Goal: Information Seeking & Learning: Learn about a topic

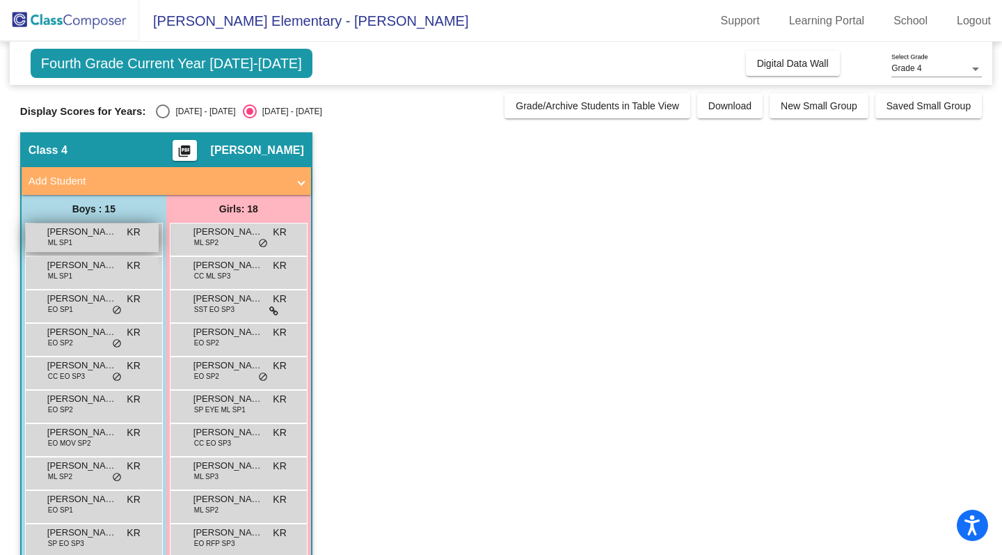
click at [83, 240] on div "[PERSON_NAME] ML SP1 KR lock do_not_disturb_alt" at bounding box center [92, 237] width 133 height 29
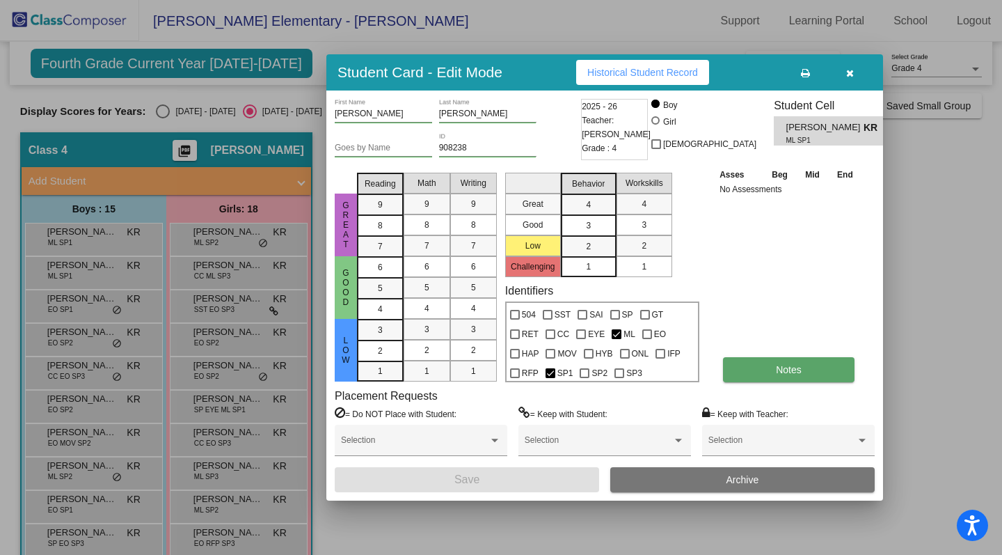
click at [782, 368] on span "Notes" at bounding box center [789, 369] width 26 height 11
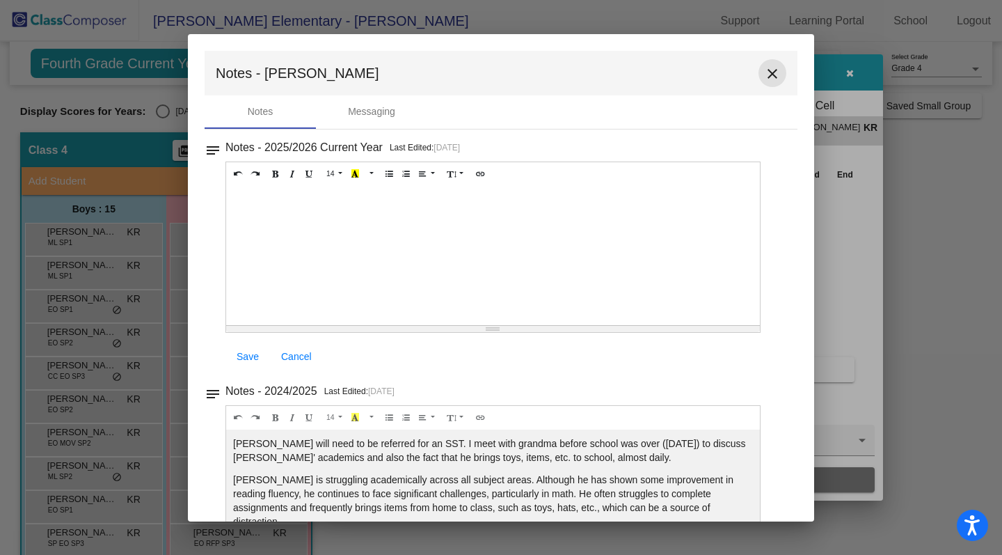
click at [768, 76] on mat-icon "close" at bounding box center [772, 73] width 17 height 17
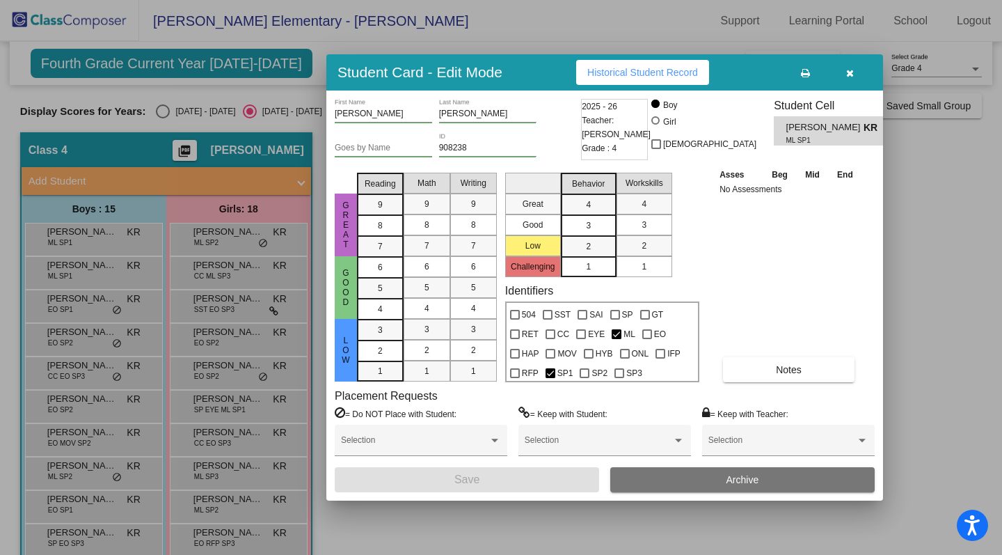
click at [102, 268] on div at bounding box center [501, 277] width 1002 height 555
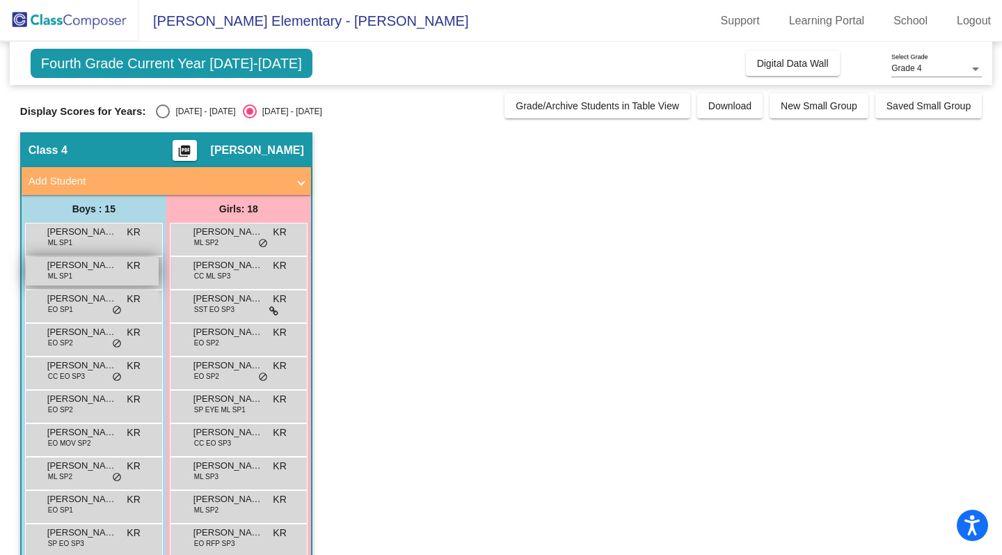
click at [102, 268] on span "[PERSON_NAME]" at bounding box center [82, 265] width 70 height 14
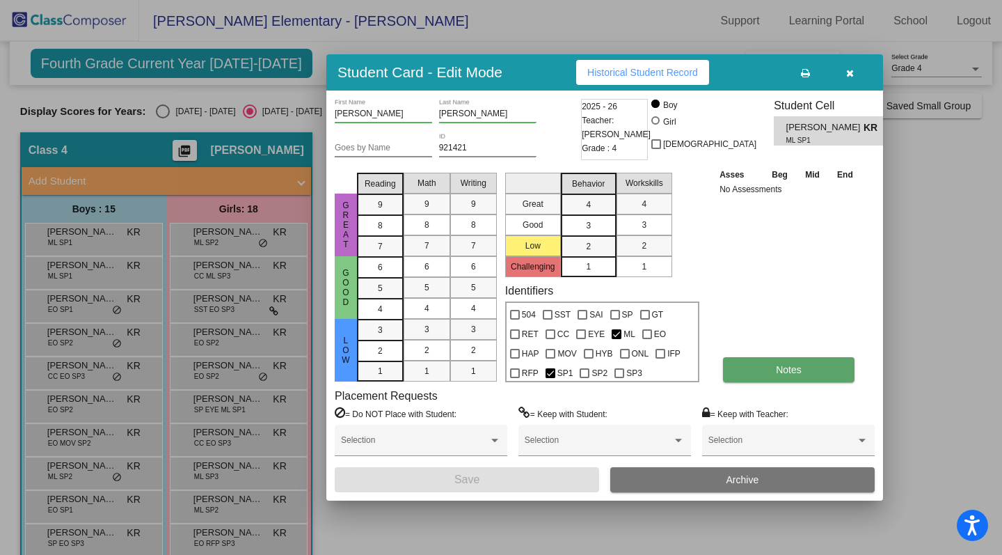
click at [778, 361] on button "Notes" at bounding box center [789, 369] width 132 height 25
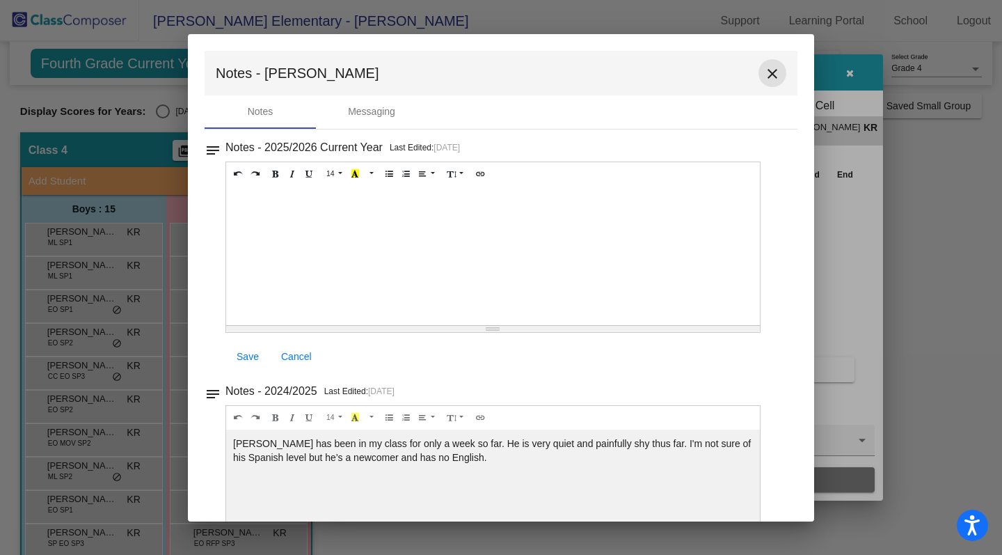
click at [768, 77] on mat-icon "close" at bounding box center [772, 73] width 17 height 17
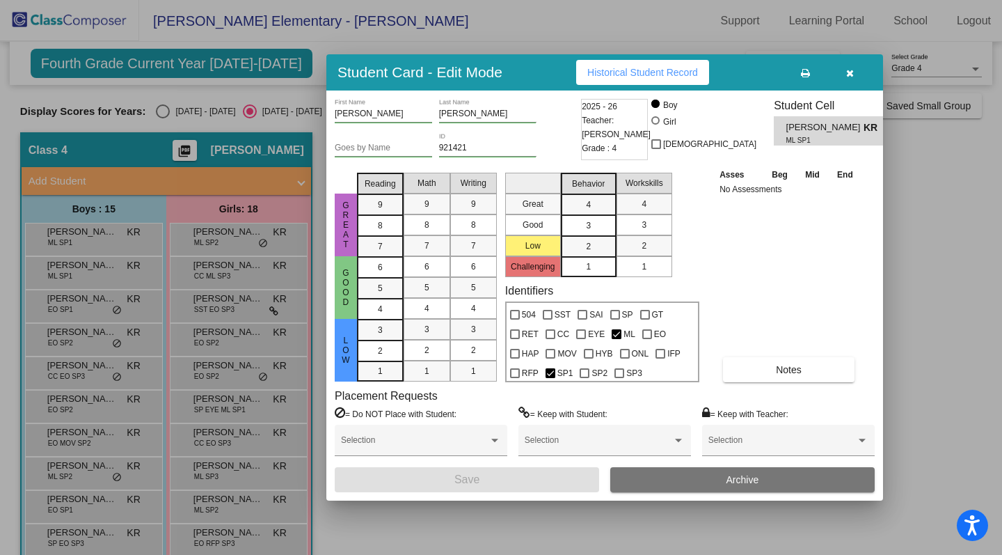
click at [855, 72] on button "button" at bounding box center [850, 72] width 45 height 25
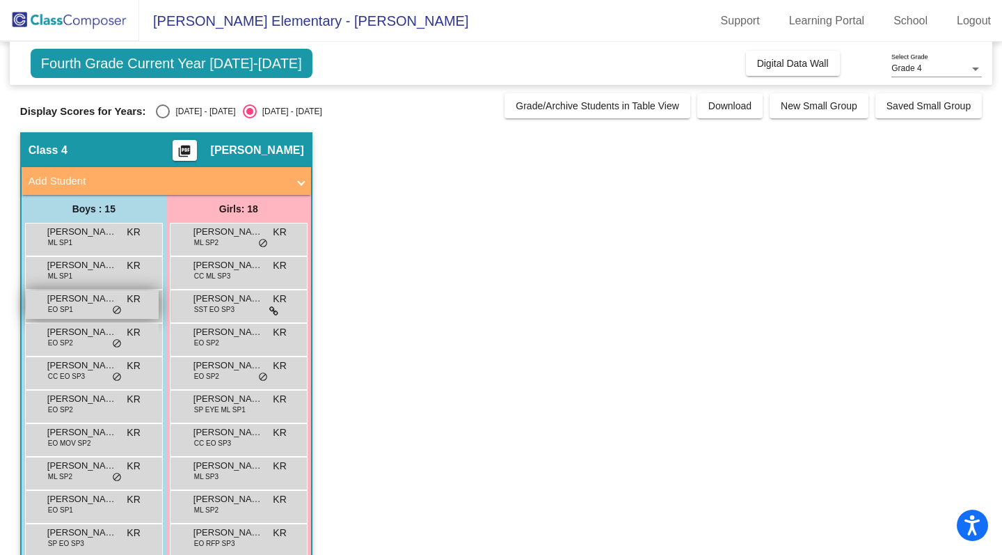
click at [96, 299] on span "[PERSON_NAME]" at bounding box center [82, 299] width 70 height 14
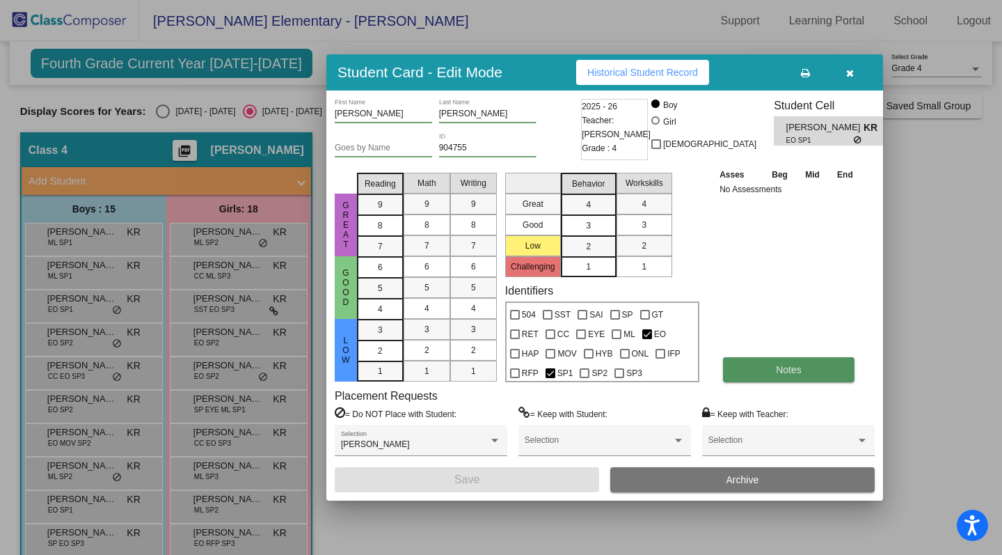
click at [765, 370] on button "Notes" at bounding box center [789, 369] width 132 height 25
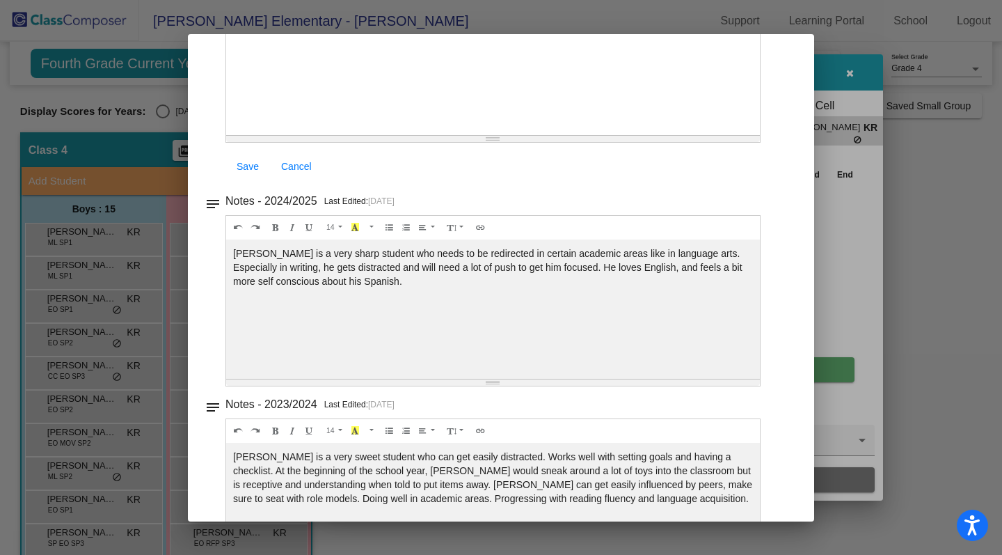
scroll to position [191, 0]
click at [479, 228] on icon "Link (⌘+K)" at bounding box center [481, 225] width 8 height 8
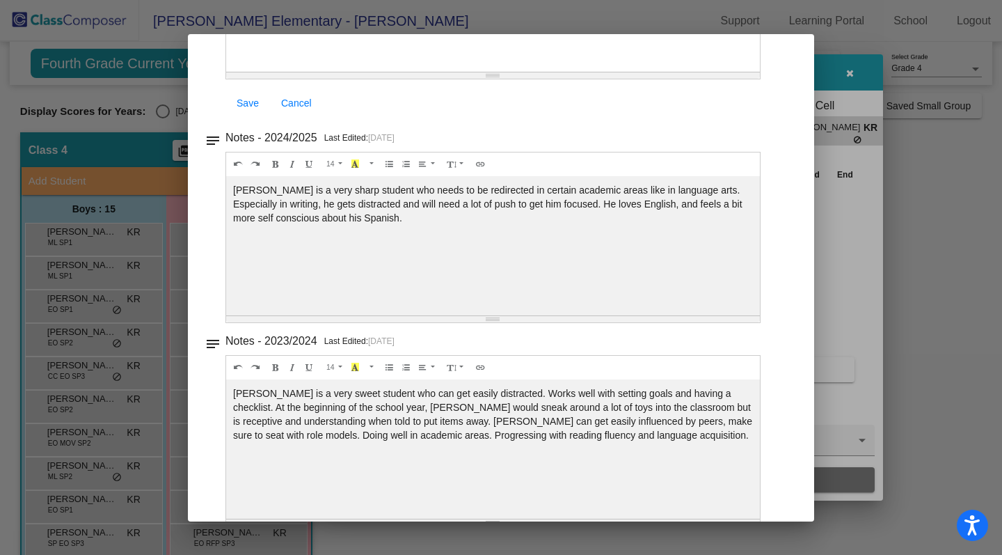
scroll to position [255, 0]
click at [298, 104] on span "Cancel" at bounding box center [296, 101] width 31 height 11
click at [70, 340] on div at bounding box center [501, 277] width 1002 height 555
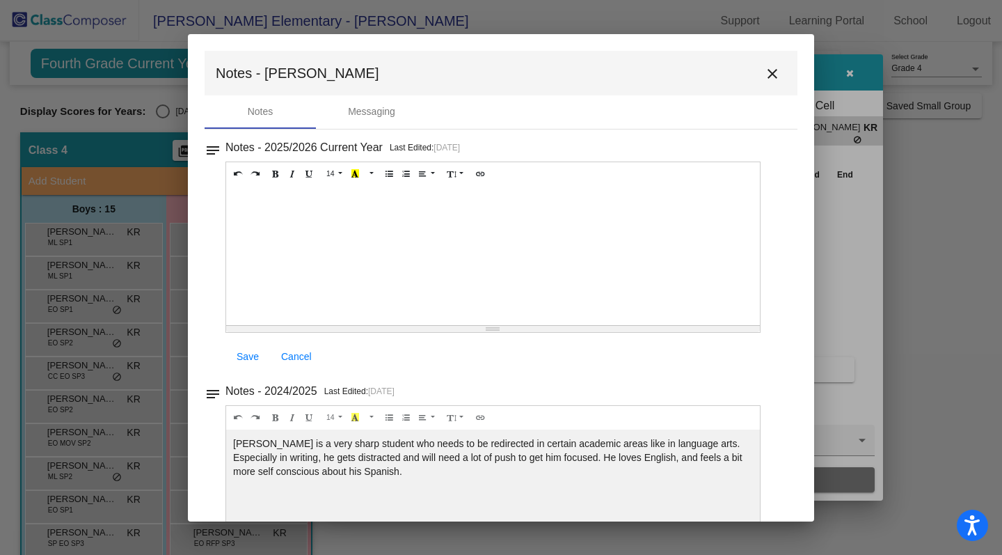
click at [70, 340] on div at bounding box center [501, 277] width 1002 height 555
click at [766, 72] on mat-icon "close" at bounding box center [772, 73] width 17 height 17
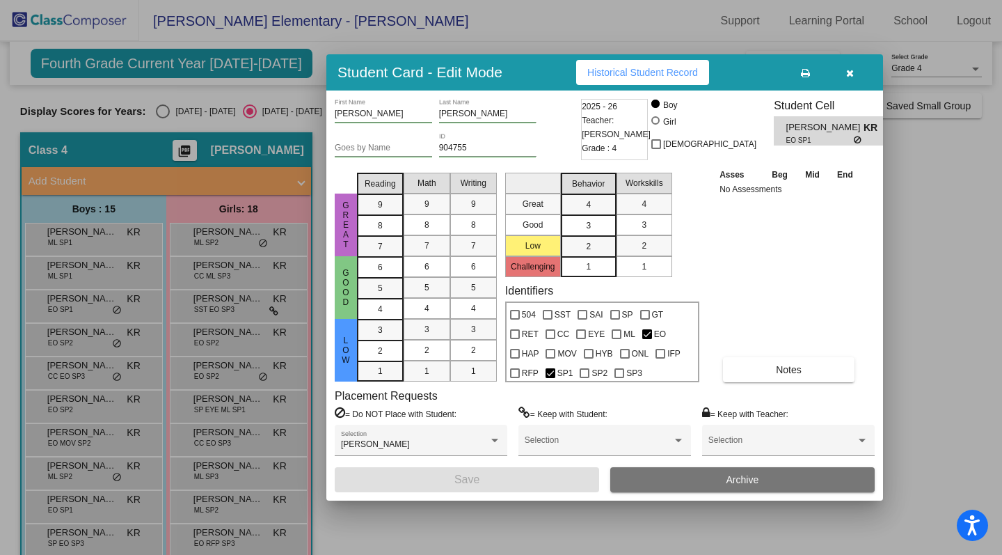
click at [70, 337] on div at bounding box center [501, 277] width 1002 height 555
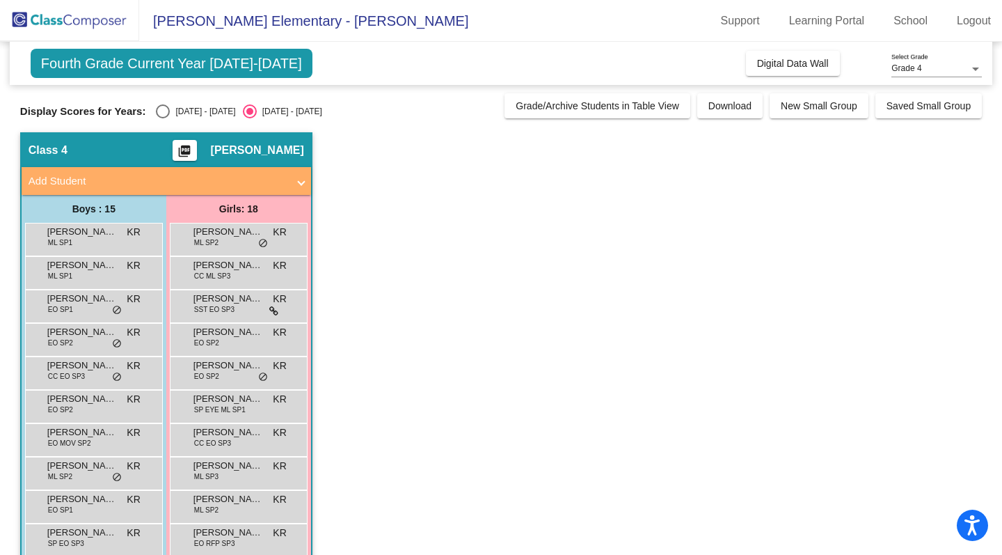
click at [70, 337] on span "[PERSON_NAME]" at bounding box center [82, 332] width 70 height 14
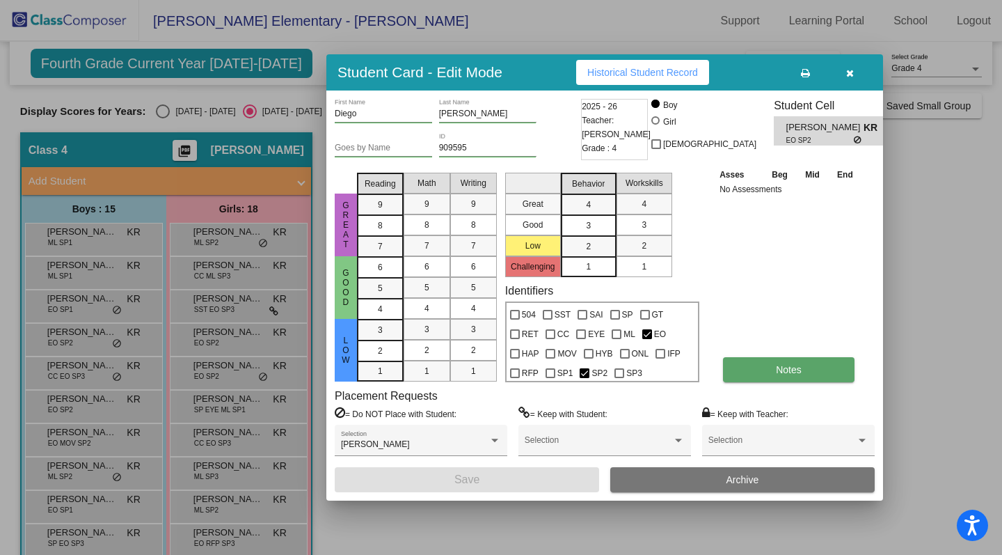
click at [768, 372] on button "Notes" at bounding box center [789, 369] width 132 height 25
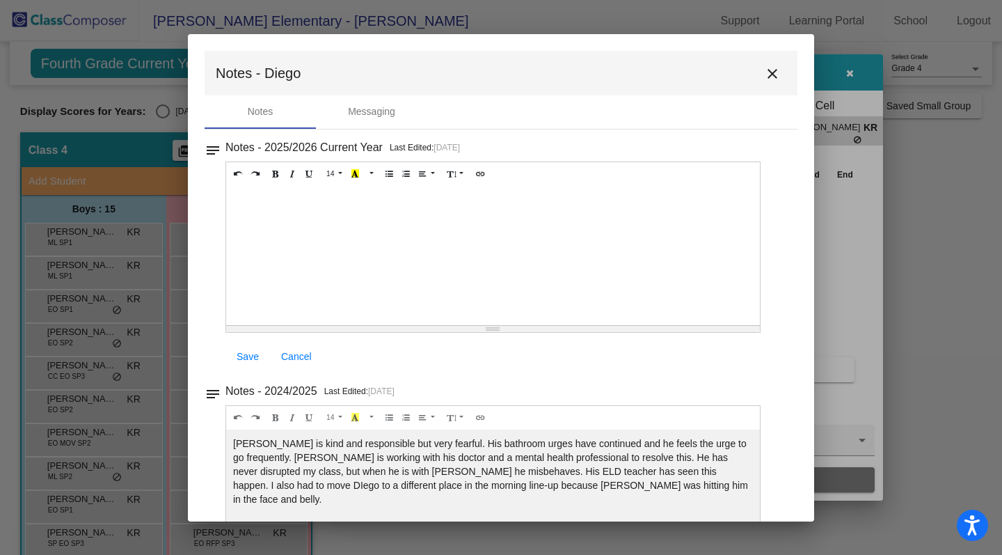
drag, startPoint x: 768, startPoint y: 372, endPoint x: 741, endPoint y: 326, distance: 54.0
click at [757, 365] on div "Notes - 2025/2026 Current Year Last Edited: [DATE] 14 8 9 10 11 12 14 18 24 36 …" at bounding box center [507, 255] width 563 height 235
click at [765, 79] on mat-icon "close" at bounding box center [772, 73] width 17 height 17
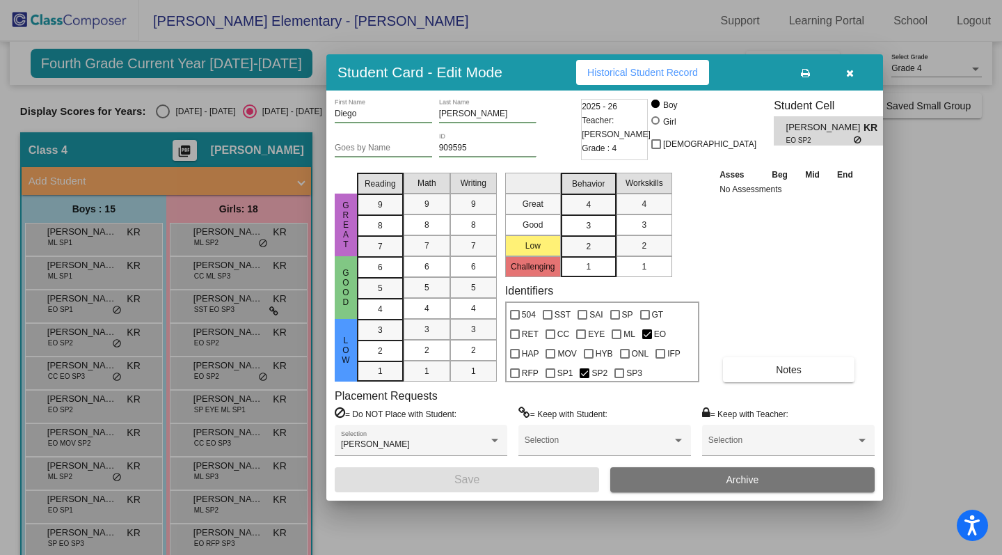
click at [61, 367] on div at bounding box center [501, 277] width 1002 height 555
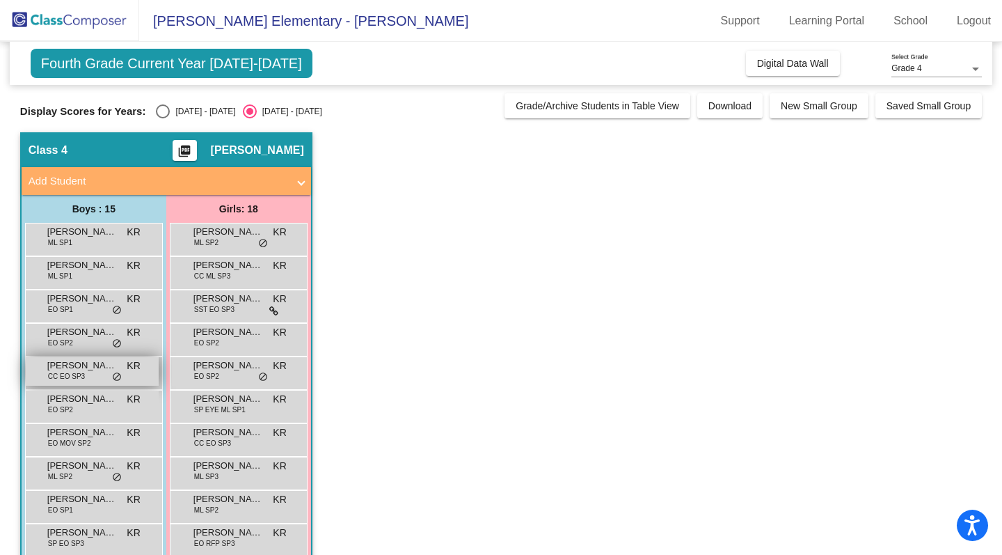
click at [86, 368] on span "[PERSON_NAME]" at bounding box center [82, 365] width 70 height 14
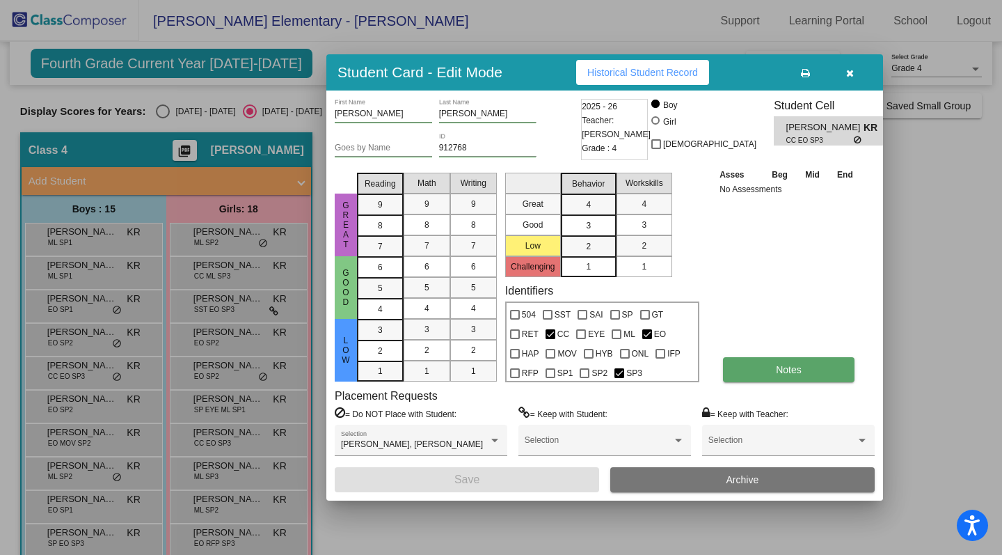
click at [774, 372] on button "Notes" at bounding box center [789, 369] width 132 height 25
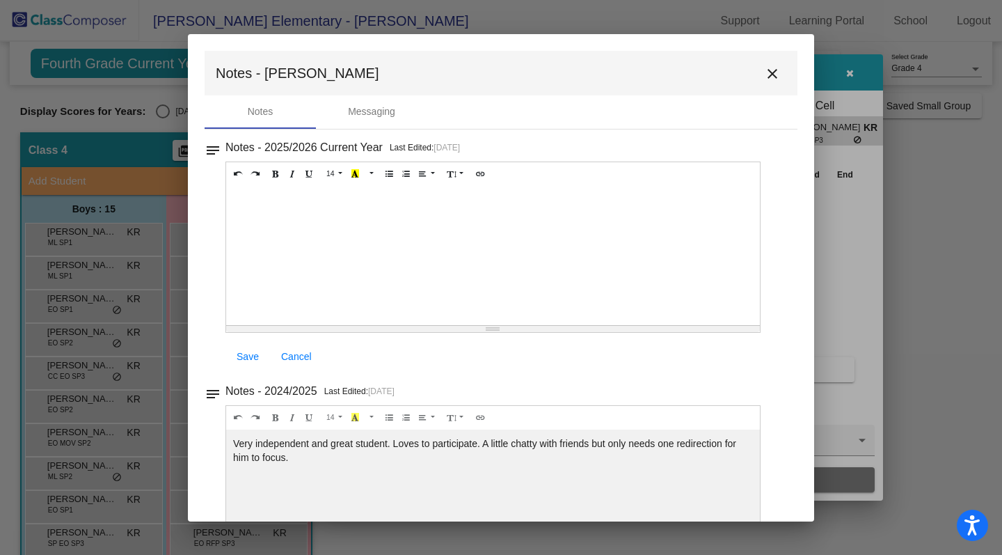
click at [768, 71] on mat-icon "close" at bounding box center [772, 73] width 17 height 17
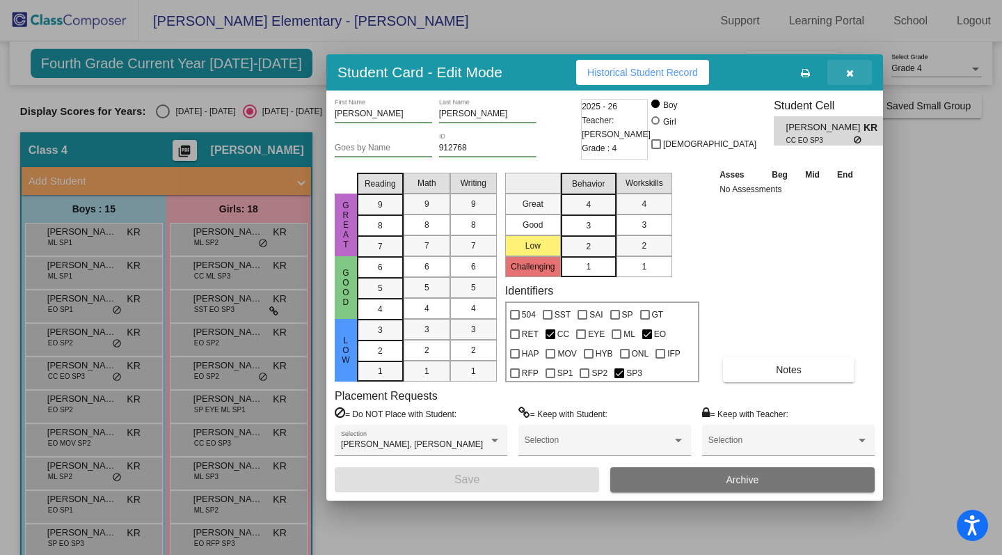
click at [849, 71] on icon "button" at bounding box center [850, 73] width 8 height 10
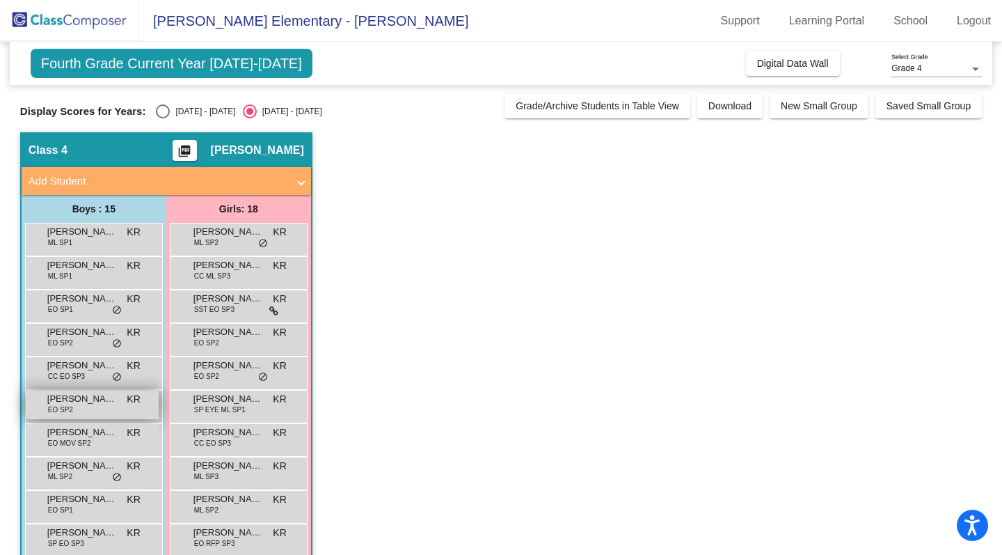
click at [77, 404] on span "[PERSON_NAME]" at bounding box center [82, 399] width 70 height 14
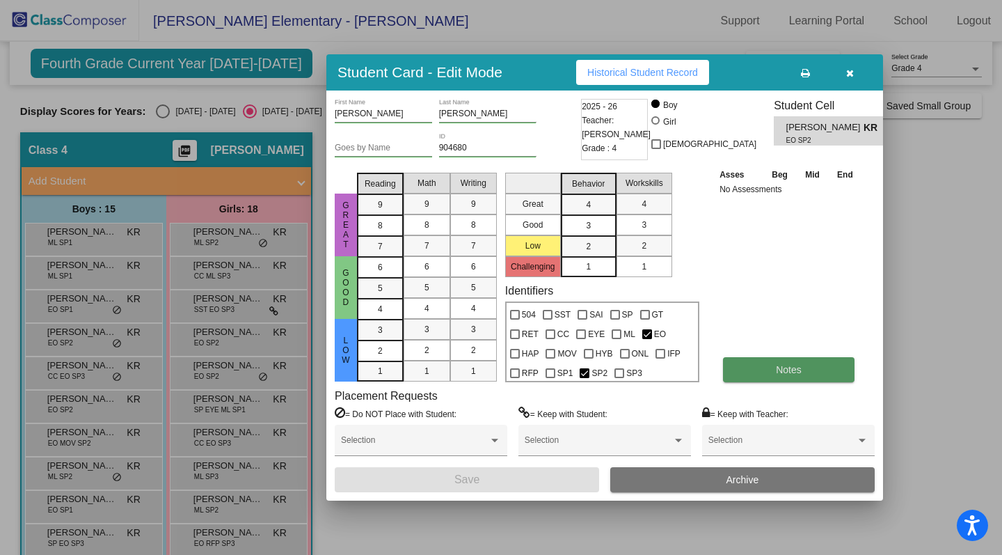
click at [781, 374] on span "Notes" at bounding box center [789, 369] width 26 height 11
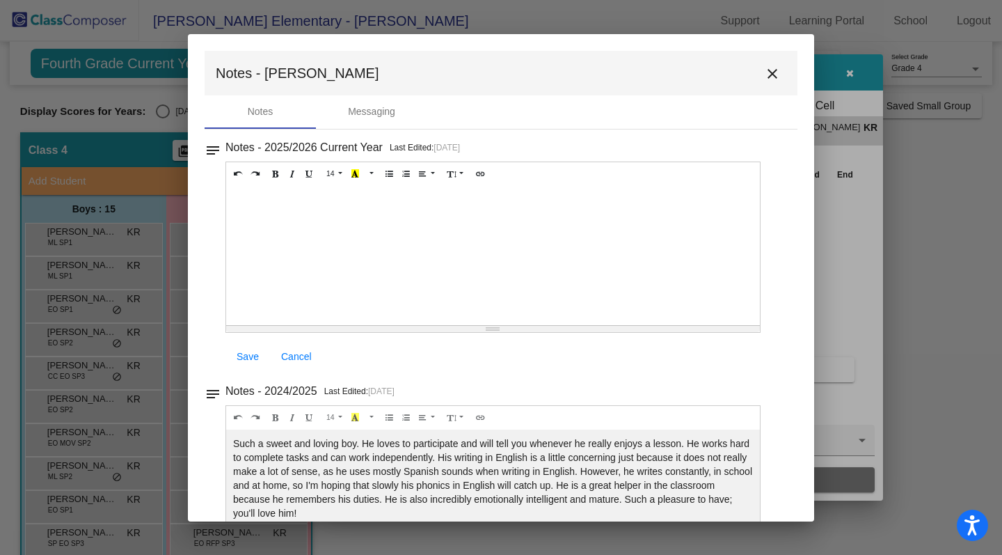
click at [768, 76] on mat-icon "close" at bounding box center [772, 73] width 17 height 17
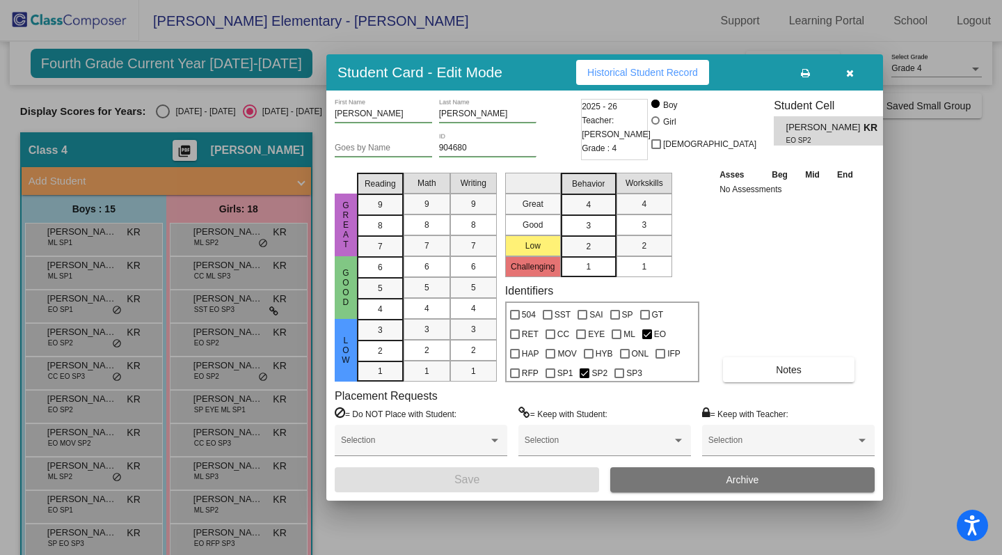
click at [850, 70] on icon "button" at bounding box center [850, 73] width 8 height 10
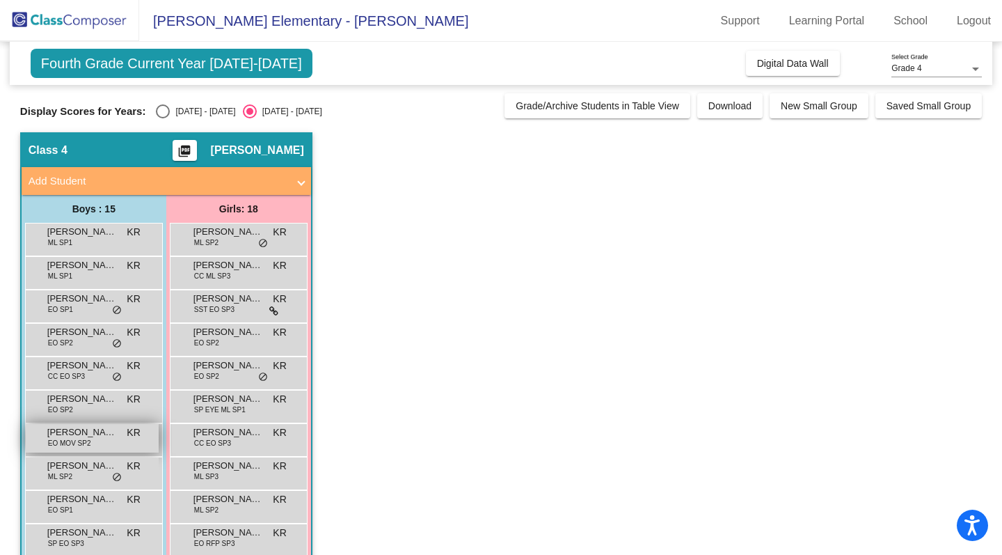
click at [54, 436] on span "[PERSON_NAME]" at bounding box center [82, 432] width 70 height 14
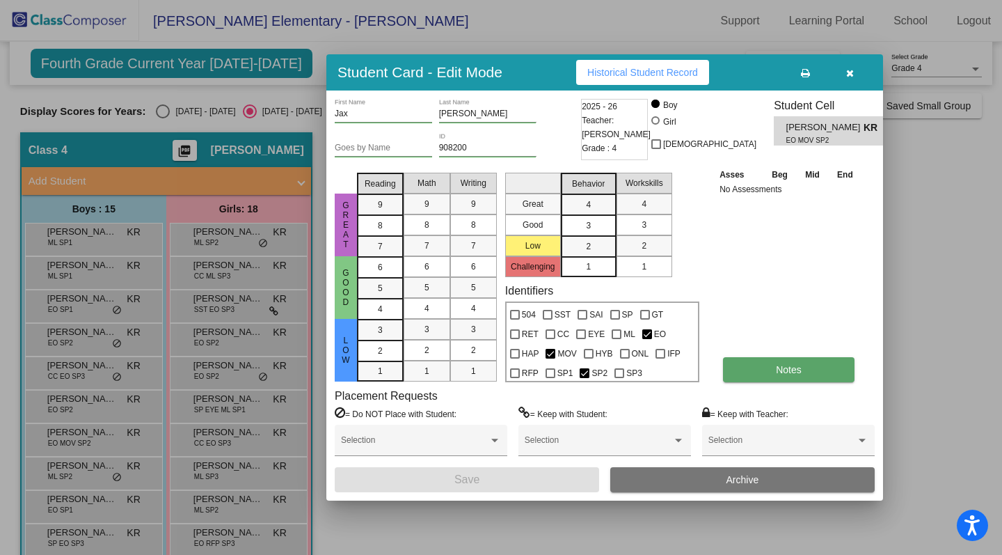
click at [753, 374] on button "Notes" at bounding box center [789, 369] width 132 height 25
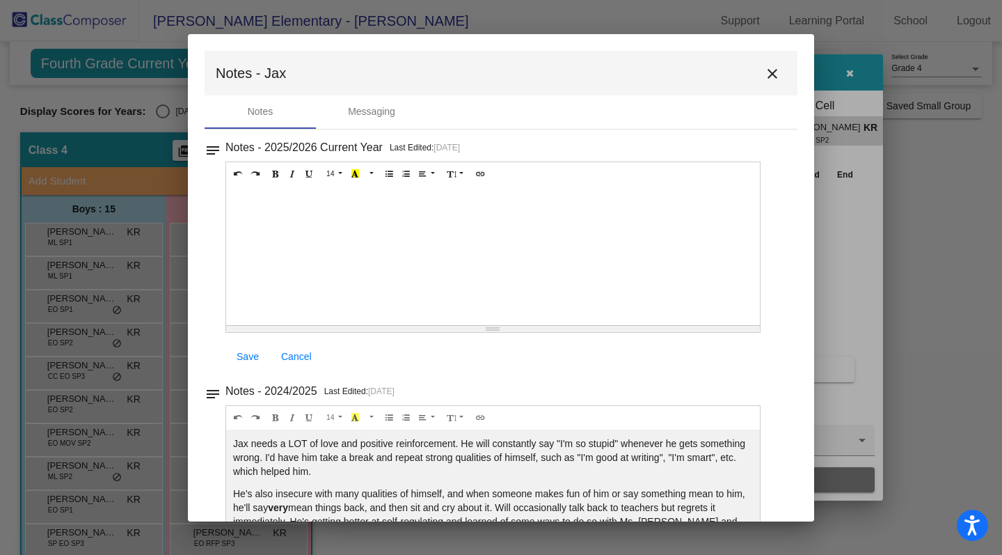
click at [766, 70] on mat-icon "close" at bounding box center [772, 73] width 17 height 17
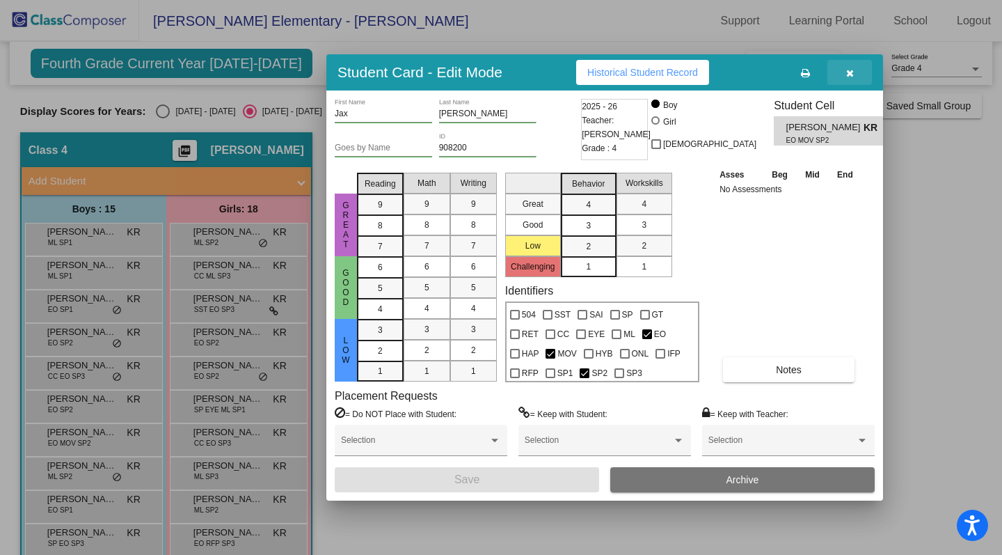
click at [855, 74] on button "button" at bounding box center [850, 72] width 45 height 25
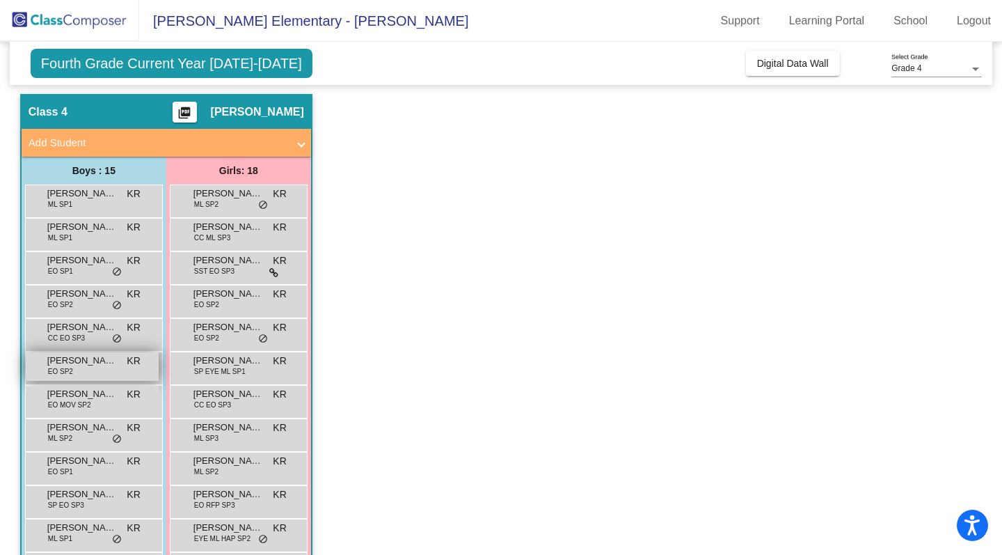
scroll to position [52, 0]
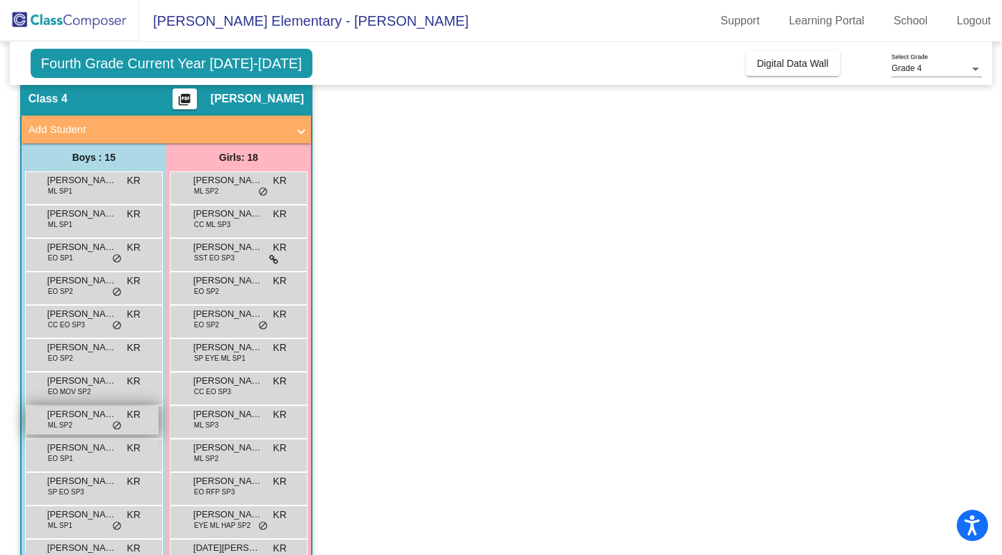
click at [85, 407] on span "[PERSON_NAME]" at bounding box center [82, 414] width 70 height 14
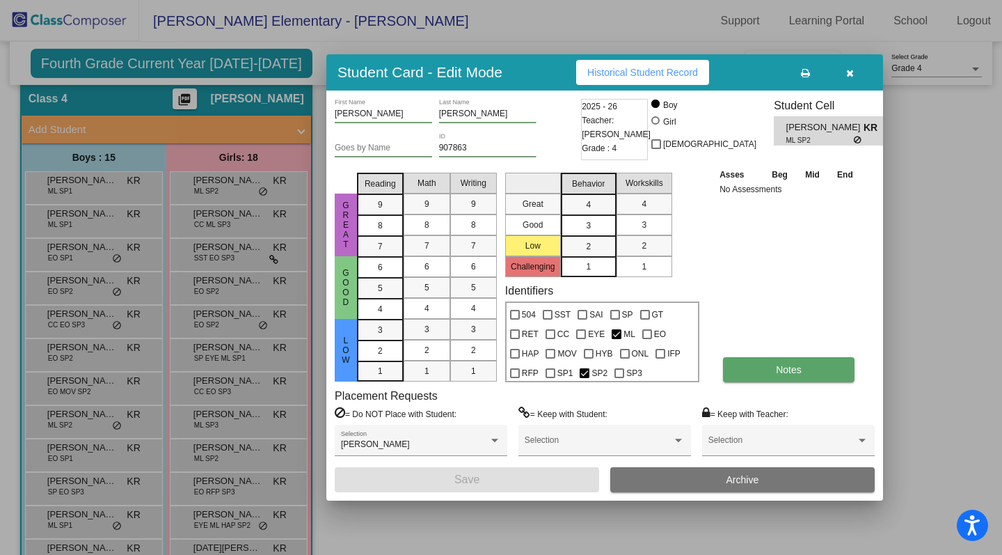
click at [786, 374] on span "Notes" at bounding box center [789, 369] width 26 height 11
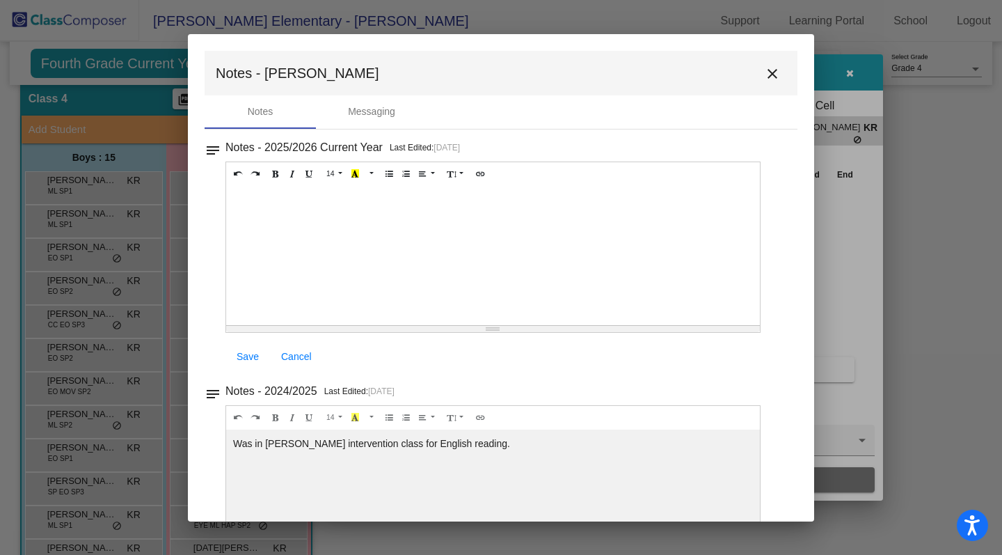
scroll to position [0, 0]
click at [769, 76] on mat-icon "close" at bounding box center [772, 73] width 17 height 17
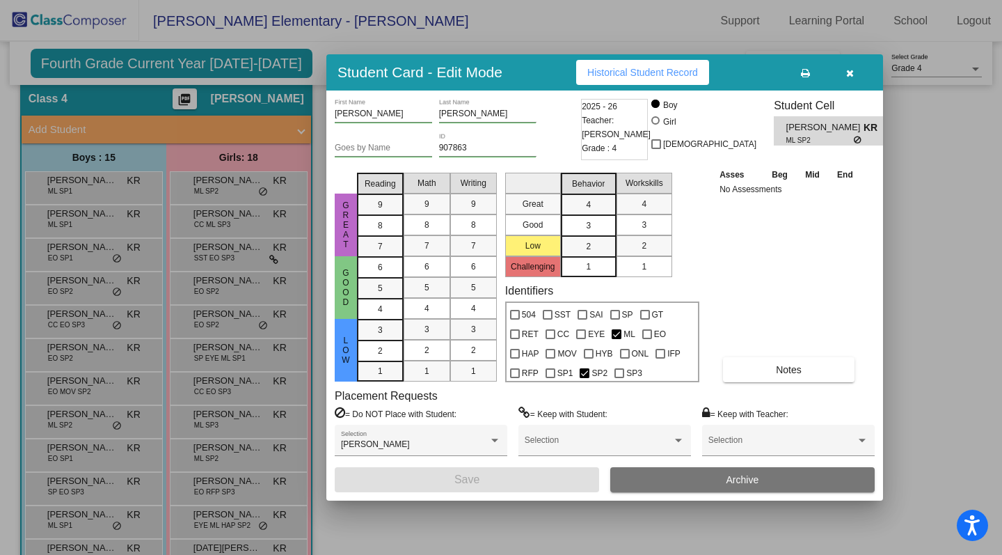
click at [79, 417] on div at bounding box center [501, 277] width 1002 height 555
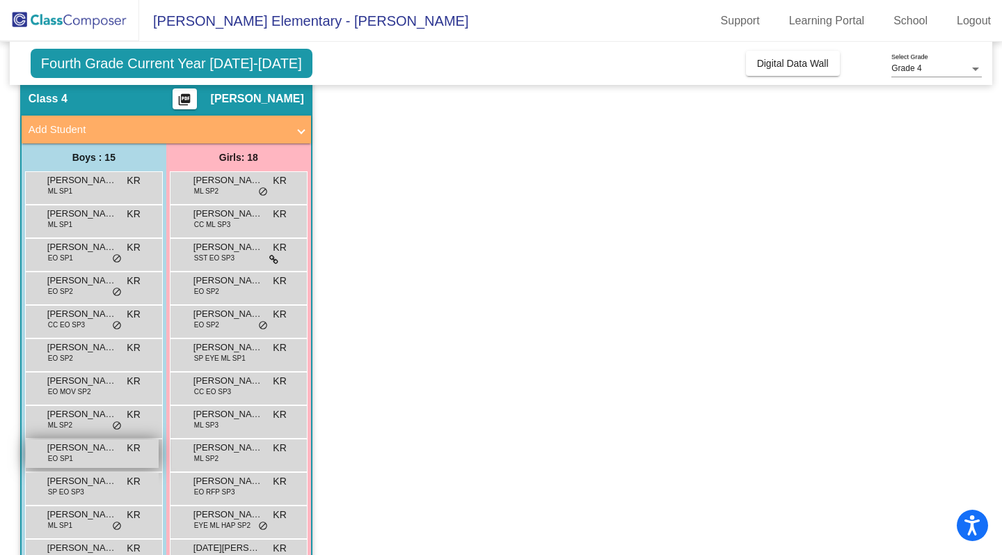
click at [63, 450] on span "[PERSON_NAME]" at bounding box center [82, 448] width 70 height 14
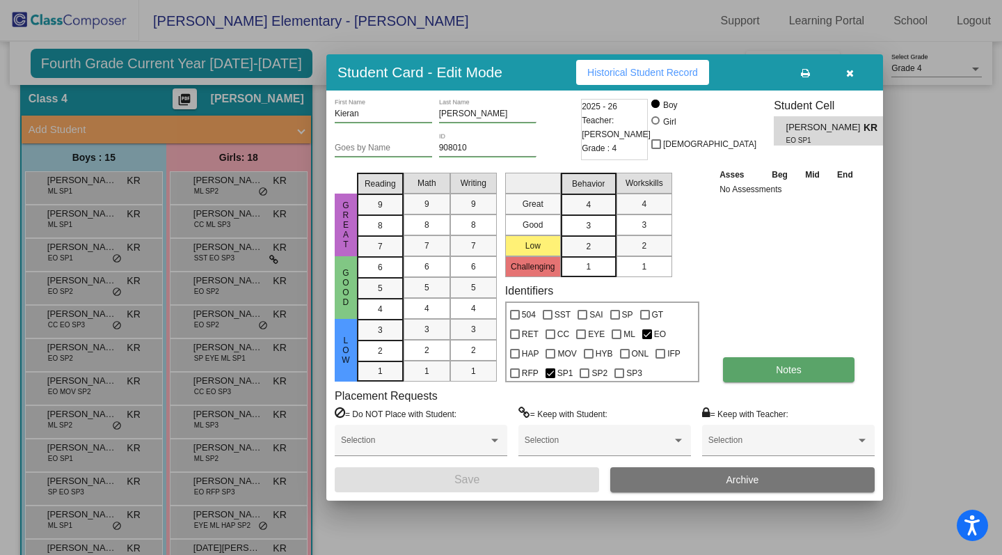
click at [753, 368] on button "Notes" at bounding box center [789, 369] width 132 height 25
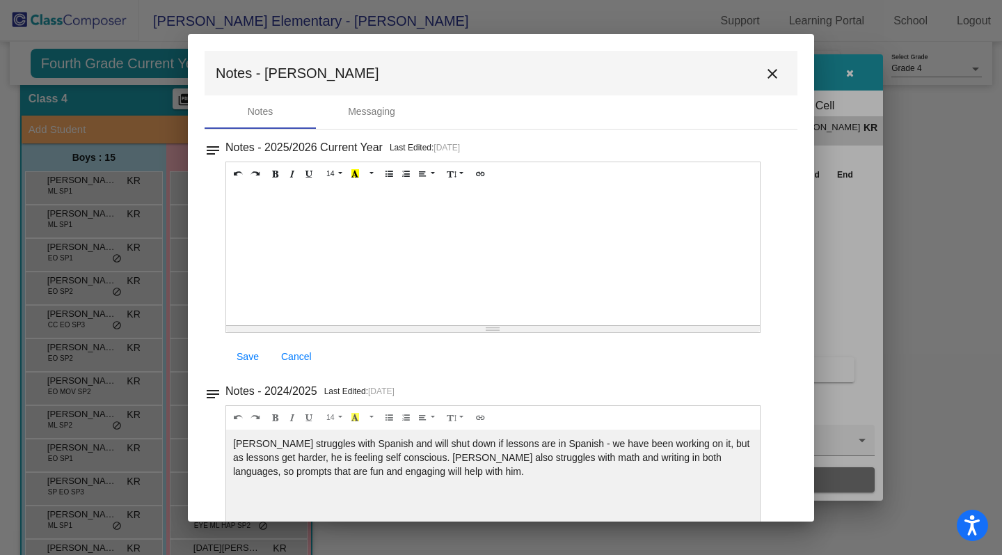
click at [764, 73] on mat-icon "close" at bounding box center [772, 73] width 17 height 17
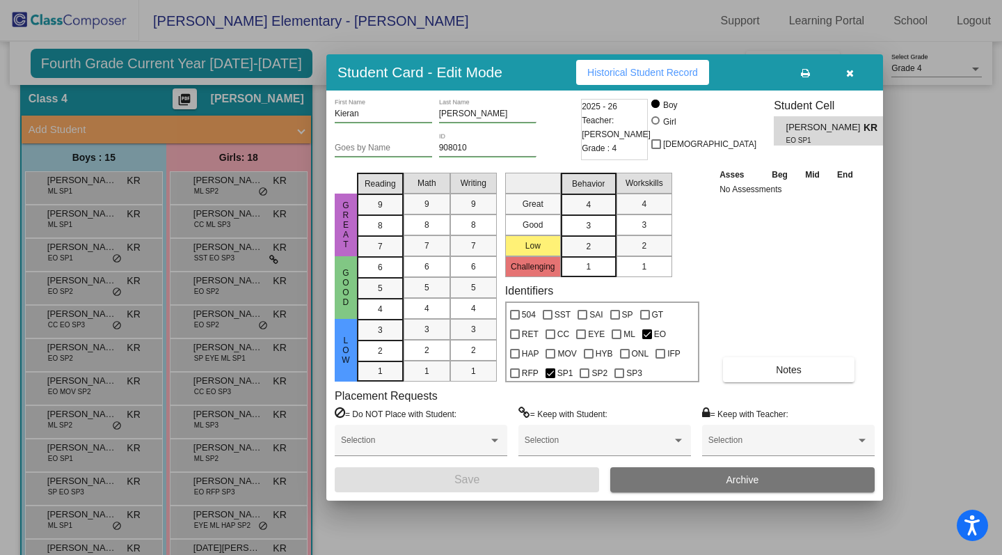
click at [57, 487] on div at bounding box center [501, 277] width 1002 height 555
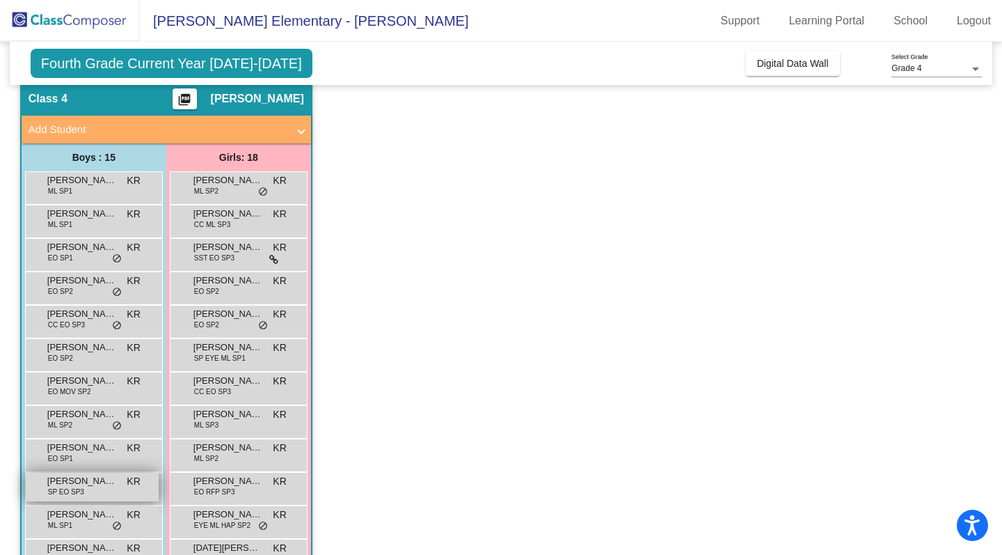
click at [57, 487] on span "SP EO SP3" at bounding box center [66, 492] width 36 height 10
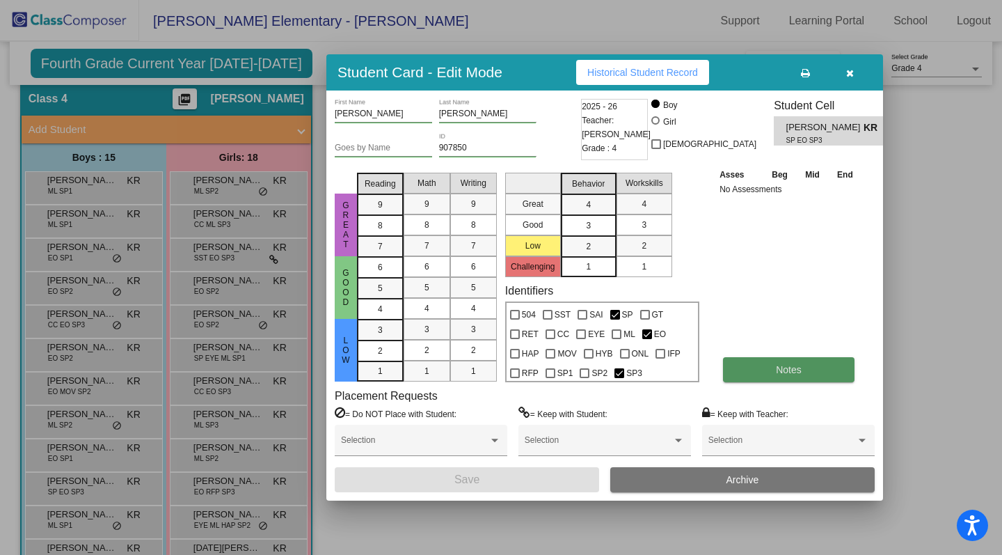
click at [787, 380] on button "Notes" at bounding box center [789, 369] width 132 height 25
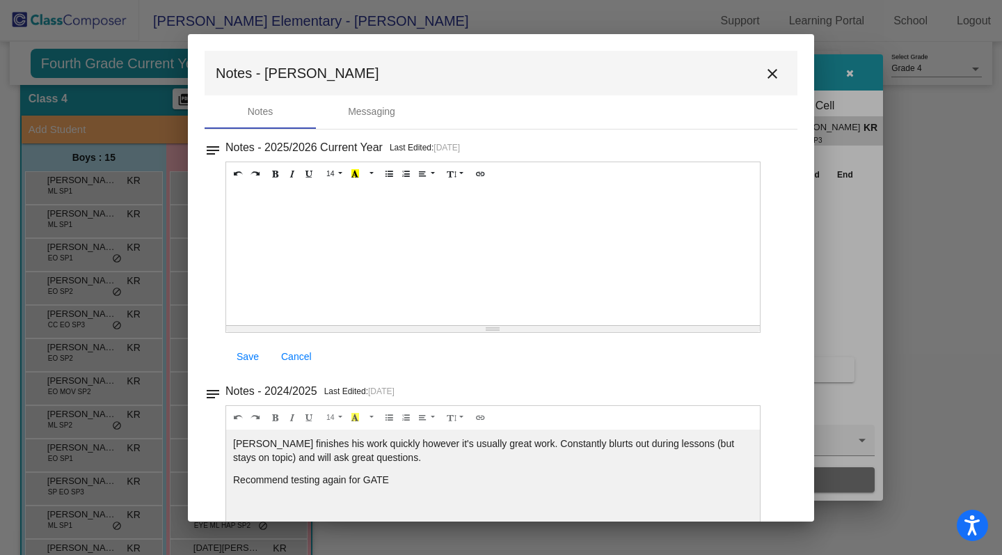
click at [764, 77] on mat-icon "close" at bounding box center [772, 73] width 17 height 17
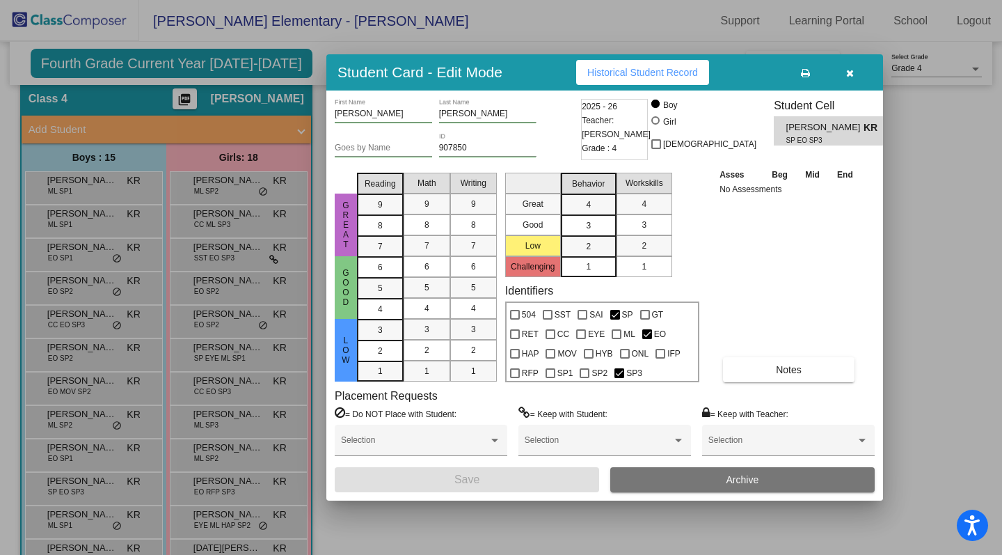
click at [61, 522] on div at bounding box center [501, 277] width 1002 height 555
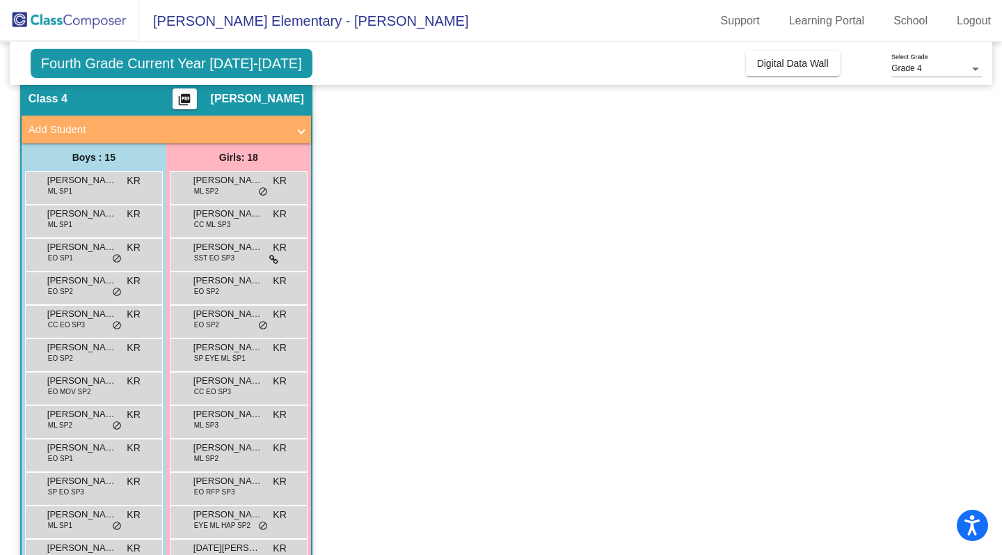
click at [61, 522] on span "ML SP1" at bounding box center [60, 525] width 24 height 10
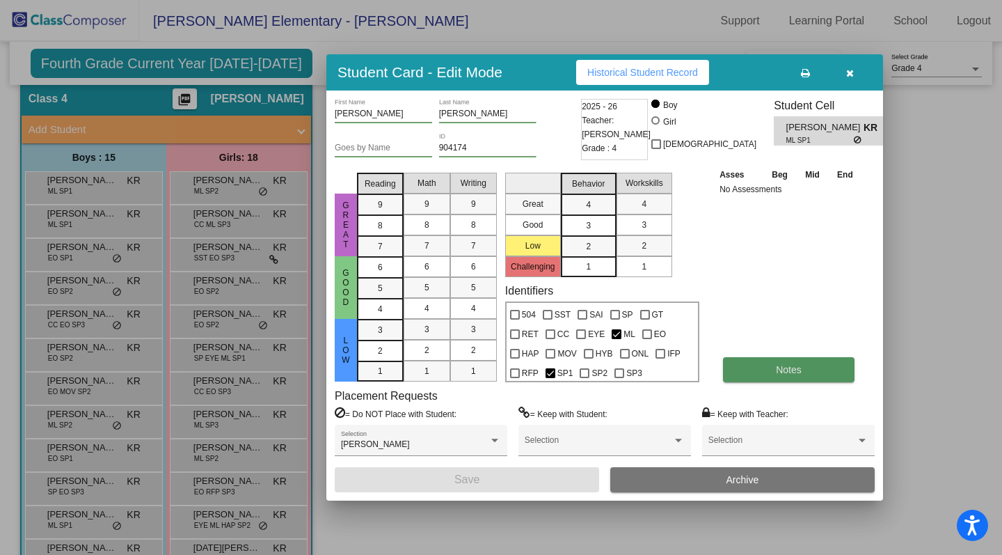
click at [790, 363] on button "Notes" at bounding box center [789, 369] width 132 height 25
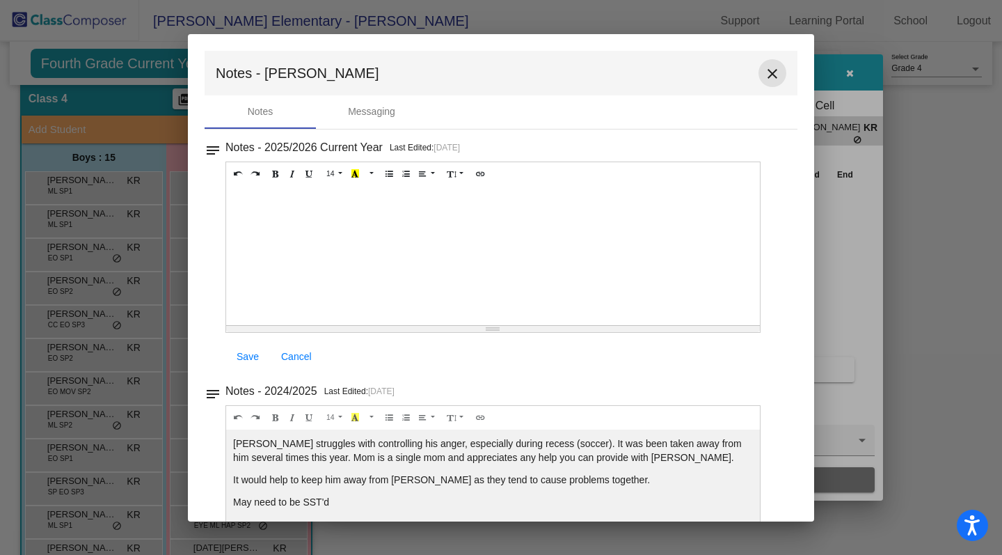
click at [771, 77] on mat-icon "close" at bounding box center [772, 73] width 17 height 17
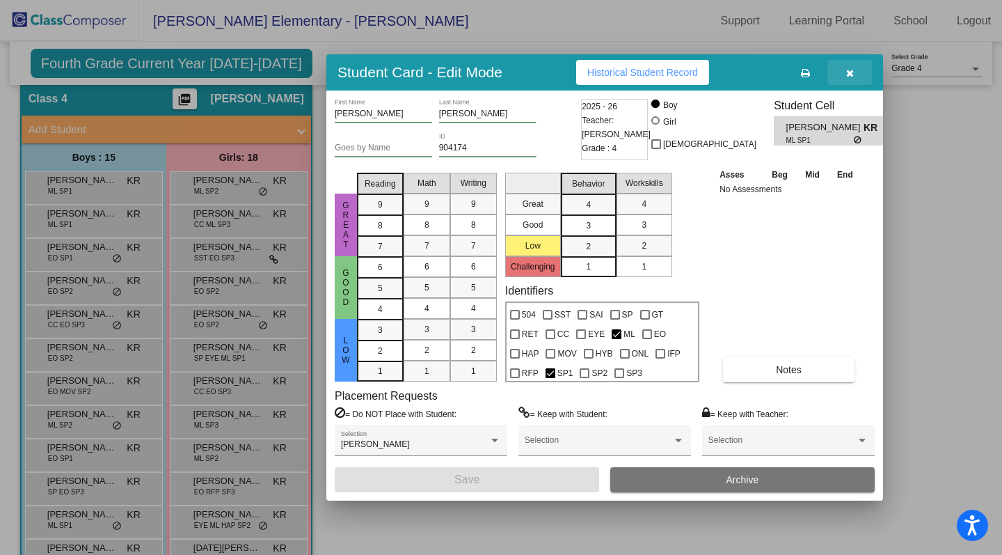
click at [851, 75] on icon "button" at bounding box center [850, 73] width 8 height 10
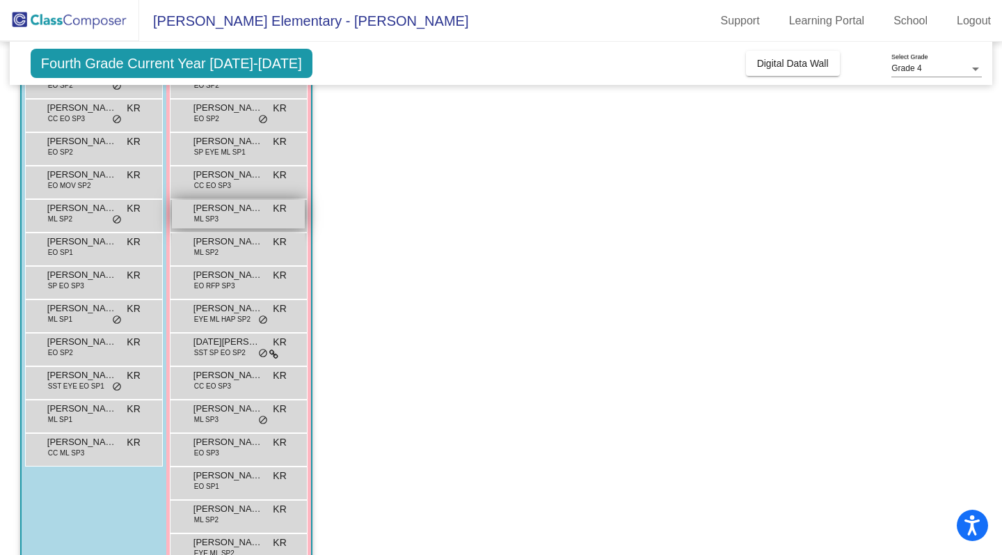
scroll to position [260, 0]
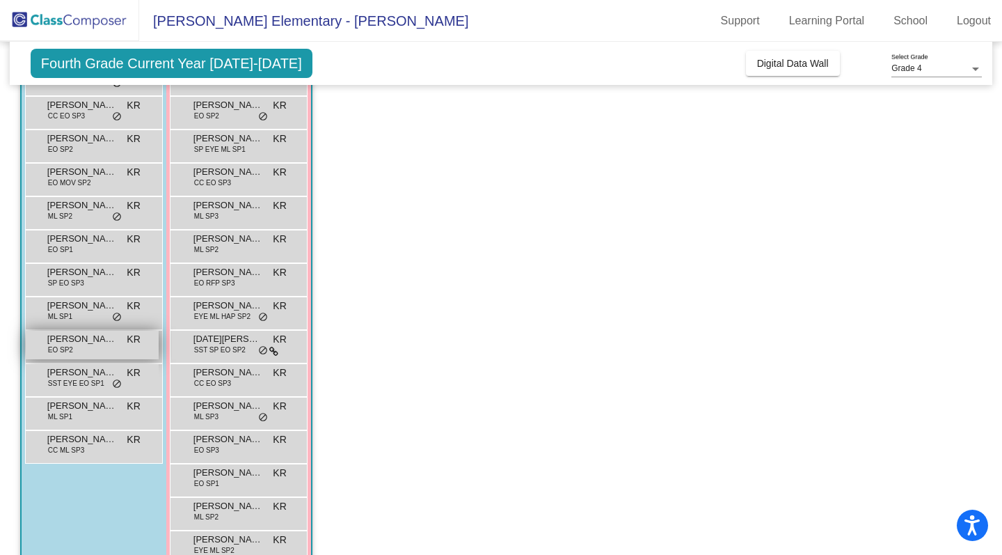
click at [72, 344] on span "[PERSON_NAME]" at bounding box center [82, 339] width 70 height 14
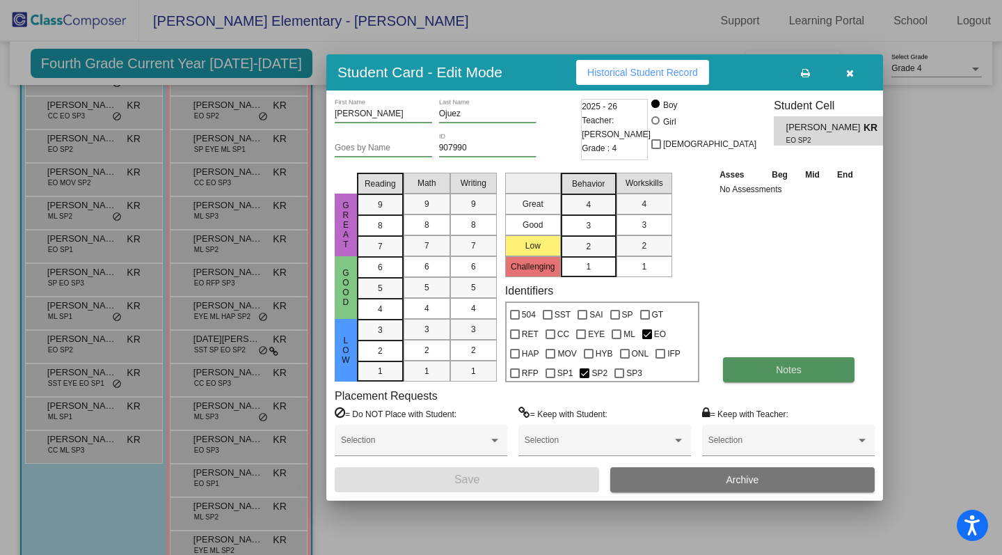
click at [807, 368] on button "Notes" at bounding box center [789, 369] width 132 height 25
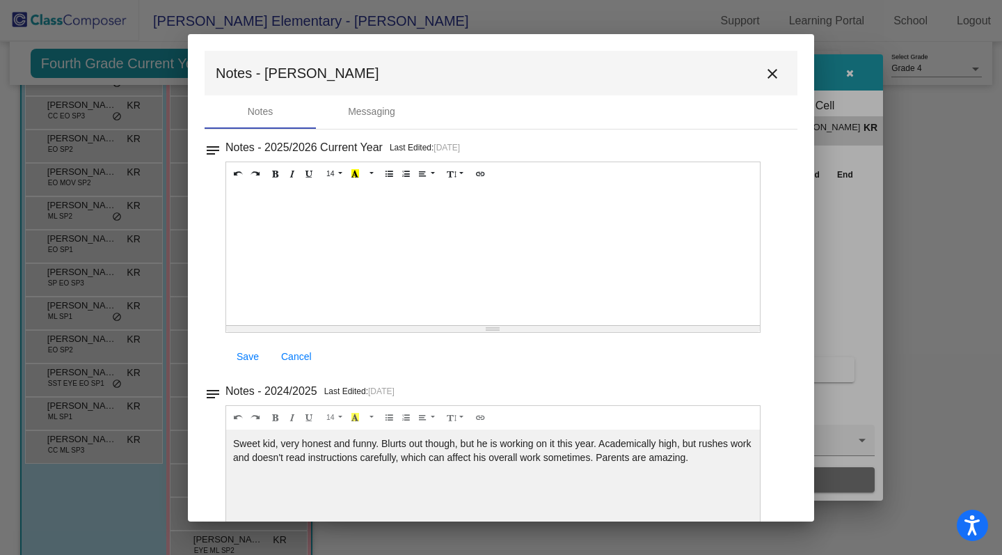
scroll to position [0, 0]
click at [765, 77] on mat-icon "close" at bounding box center [772, 73] width 17 height 17
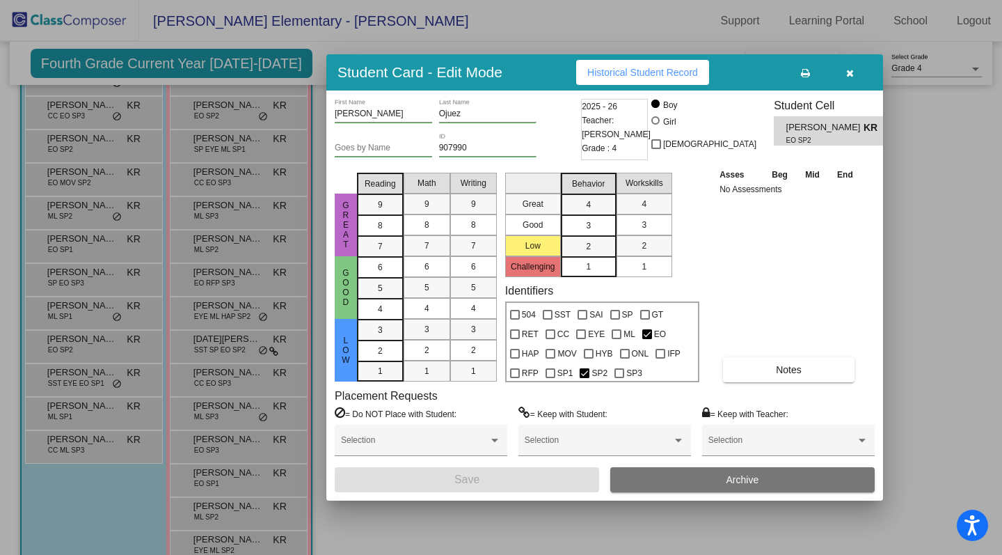
click at [75, 379] on div at bounding box center [501, 277] width 1002 height 555
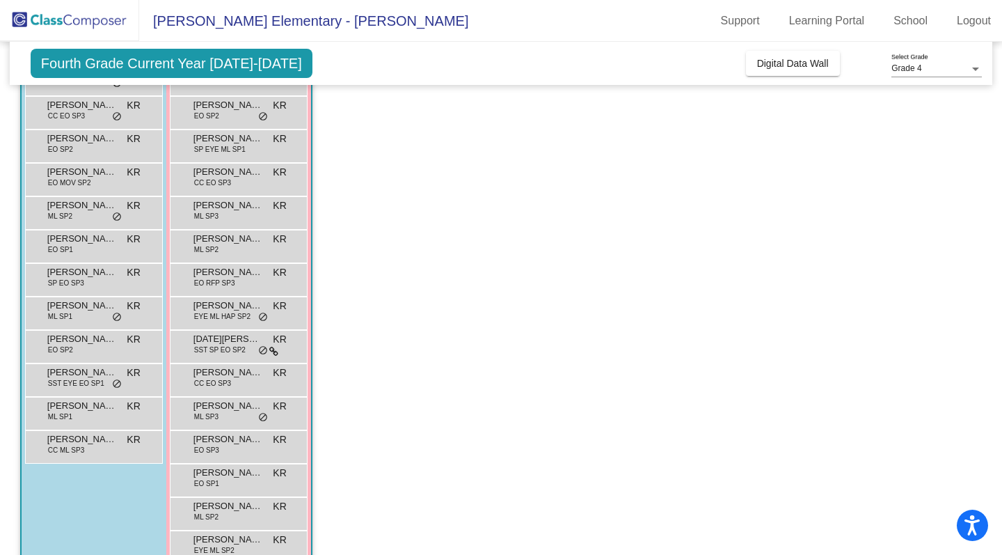
click at [75, 379] on span "SST EYE EO SP1" at bounding box center [76, 383] width 56 height 10
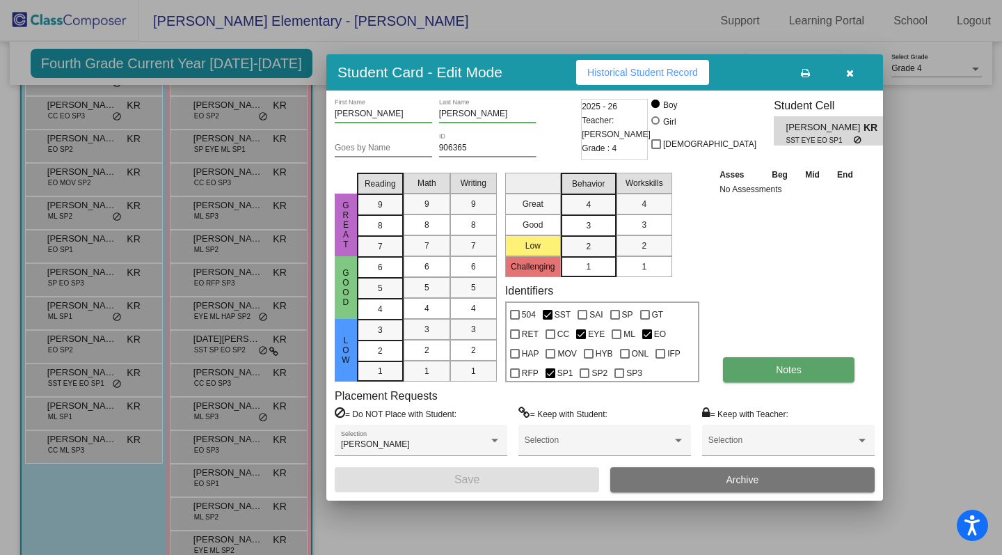
click at [786, 377] on button "Notes" at bounding box center [789, 369] width 132 height 25
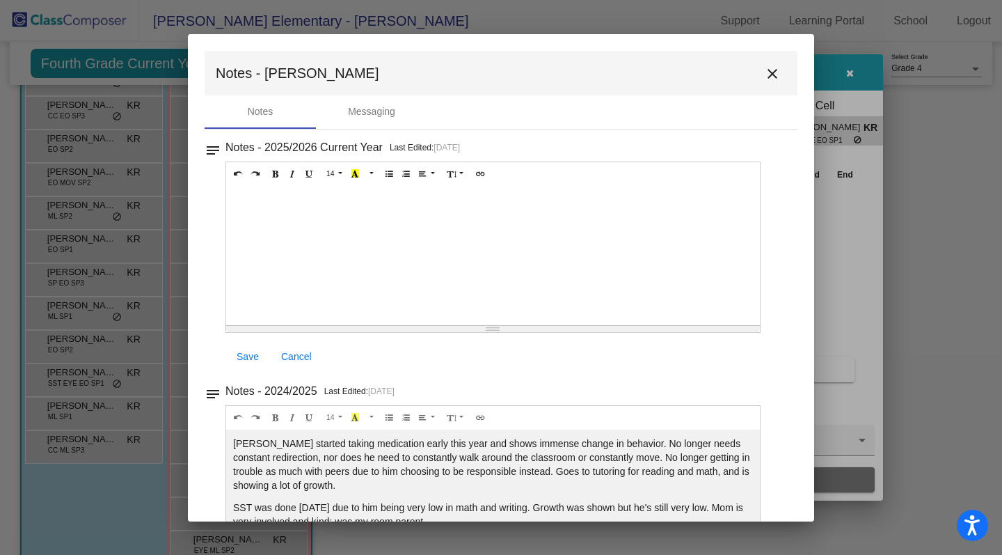
click at [771, 77] on mat-icon "close" at bounding box center [772, 73] width 17 height 17
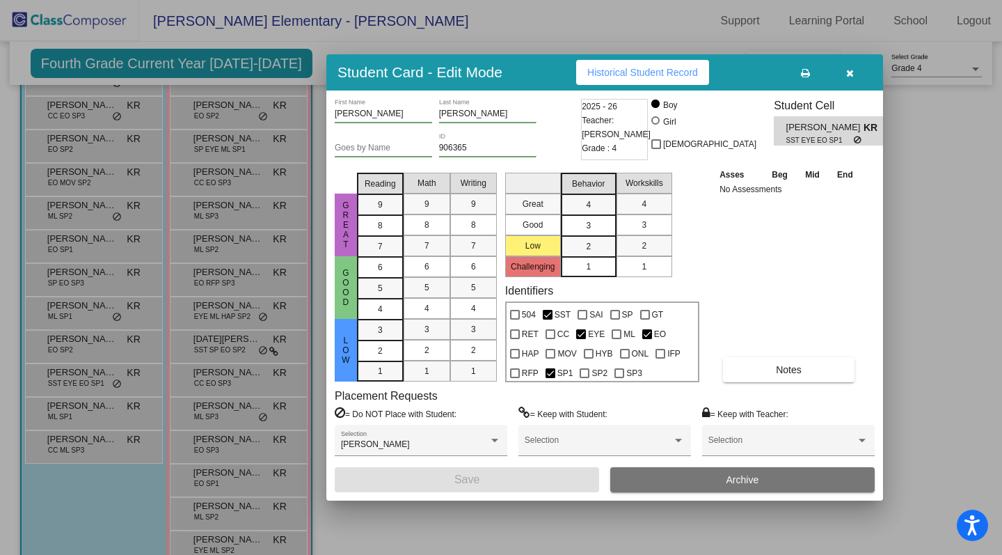
click at [68, 419] on div at bounding box center [501, 277] width 1002 height 555
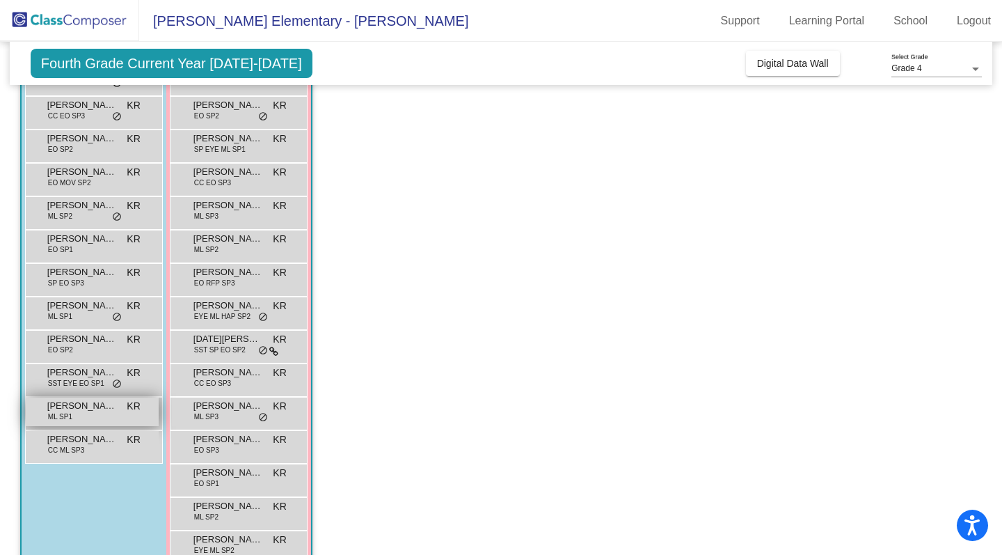
click at [68, 419] on span "ML SP1" at bounding box center [60, 416] width 24 height 10
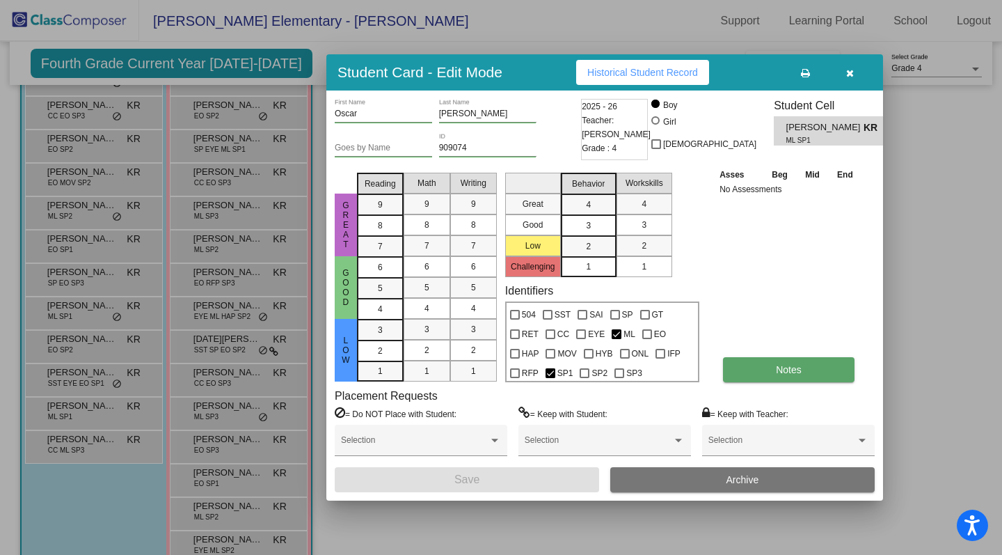
click at [784, 378] on button "Notes" at bounding box center [789, 369] width 132 height 25
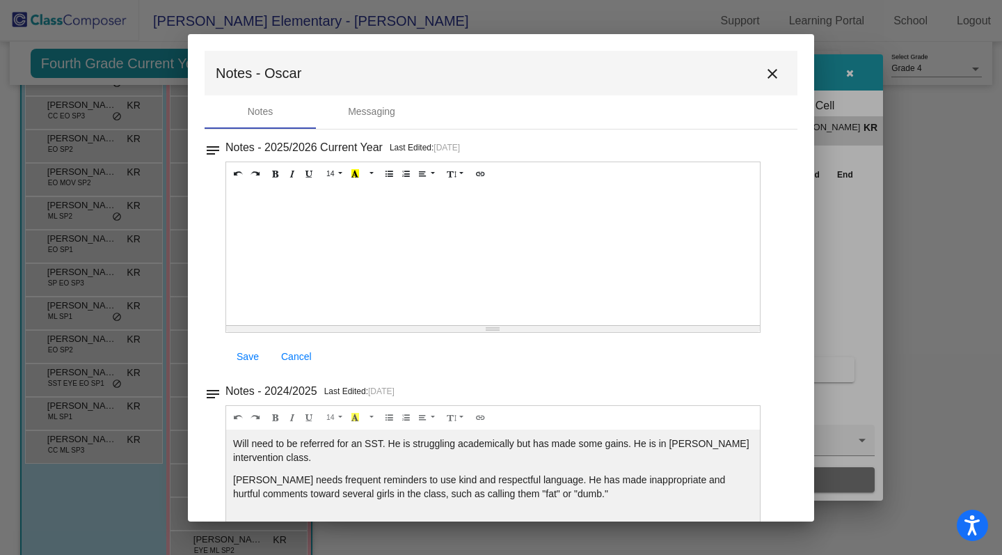
click at [765, 70] on mat-icon "close" at bounding box center [772, 73] width 17 height 17
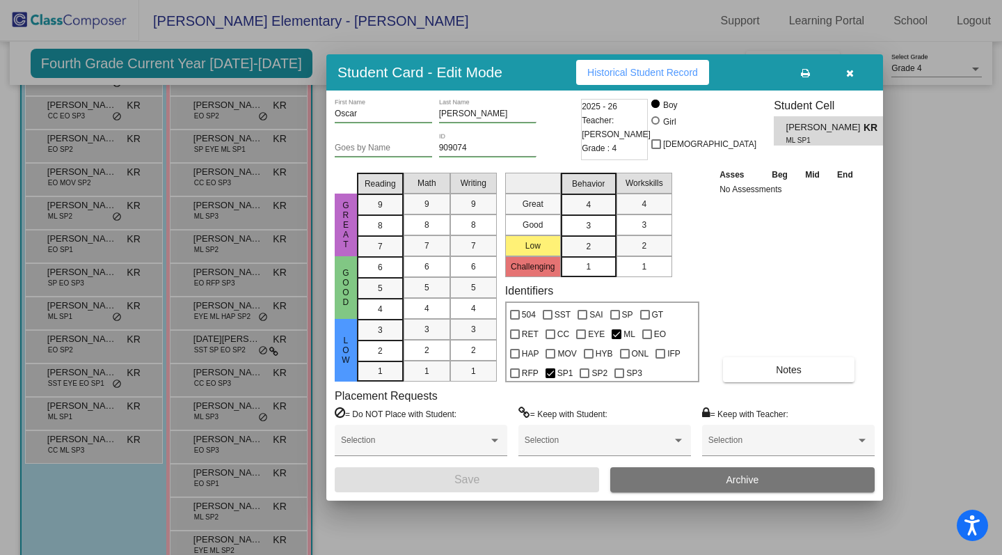
click at [86, 446] on div at bounding box center [501, 277] width 1002 height 555
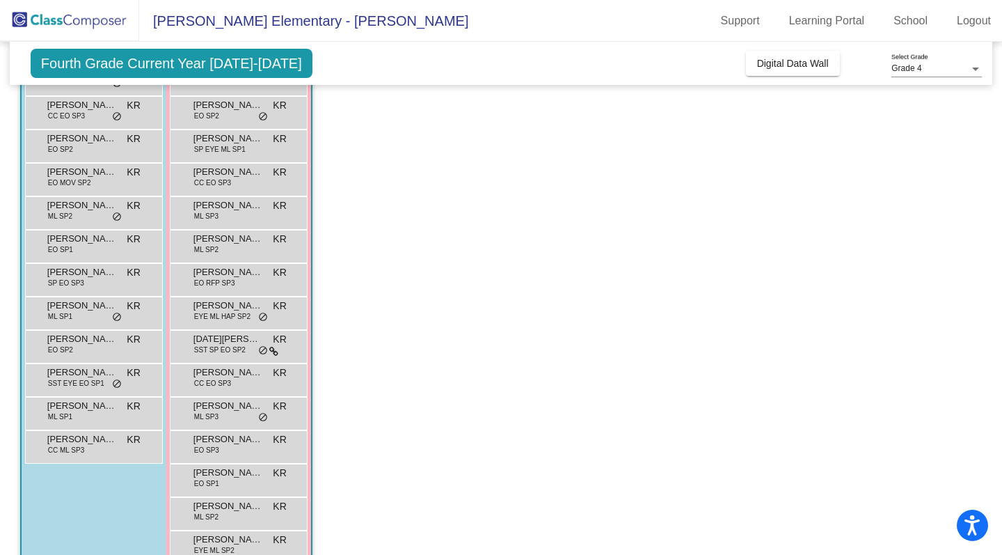
click at [86, 446] on div "[PERSON_NAME] CC ML SP3 KR lock do_not_disturb_alt" at bounding box center [92, 445] width 133 height 29
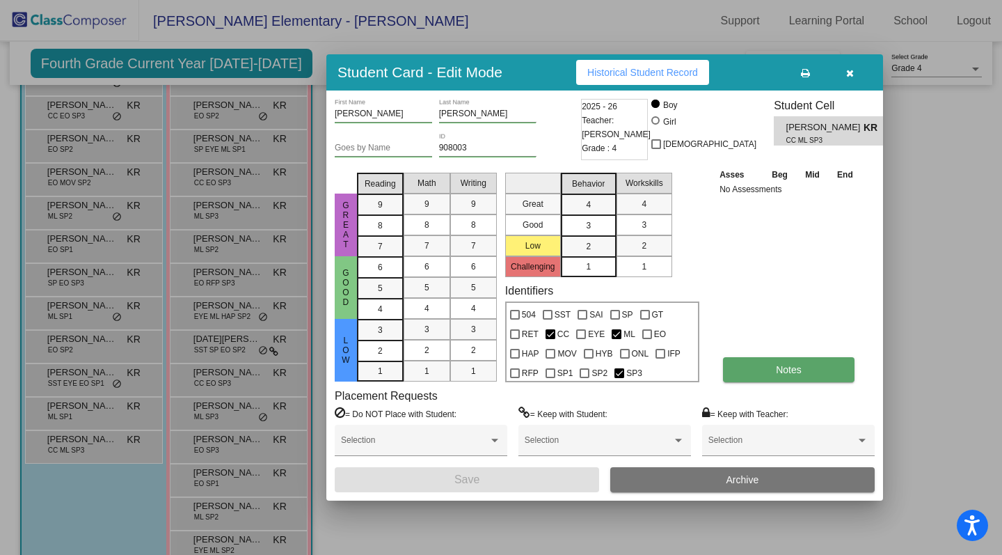
click at [744, 368] on button "Notes" at bounding box center [789, 369] width 132 height 25
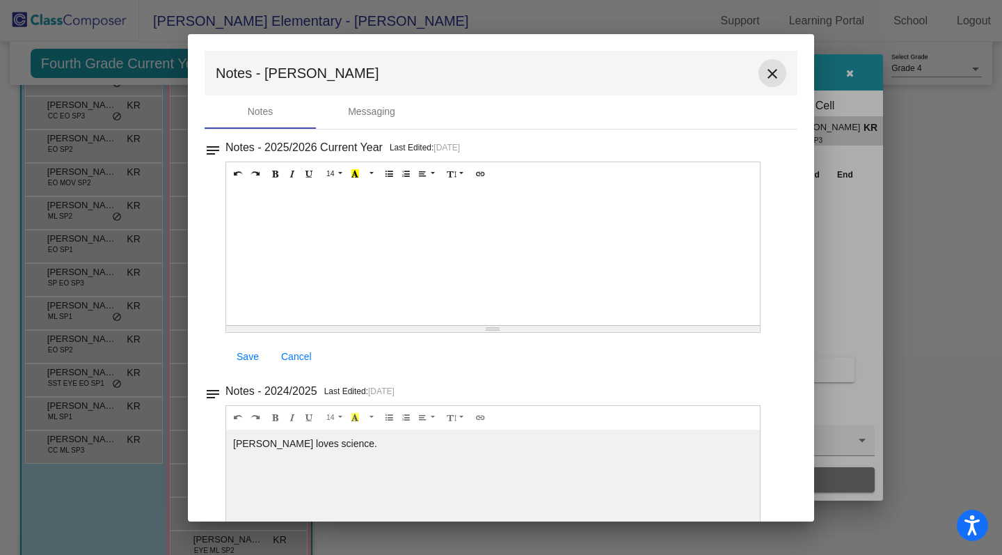
click at [764, 71] on mat-icon "close" at bounding box center [772, 73] width 17 height 17
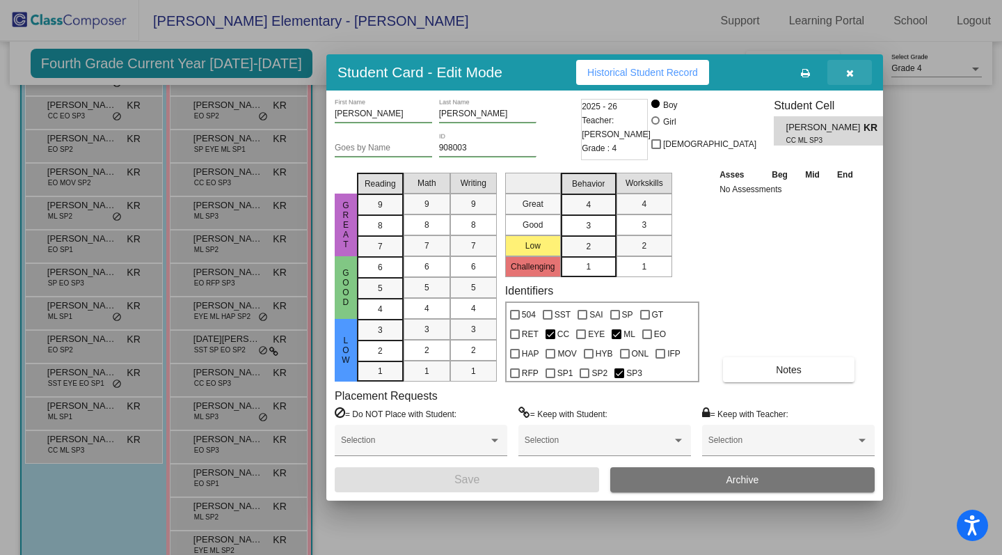
click at [852, 68] on icon "button" at bounding box center [850, 73] width 8 height 10
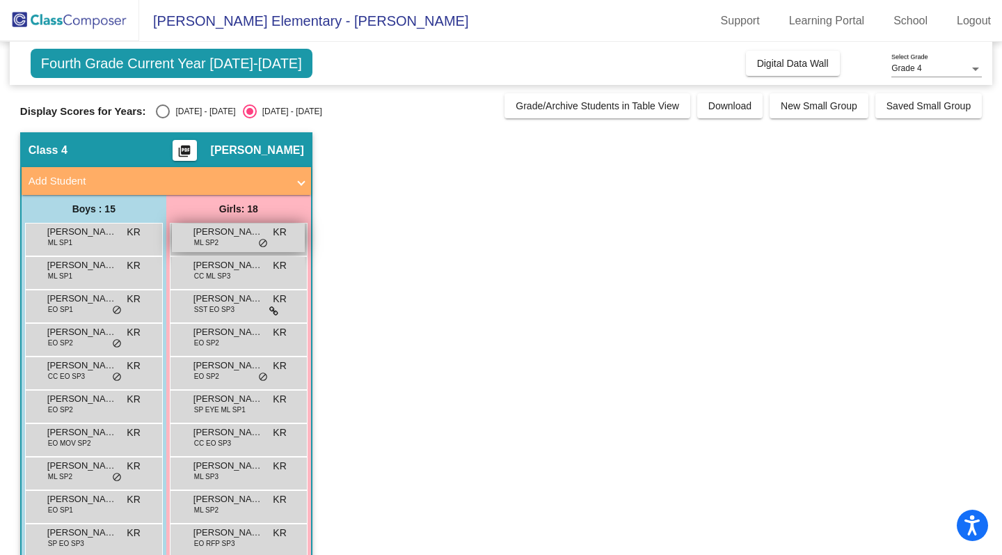
click at [236, 237] on span "[PERSON_NAME]" at bounding box center [229, 232] width 70 height 14
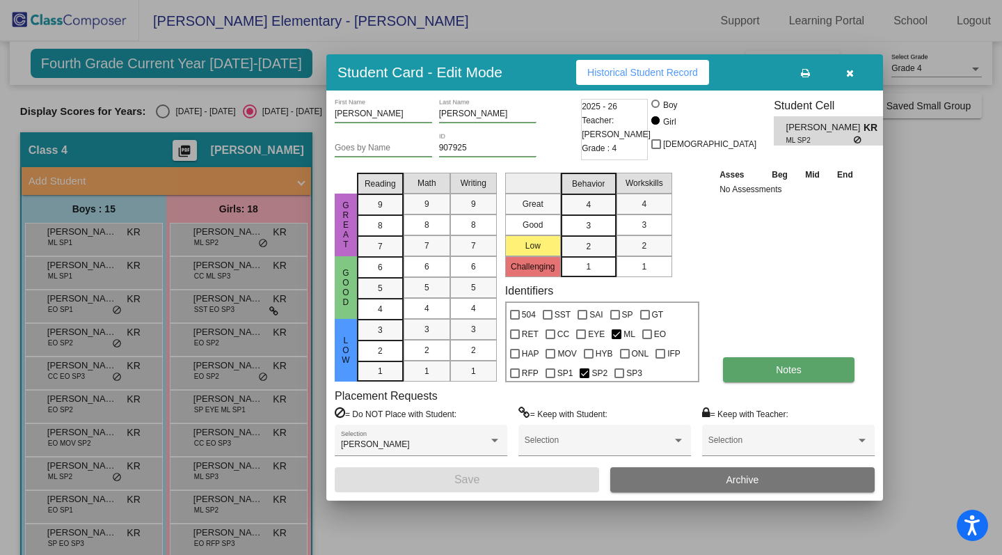
click at [803, 377] on button "Notes" at bounding box center [789, 369] width 132 height 25
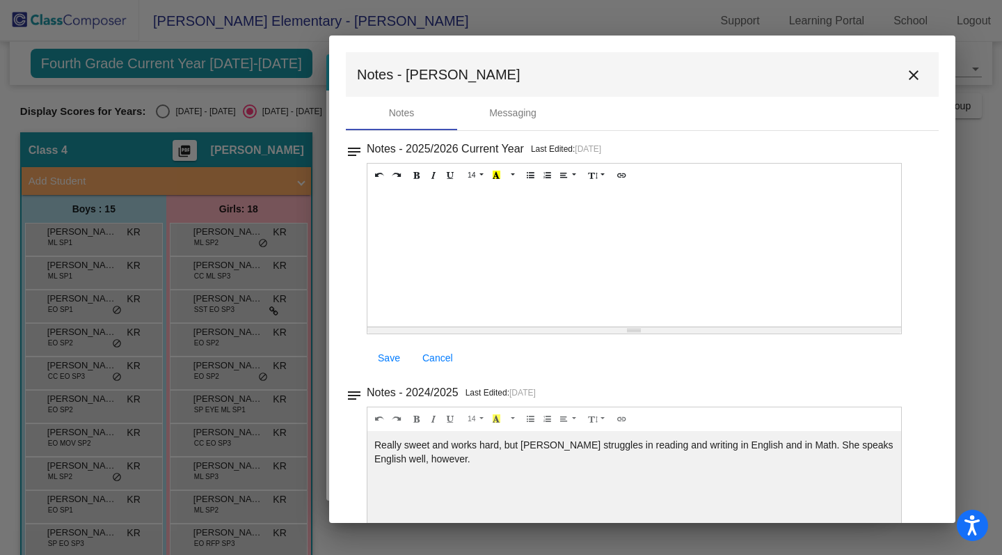
drag, startPoint x: 661, startPoint y: 51, endPoint x: 802, endPoint y: 52, distance: 141.3
click at [802, 52] on mat-toolbar "Notes - Alayla close" at bounding box center [642, 74] width 593 height 45
click at [911, 74] on mat-icon "close" at bounding box center [914, 75] width 17 height 17
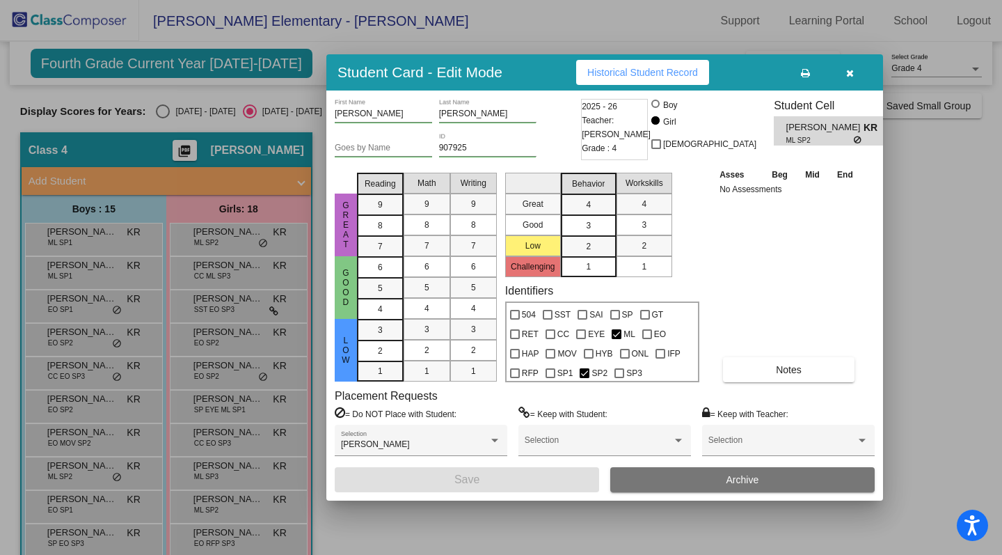
click at [214, 278] on div at bounding box center [501, 277] width 1002 height 555
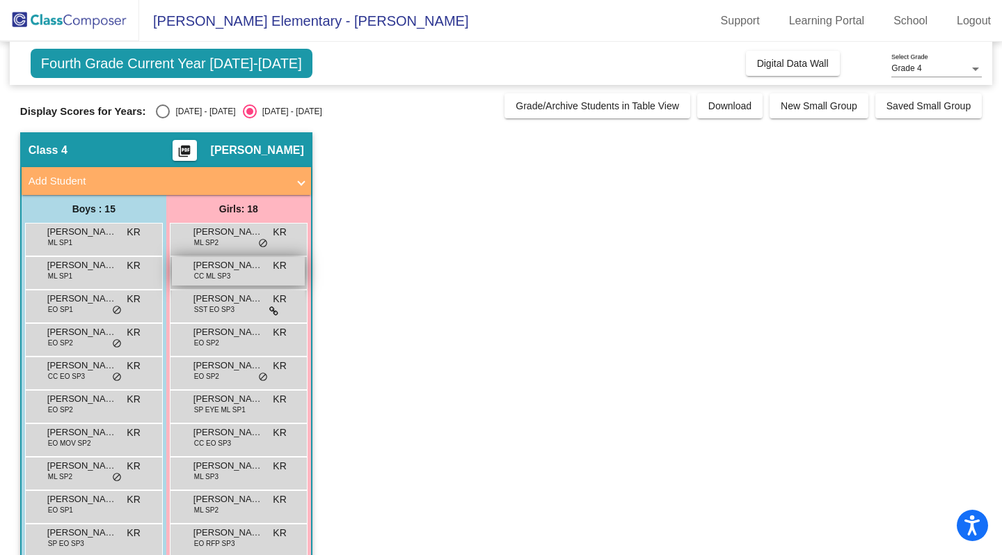
click at [231, 280] on div "[PERSON_NAME] CC ML SP3 KR lock do_not_disturb_alt" at bounding box center [238, 271] width 133 height 29
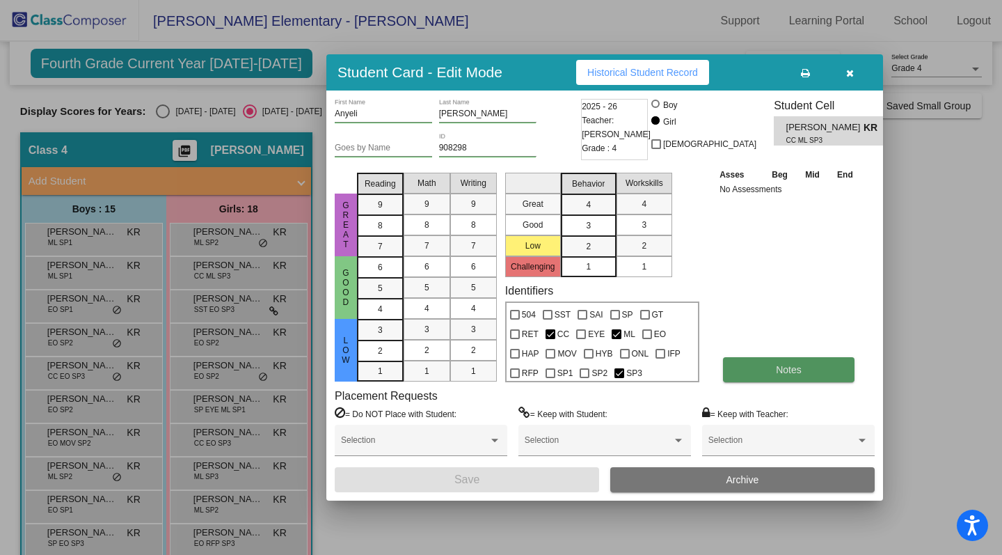
click at [796, 375] on button "Notes" at bounding box center [789, 369] width 132 height 25
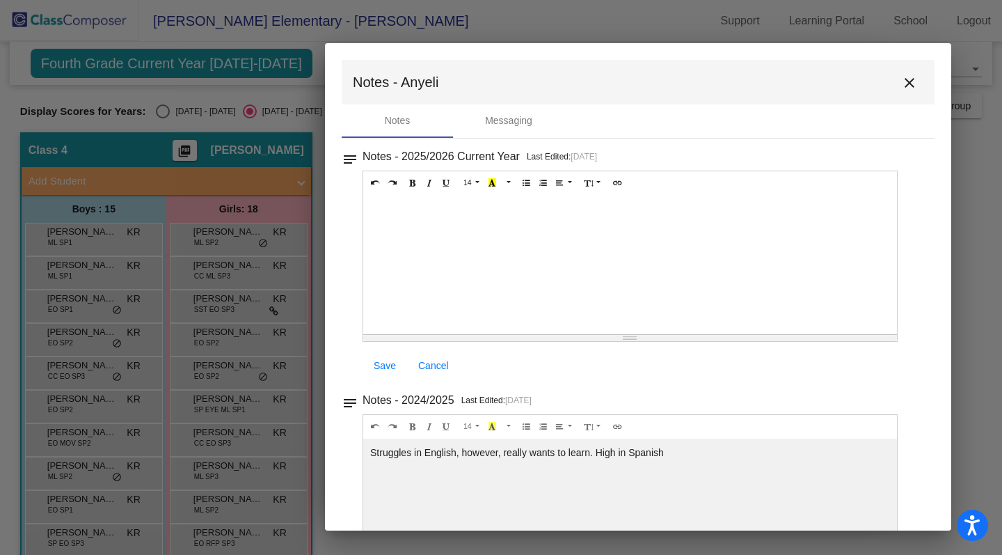
drag, startPoint x: 463, startPoint y: 79, endPoint x: 600, endPoint y: 88, distance: 137.4
click at [600, 88] on mat-toolbar "Notes - Anyeli close" at bounding box center [638, 82] width 593 height 45
click at [908, 79] on mat-icon "close" at bounding box center [909, 82] width 17 height 17
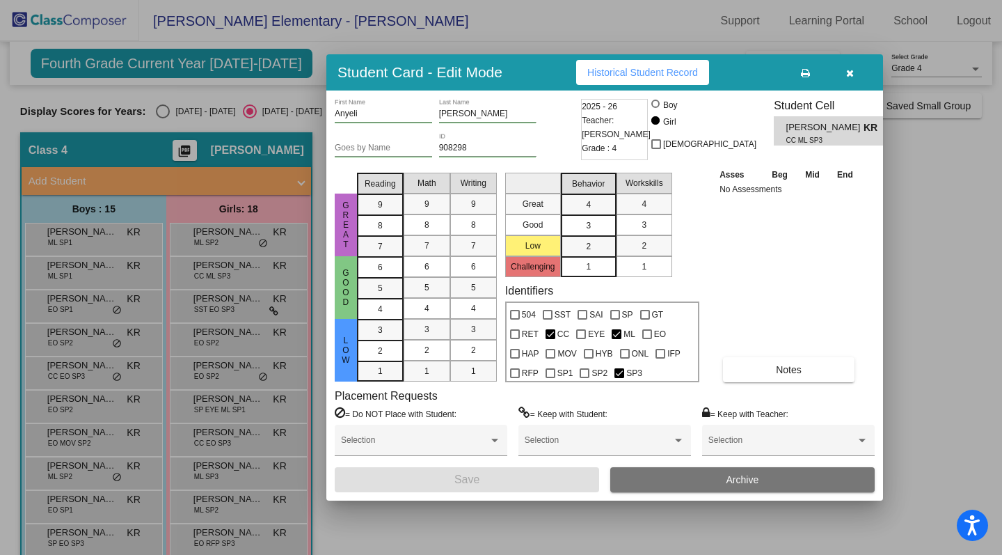
click at [849, 78] on button "button" at bounding box center [850, 72] width 45 height 25
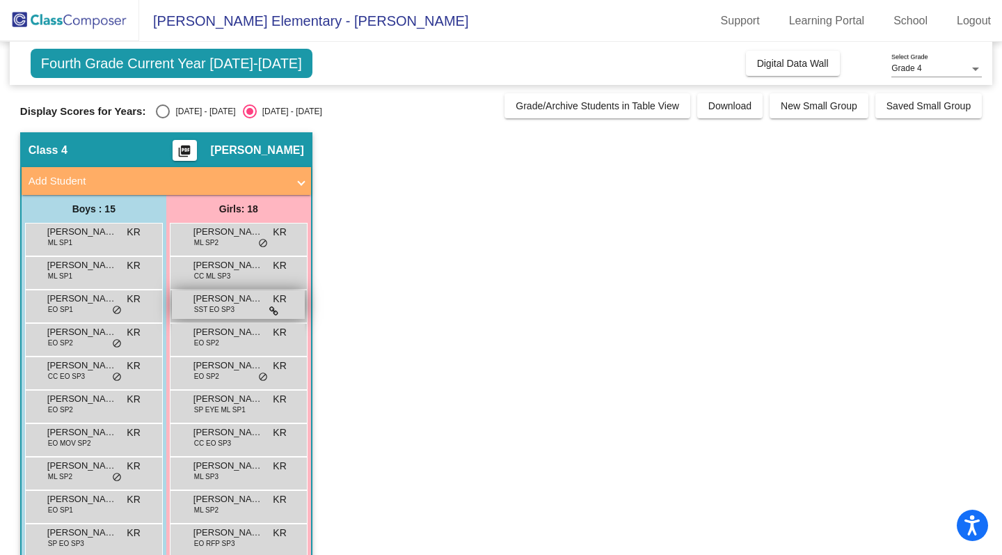
click at [223, 308] on span "SST EO SP3" at bounding box center [214, 309] width 40 height 10
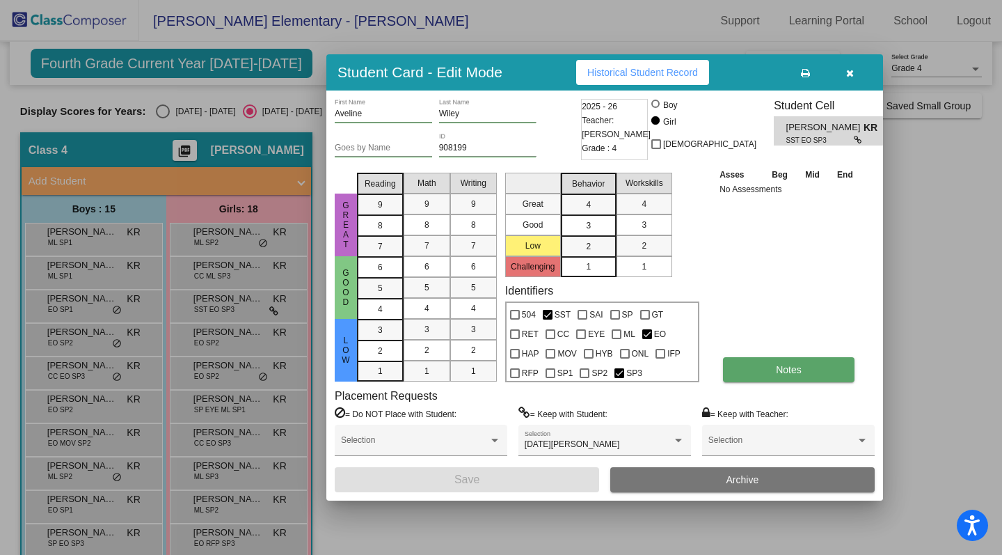
click at [756, 374] on button "Notes" at bounding box center [789, 369] width 132 height 25
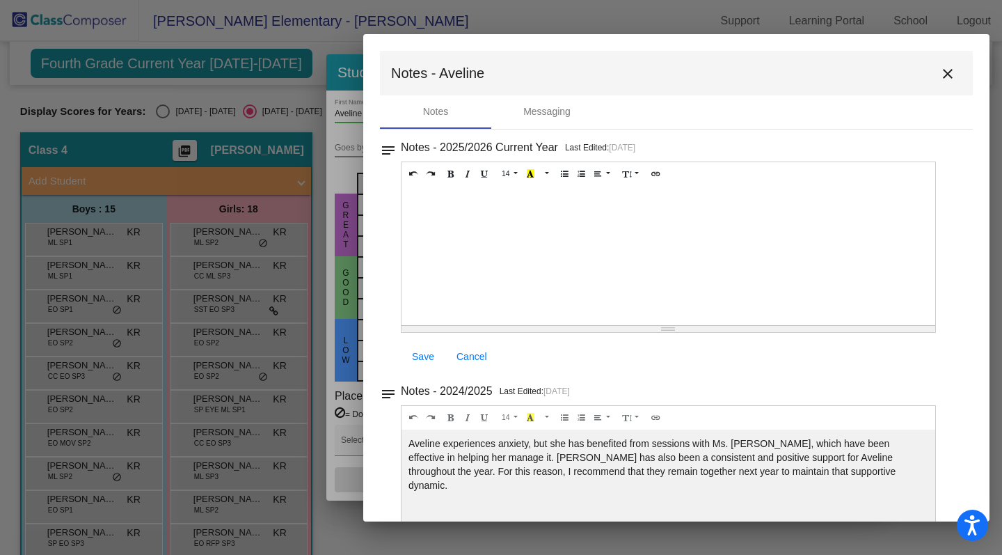
drag, startPoint x: 714, startPoint y: 75, endPoint x: 910, endPoint y: 76, distance: 195.6
click at [910, 76] on mat-toolbar "Notes - Aveline close" at bounding box center [676, 73] width 593 height 45
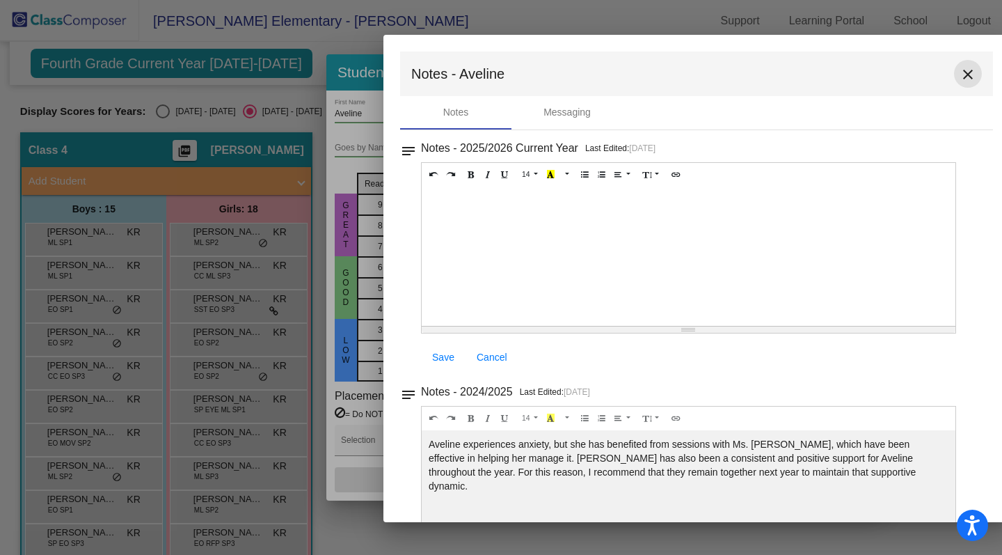
click at [960, 80] on mat-icon "close" at bounding box center [968, 74] width 17 height 17
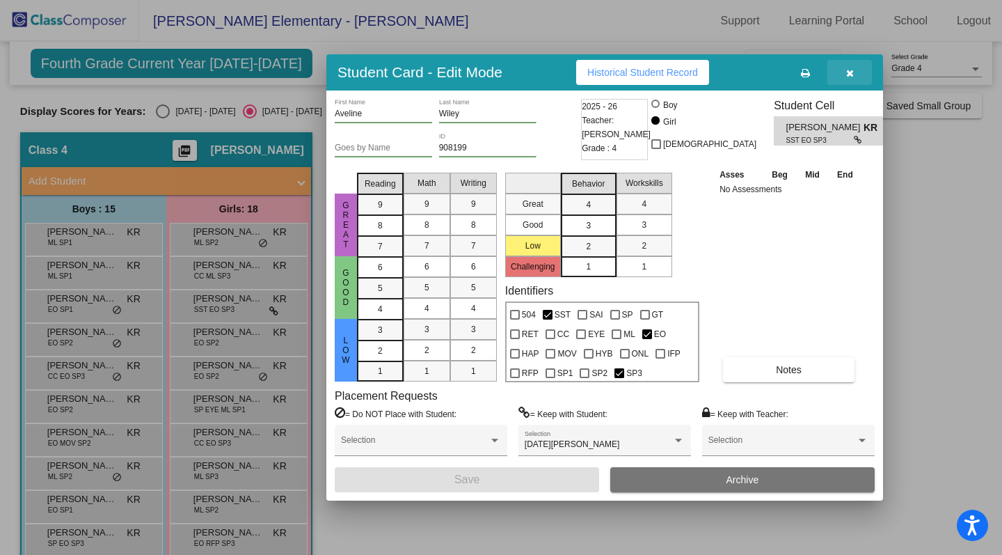
click at [851, 70] on icon "button" at bounding box center [850, 73] width 8 height 10
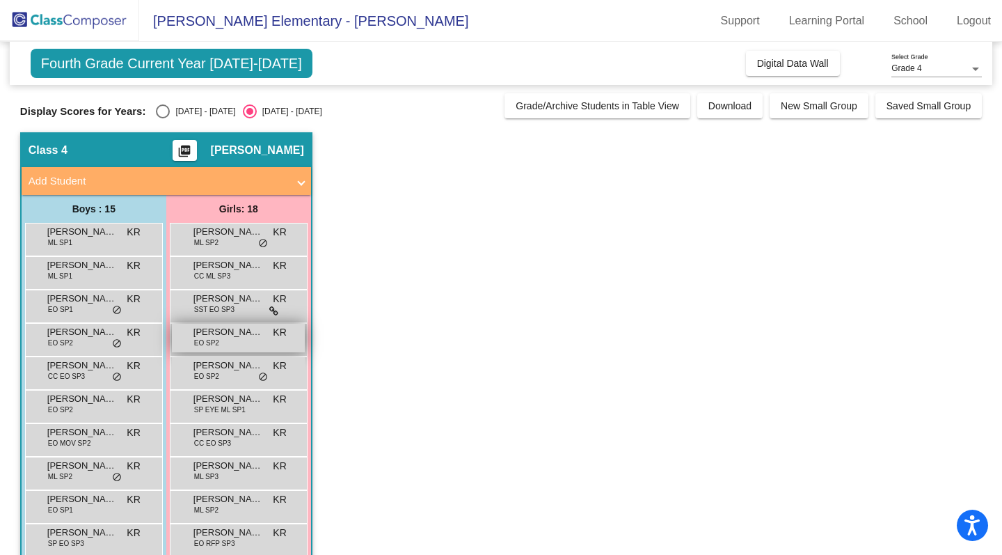
click at [198, 340] on span "EO SP2" at bounding box center [206, 343] width 25 height 10
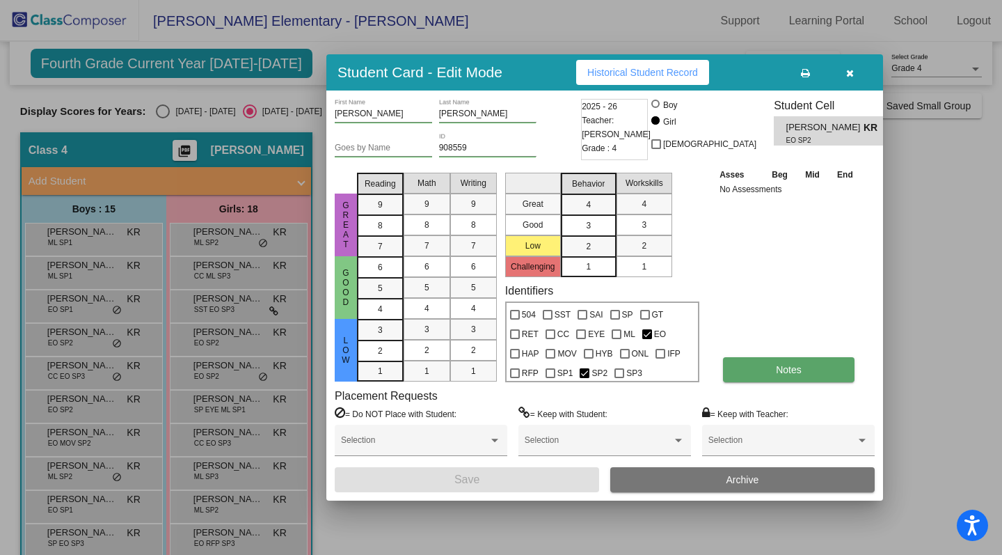
click at [785, 364] on span "Notes" at bounding box center [789, 369] width 26 height 11
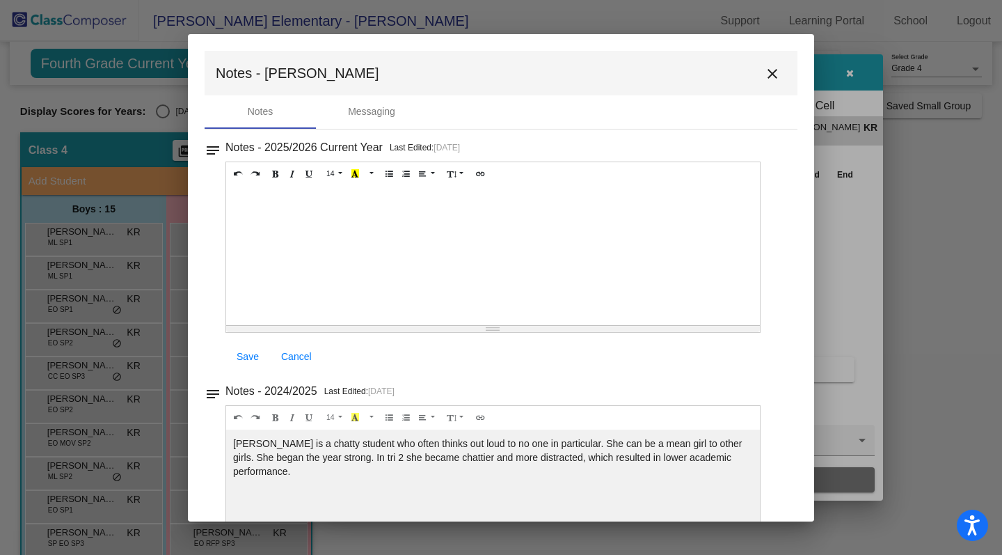
click at [764, 70] on mat-icon "close" at bounding box center [772, 73] width 17 height 17
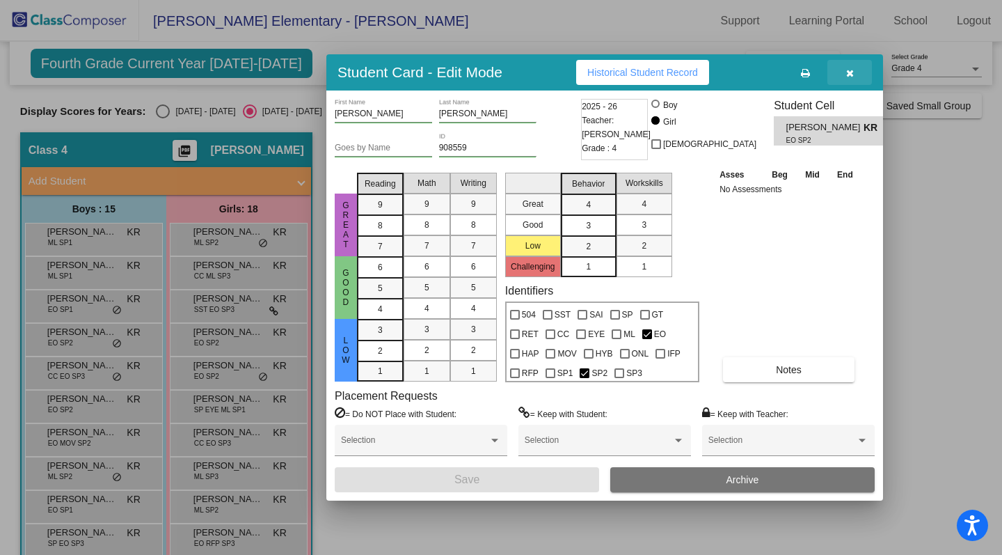
click at [847, 74] on icon "button" at bounding box center [850, 73] width 8 height 10
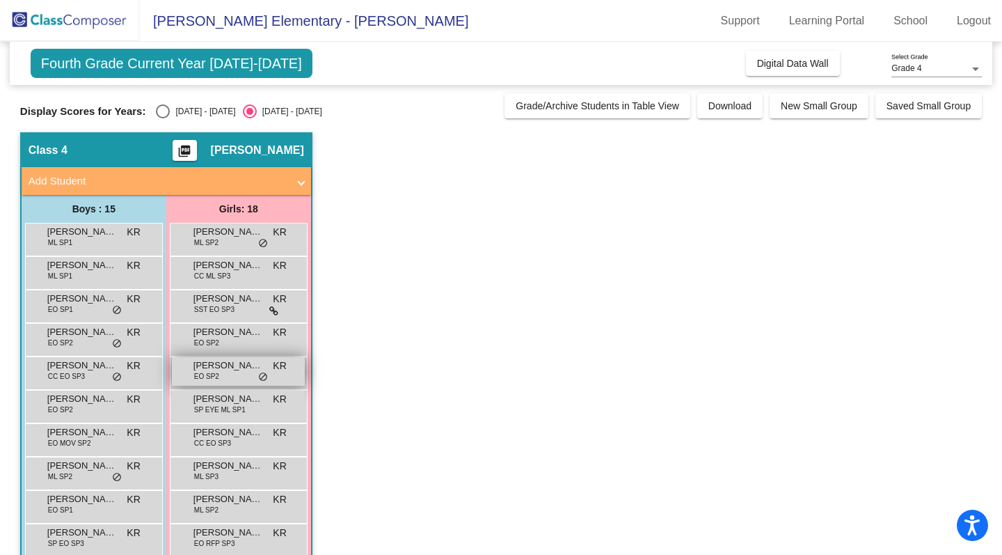
click at [201, 371] on span "EO SP2" at bounding box center [206, 376] width 25 height 10
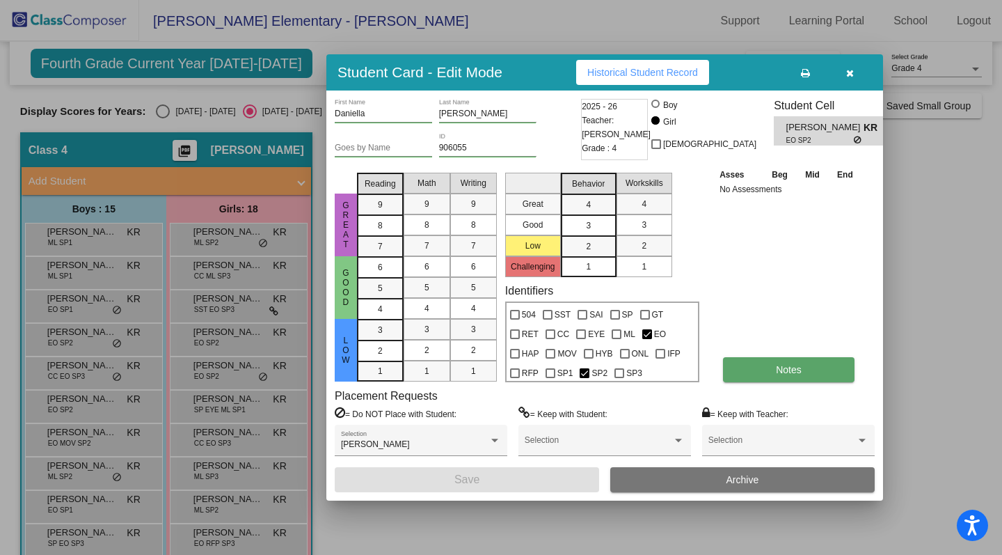
click at [775, 377] on button "Notes" at bounding box center [789, 369] width 132 height 25
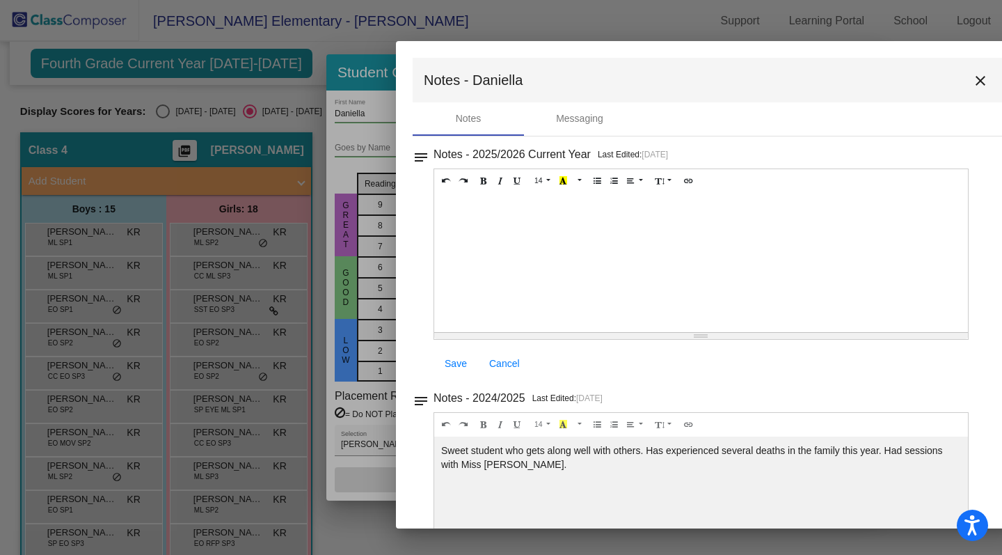
drag, startPoint x: 536, startPoint y: 74, endPoint x: 744, endPoint y: 81, distance: 208.2
click at [744, 81] on mat-toolbar "Notes - [PERSON_NAME]" at bounding box center [709, 80] width 593 height 45
click at [972, 81] on mat-icon "close" at bounding box center [980, 80] width 17 height 17
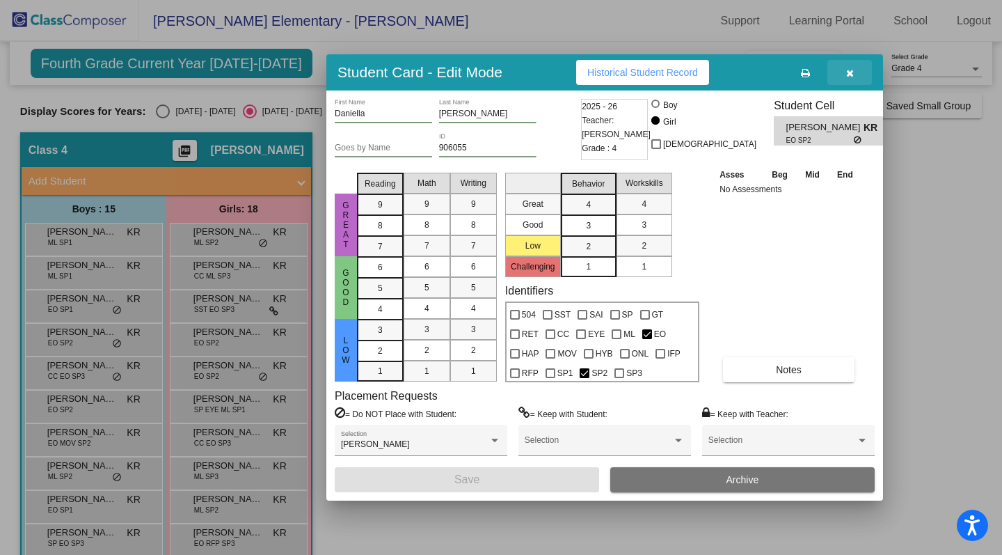
click at [850, 76] on icon "button" at bounding box center [850, 73] width 8 height 10
click at [849, 79] on div "Fourth Grade Current Year [DATE]-[DATE] Add, Move, or Retain Students Off On In…" at bounding box center [501, 63] width 983 height 43
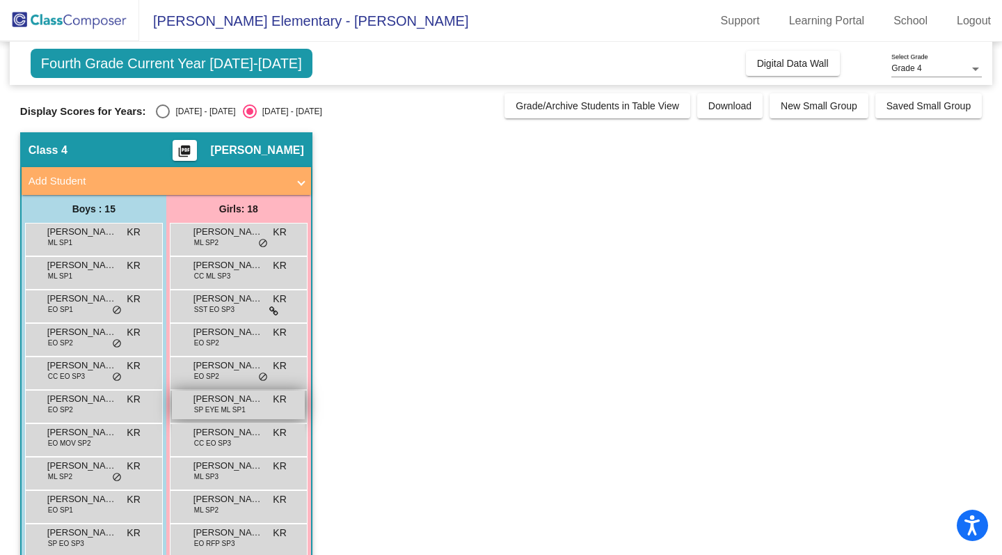
click at [233, 407] on span "SP EYE ML SP1" at bounding box center [220, 409] width 52 height 10
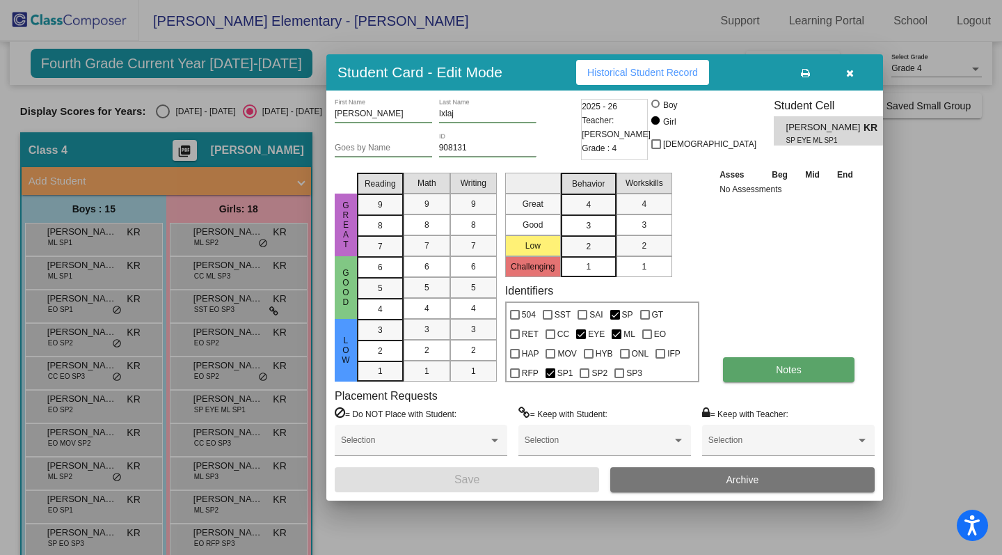
click at [821, 370] on button "Notes" at bounding box center [789, 369] width 132 height 25
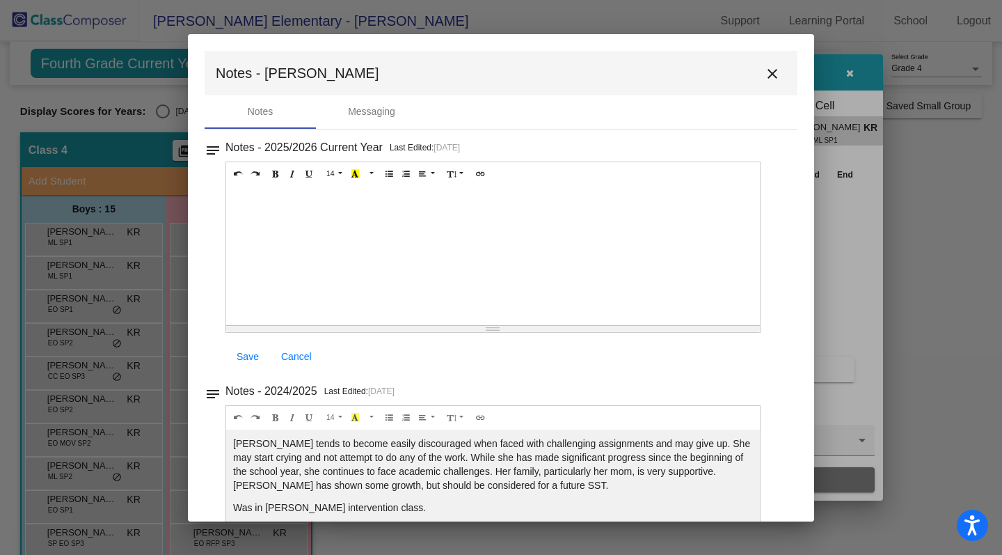
click at [768, 74] on mat-icon "close" at bounding box center [772, 73] width 17 height 17
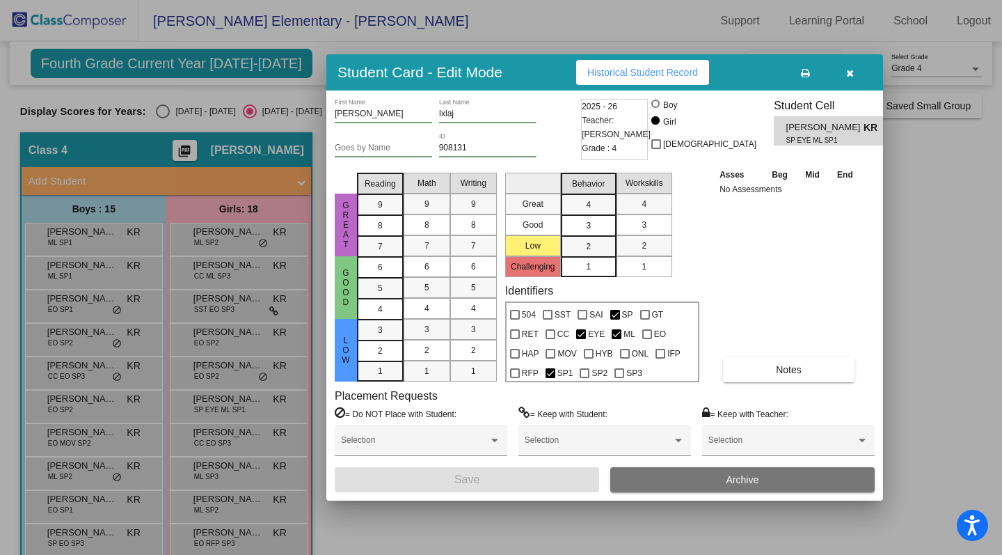
click at [855, 77] on button "button" at bounding box center [850, 72] width 45 height 25
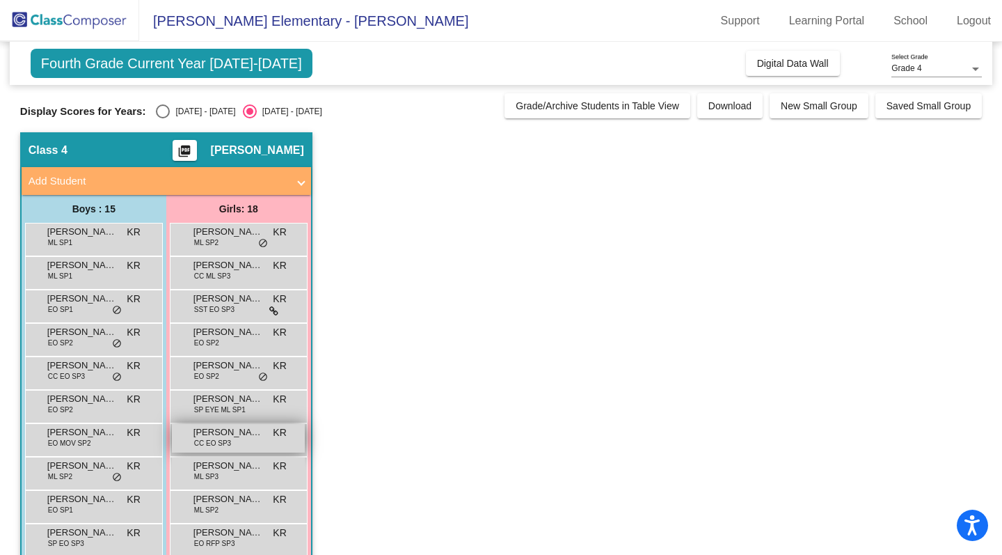
click at [237, 431] on span "[PERSON_NAME]" at bounding box center [229, 432] width 70 height 14
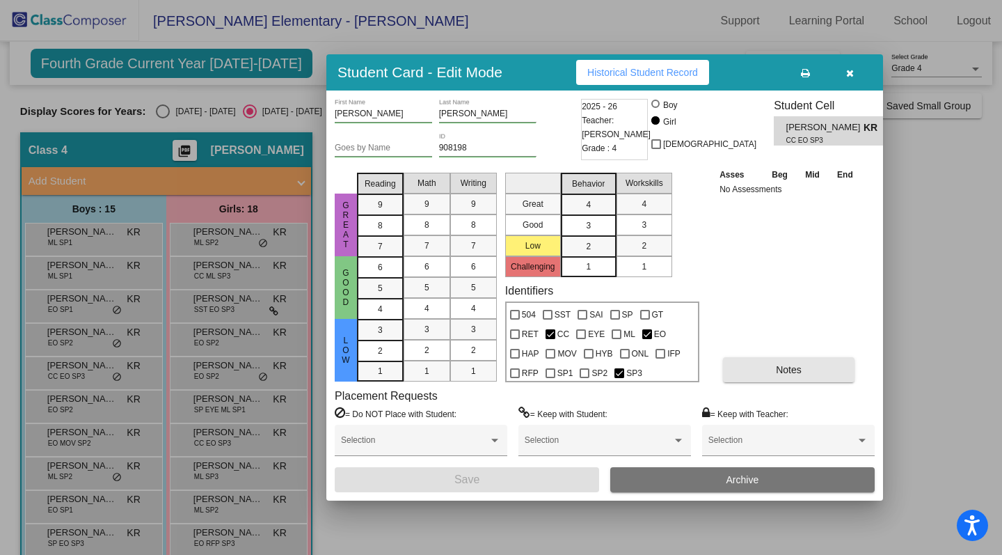
drag, startPoint x: 819, startPoint y: 370, endPoint x: 874, endPoint y: 338, distance: 63.3
click at [838, 356] on div "Asses Beg Mid End No Assessments Notes" at bounding box center [789, 274] width 146 height 215
click at [817, 370] on button "Notes" at bounding box center [789, 369] width 132 height 25
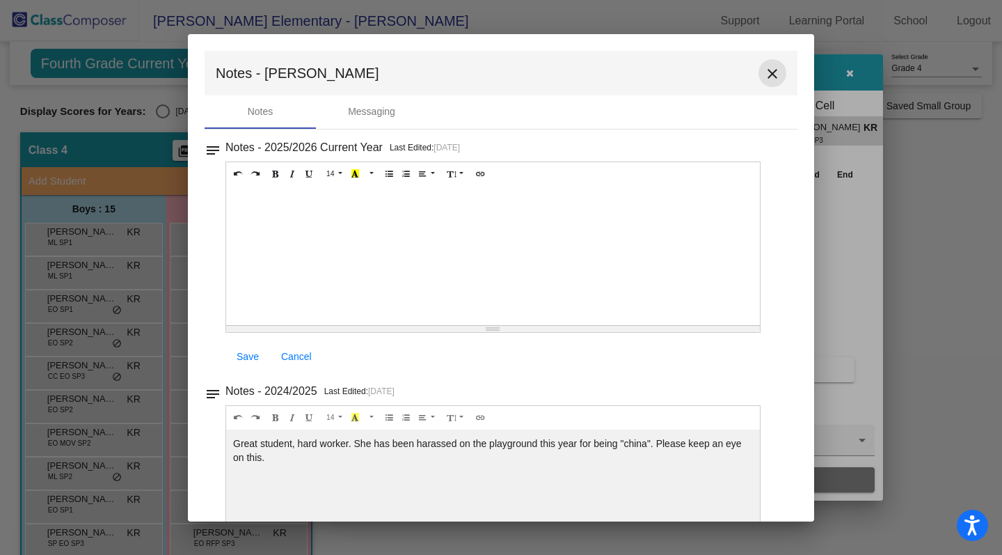
click at [766, 68] on mat-icon "close" at bounding box center [772, 73] width 17 height 17
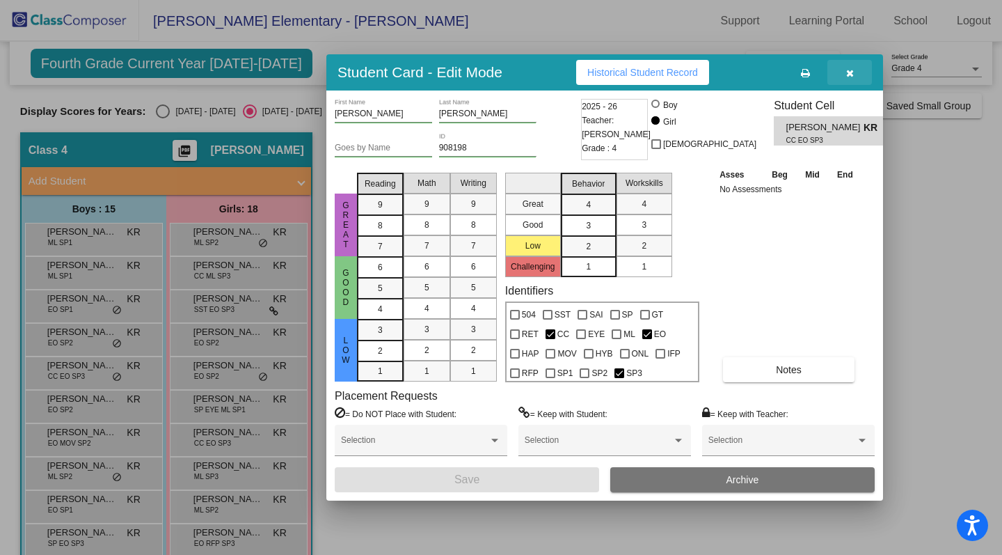
click at [846, 72] on icon "button" at bounding box center [850, 73] width 8 height 10
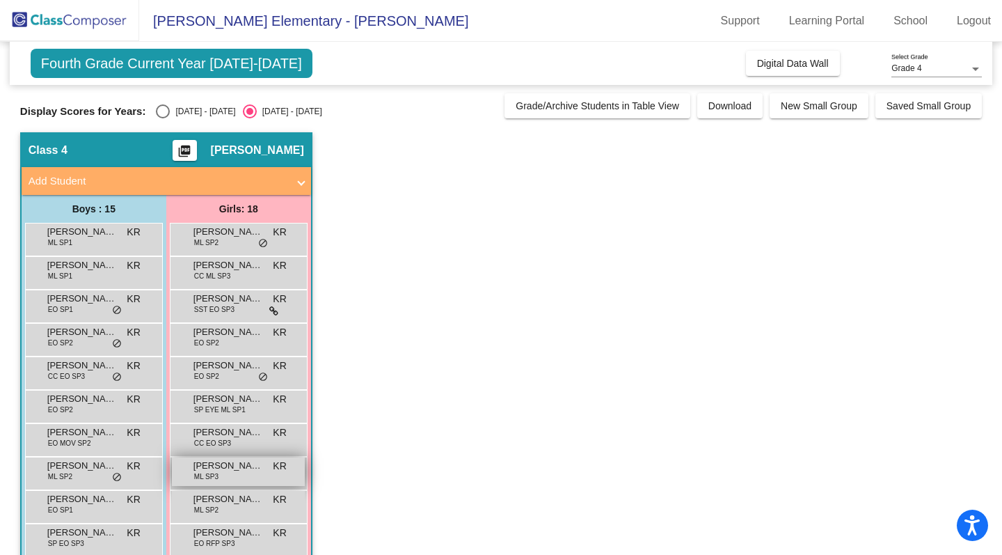
click at [212, 471] on span "[PERSON_NAME]" at bounding box center [229, 466] width 70 height 14
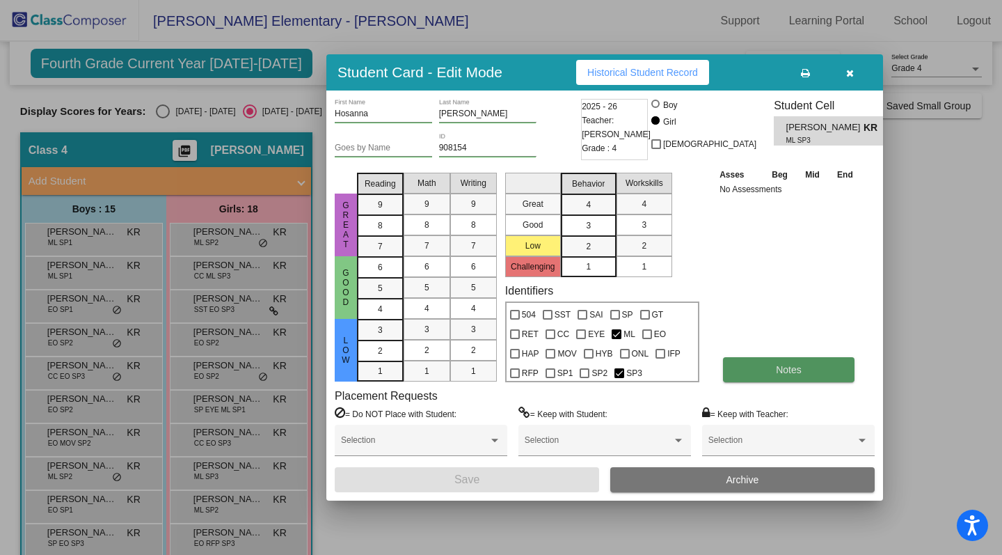
click at [767, 375] on button "Notes" at bounding box center [789, 369] width 132 height 25
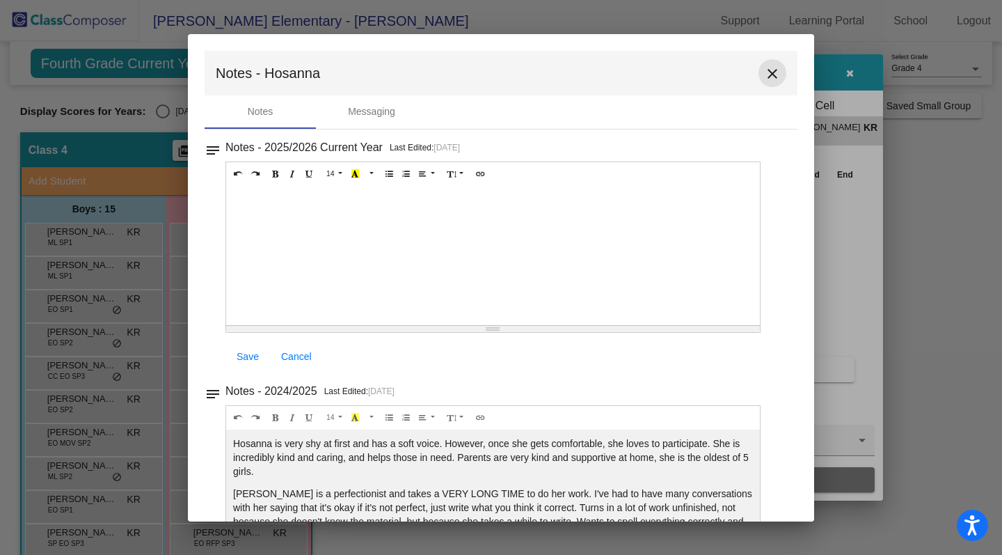
click at [766, 74] on mat-icon "close" at bounding box center [772, 73] width 17 height 17
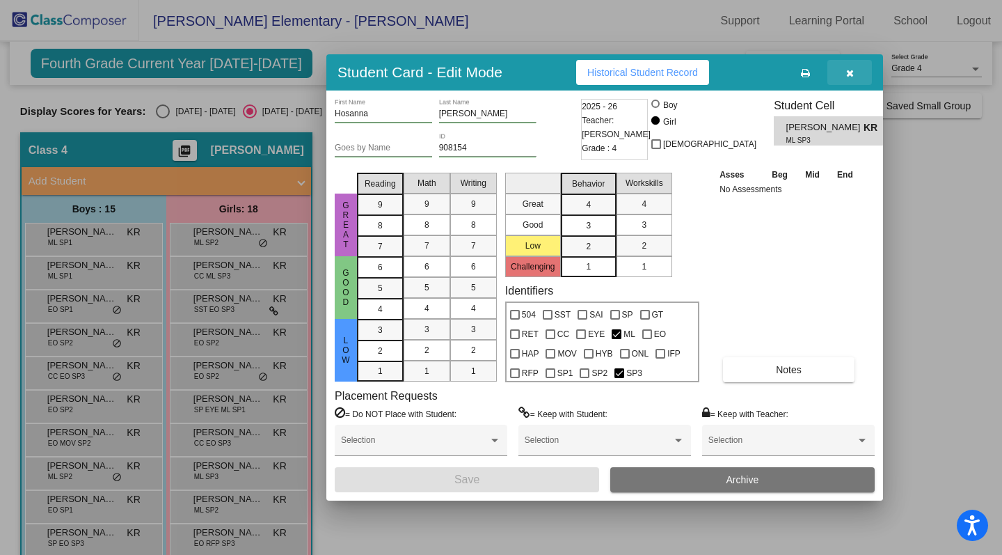
click at [852, 74] on icon "button" at bounding box center [850, 73] width 8 height 10
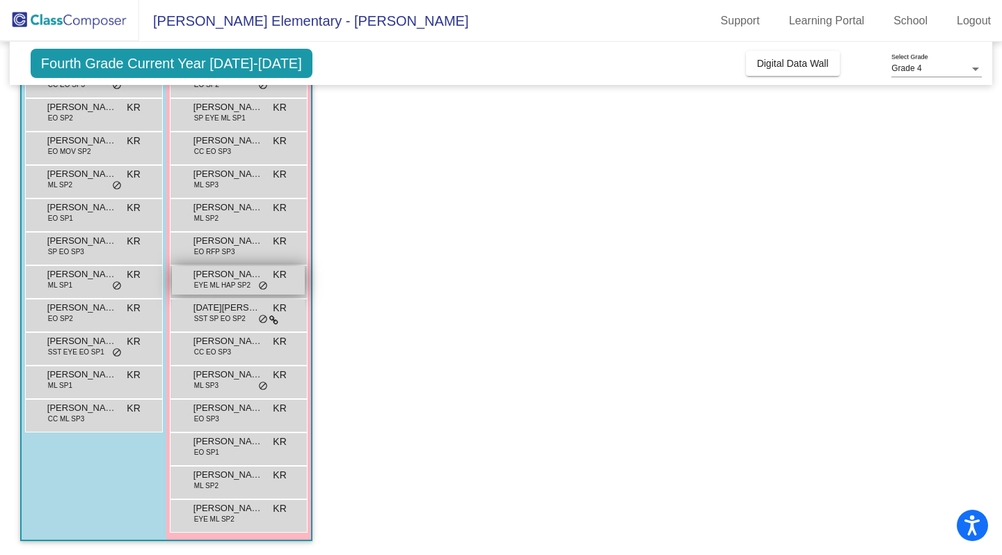
scroll to position [292, 0]
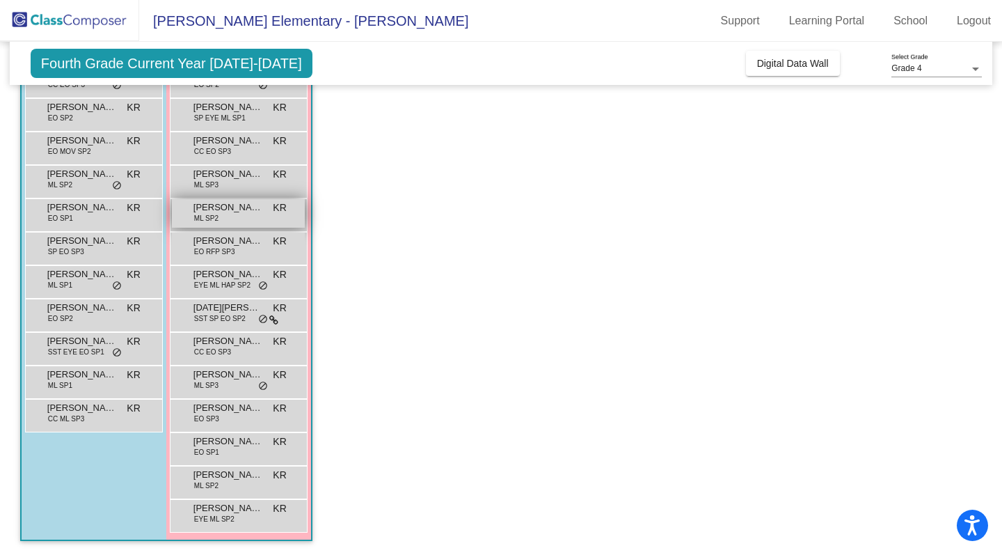
click at [214, 217] on span "ML SP2" at bounding box center [206, 218] width 24 height 10
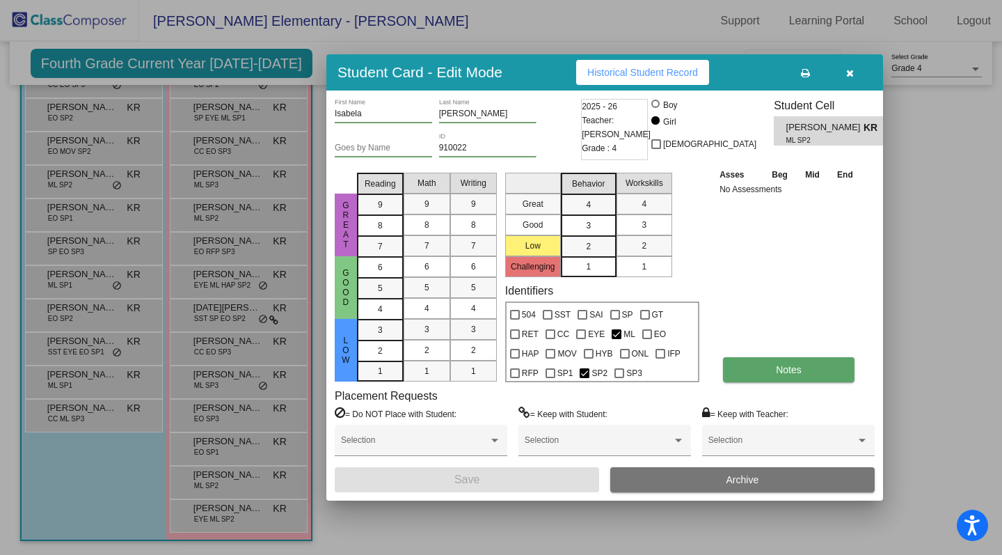
click at [822, 373] on button "Notes" at bounding box center [789, 369] width 132 height 25
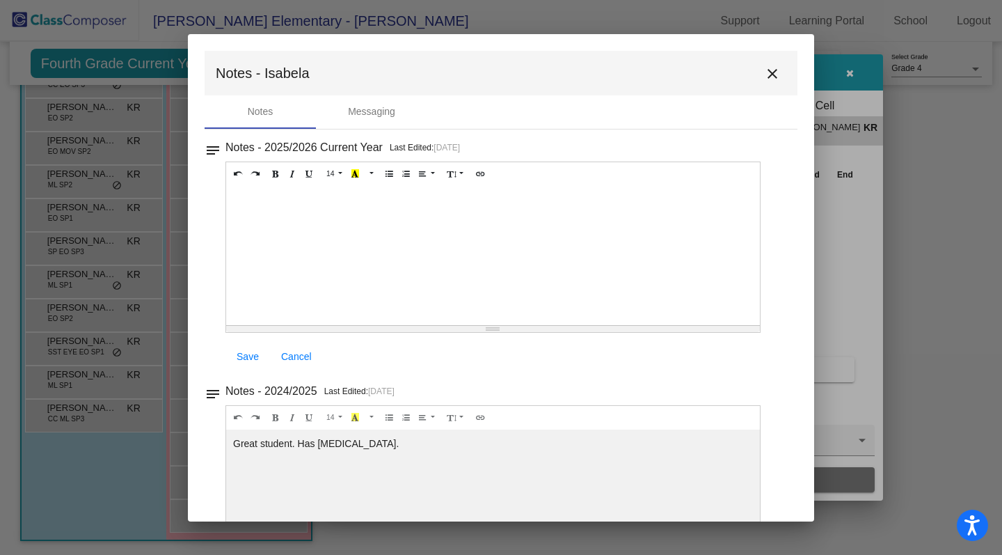
click at [766, 70] on mat-icon "close" at bounding box center [772, 73] width 17 height 17
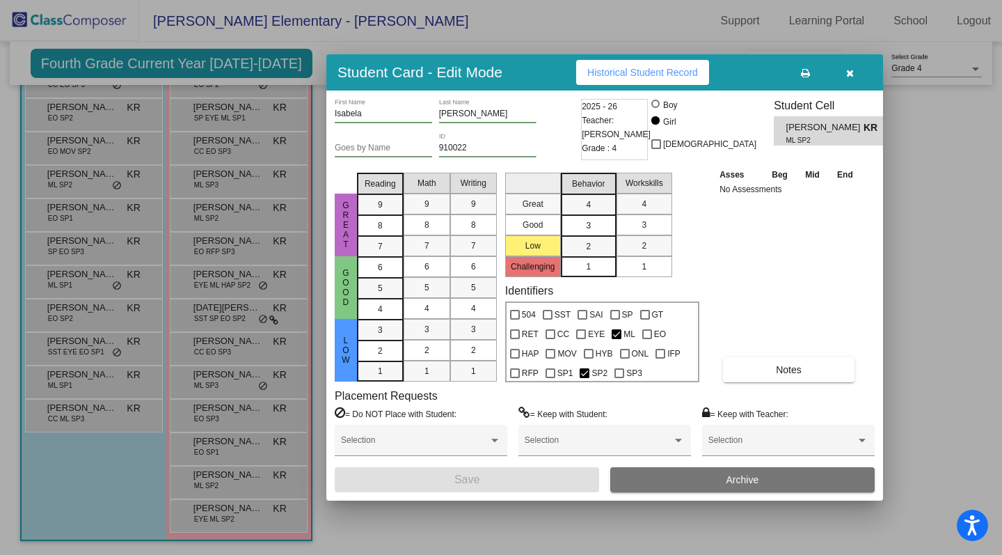
click at [848, 77] on icon "button" at bounding box center [850, 73] width 8 height 10
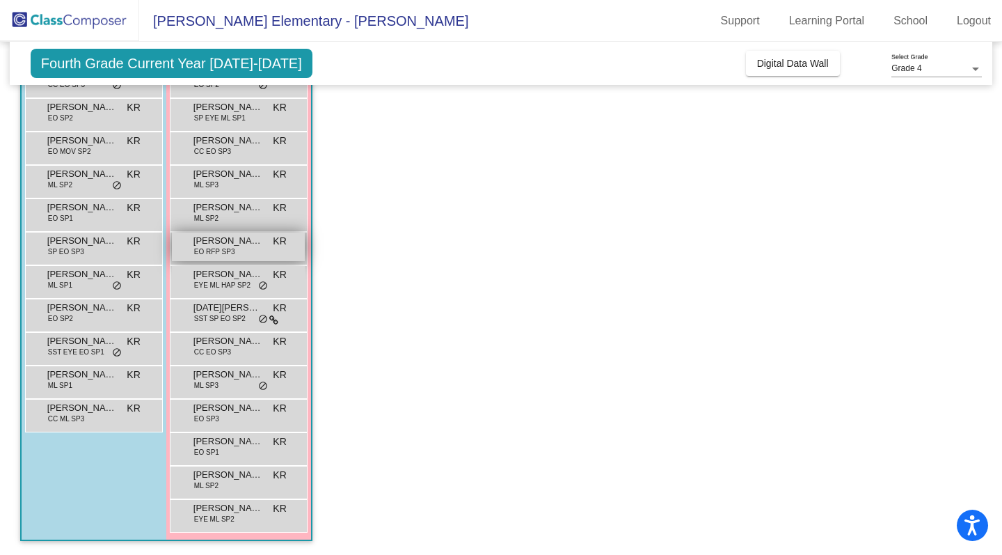
click at [248, 252] on div "[PERSON_NAME] EO RFP SP3 KR lock do_not_disturb_alt" at bounding box center [238, 246] width 133 height 29
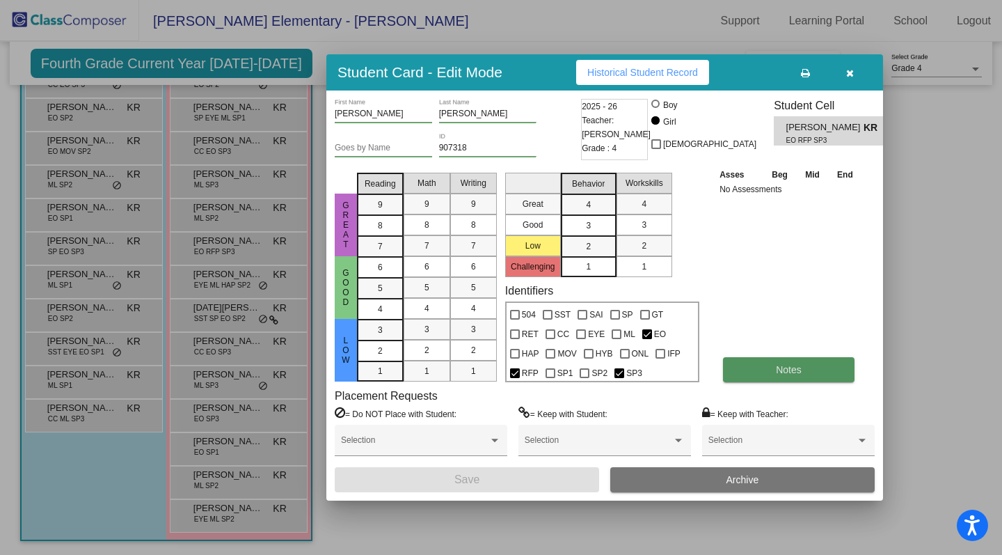
click at [782, 370] on span "Notes" at bounding box center [789, 369] width 26 height 11
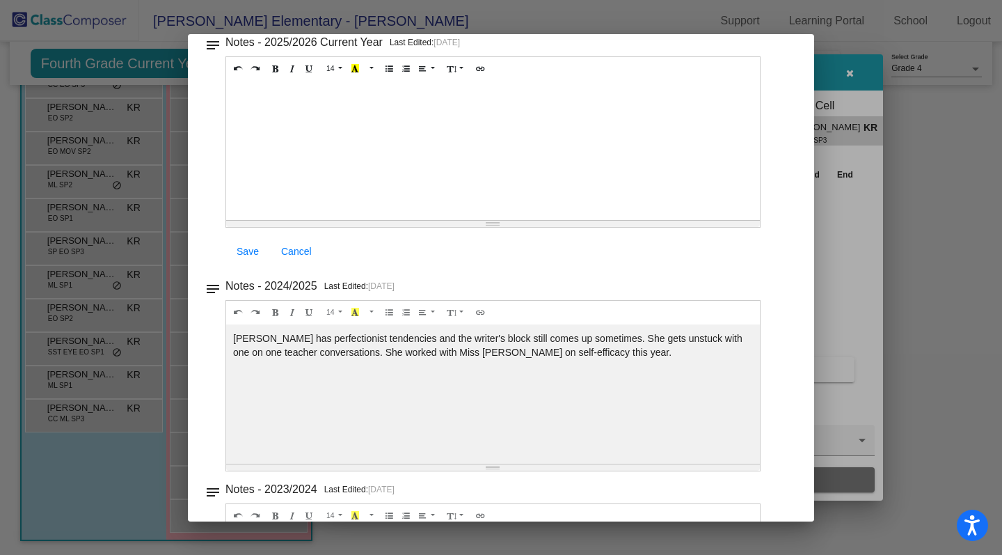
scroll to position [115, 0]
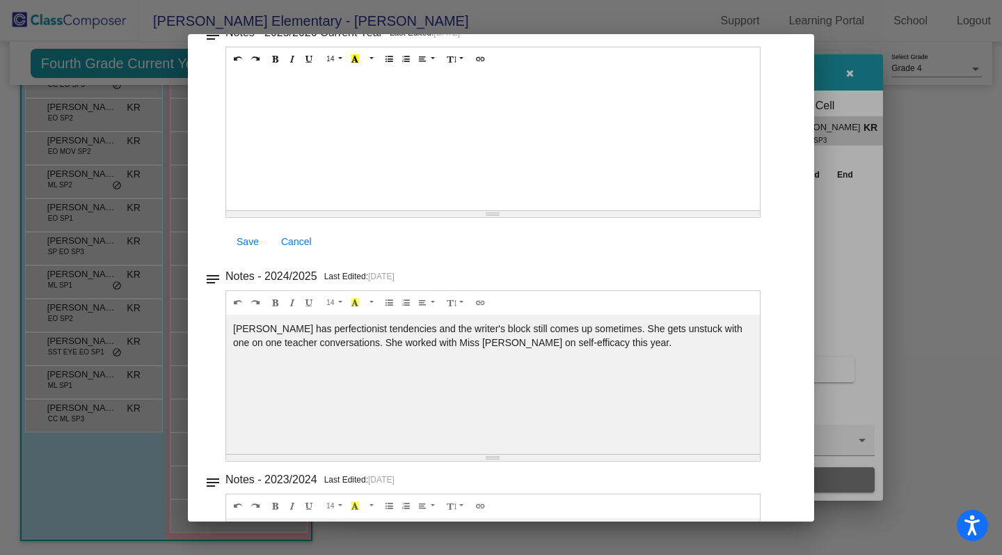
drag, startPoint x: 597, startPoint y: 223, endPoint x: 644, endPoint y: 96, distance: 135.9
click at [597, 216] on div "14 8 9 10 11 12 14 18 24 36 Background Color Transparent Select #ffff00 Text Co…" at bounding box center [493, 153] width 535 height 212
drag, startPoint x: 517, startPoint y: 274, endPoint x: 514, endPoint y: 455, distance: 181.7
click at [514, 258] on div "Notes - 2024/2025 Last Edited: [DATE] 14 8 9 10 11 12 14 18 24 36 Background Co…" at bounding box center [507, 140] width 563 height 235
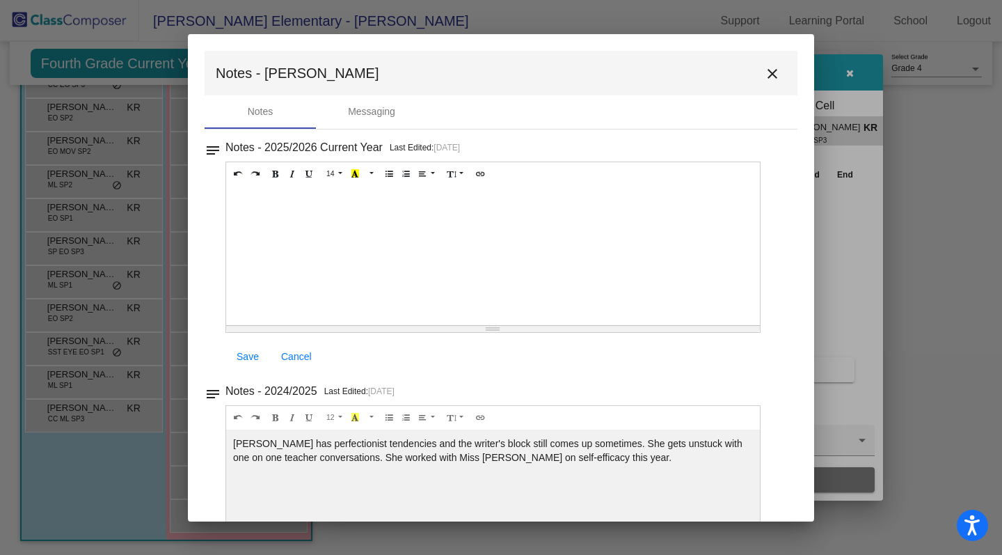
scroll to position [0, 0]
click at [764, 77] on mat-icon "close" at bounding box center [772, 73] width 17 height 17
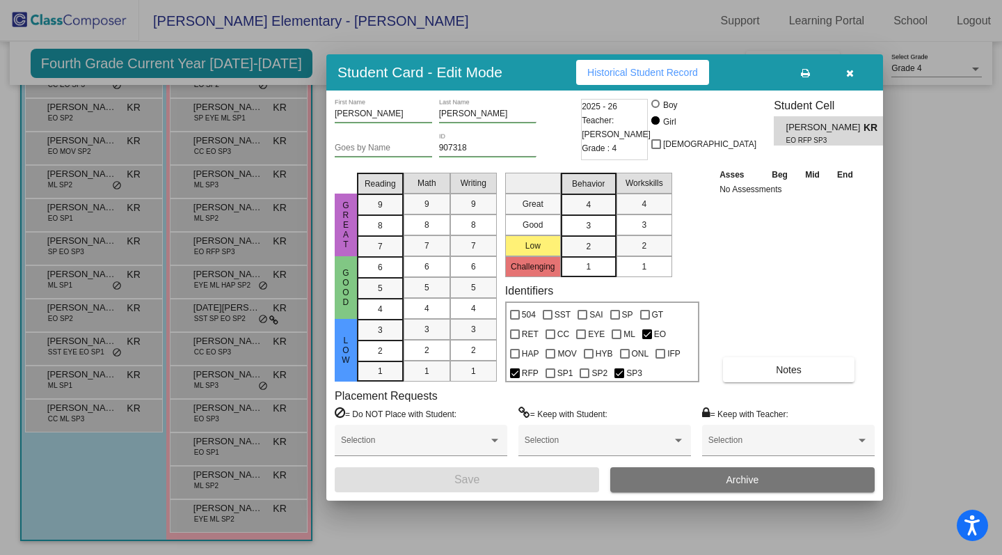
click at [226, 317] on div at bounding box center [501, 277] width 1002 height 555
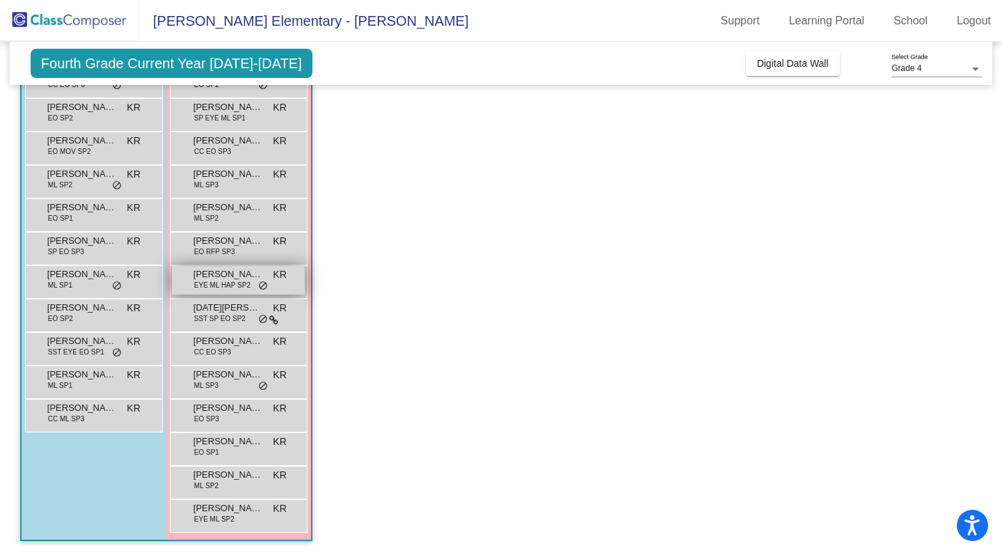
click at [232, 282] on span "EYE ML HAP SP2" at bounding box center [222, 285] width 56 height 10
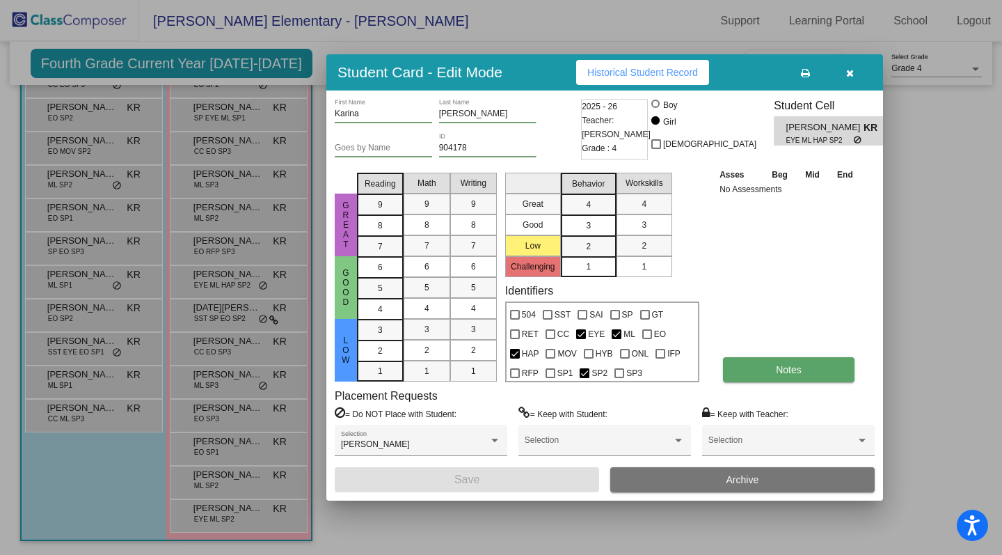
click at [791, 366] on span "Notes" at bounding box center [789, 369] width 26 height 11
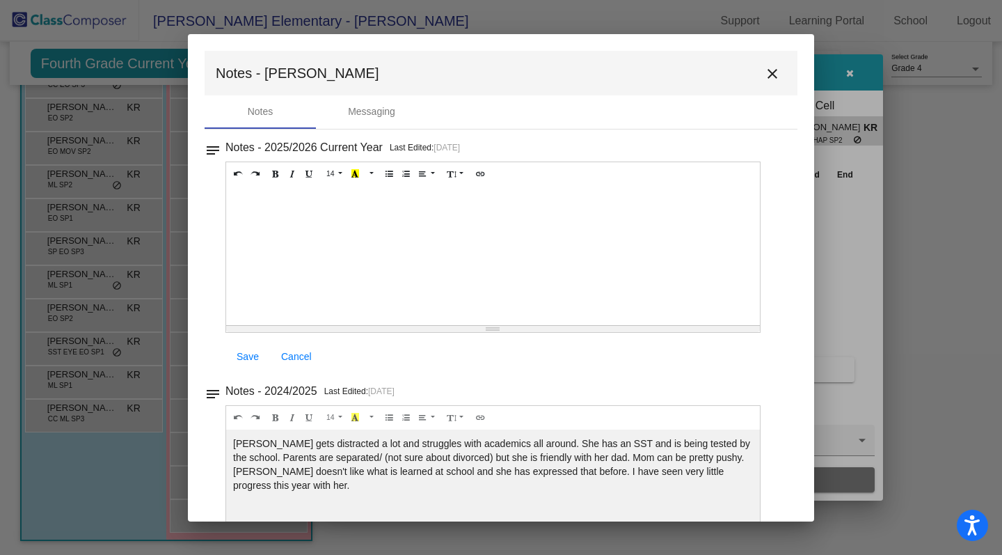
click at [766, 75] on mat-icon "close" at bounding box center [772, 73] width 17 height 17
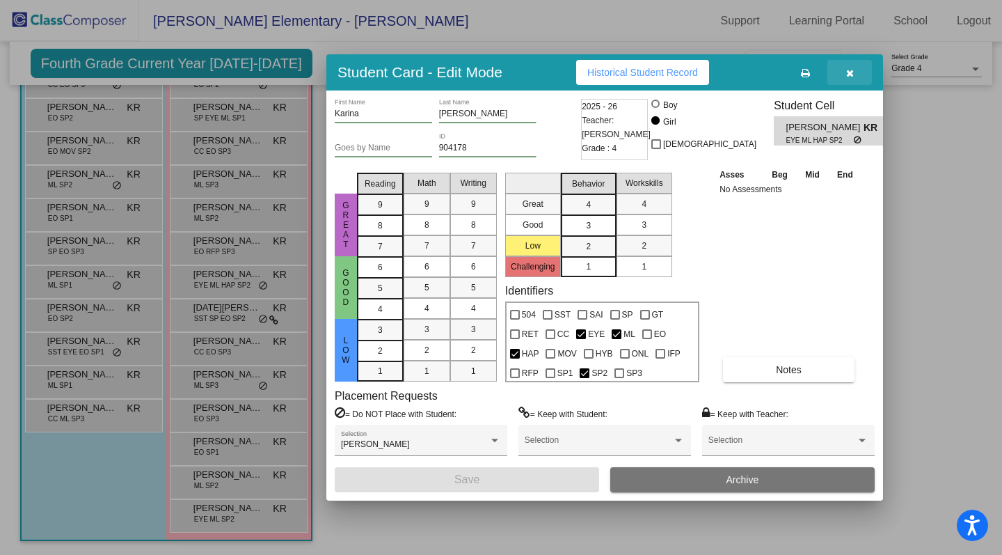
click at [846, 74] on icon "button" at bounding box center [850, 73] width 8 height 10
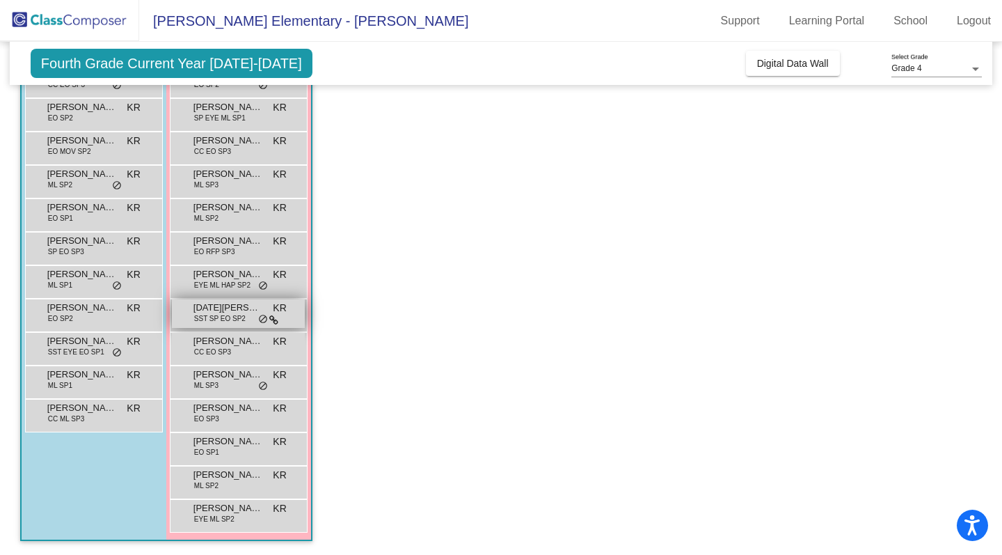
click at [263, 313] on div "[DATE][PERSON_NAME] SST SP EO SP2 KR lock do_not_disturb_alt" at bounding box center [238, 313] width 133 height 29
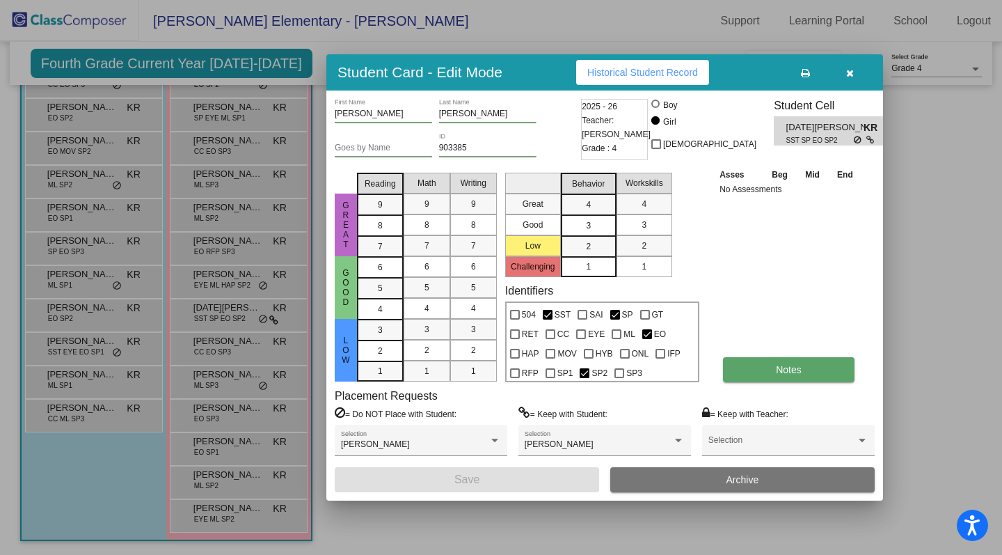
click at [752, 374] on button "Notes" at bounding box center [789, 369] width 132 height 25
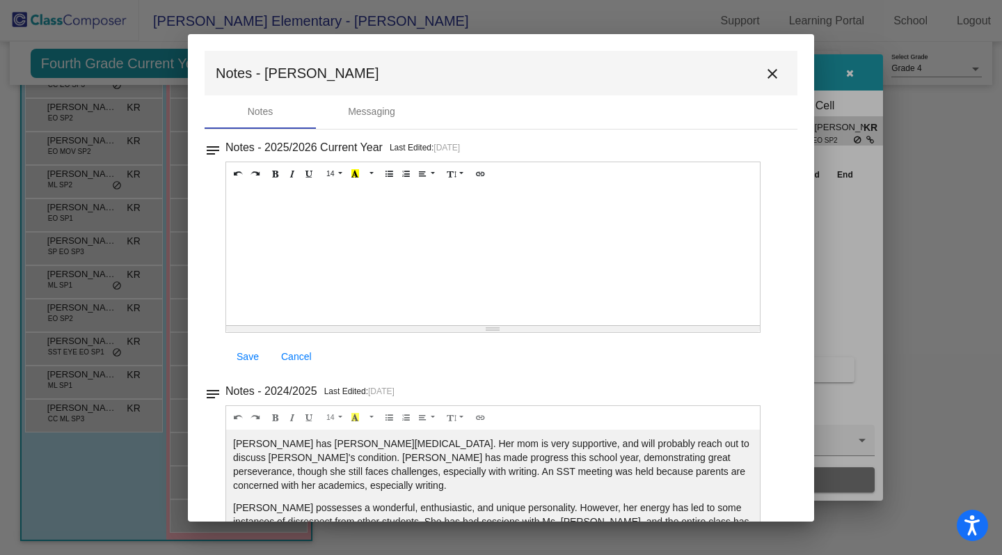
click at [766, 78] on mat-icon "close" at bounding box center [772, 73] width 17 height 17
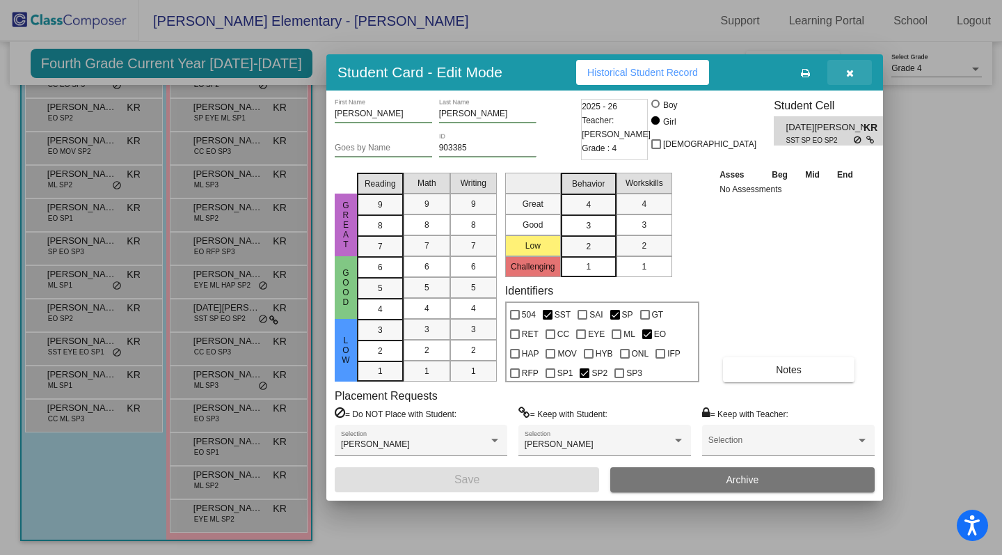
click at [850, 74] on icon "button" at bounding box center [850, 73] width 8 height 10
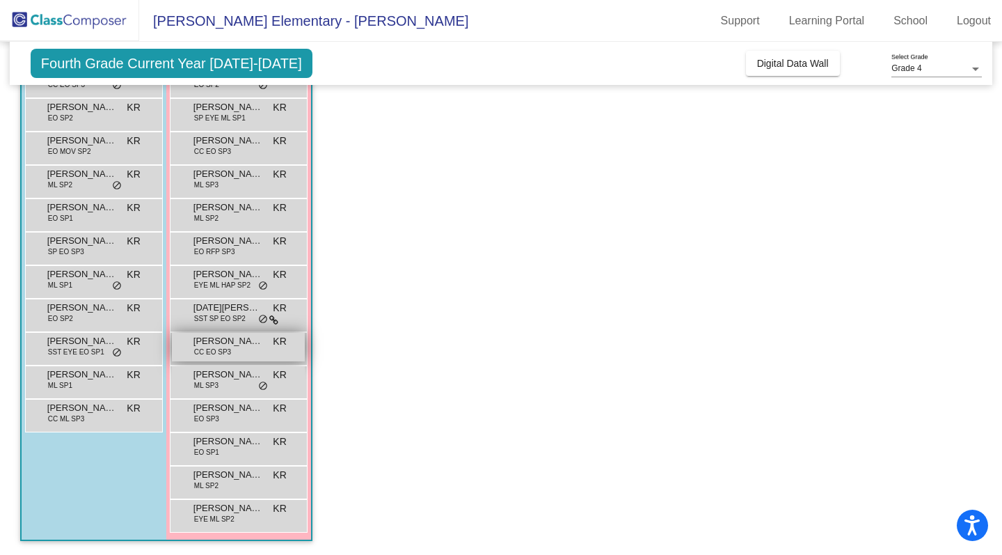
click at [242, 347] on span "[PERSON_NAME]" at bounding box center [229, 341] width 70 height 14
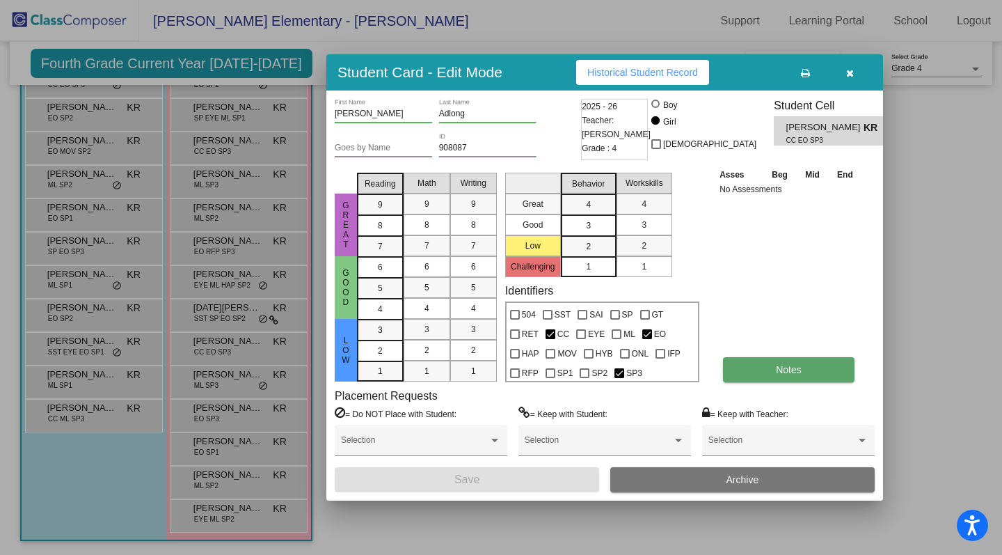
click at [801, 374] on span "Notes" at bounding box center [789, 369] width 26 height 11
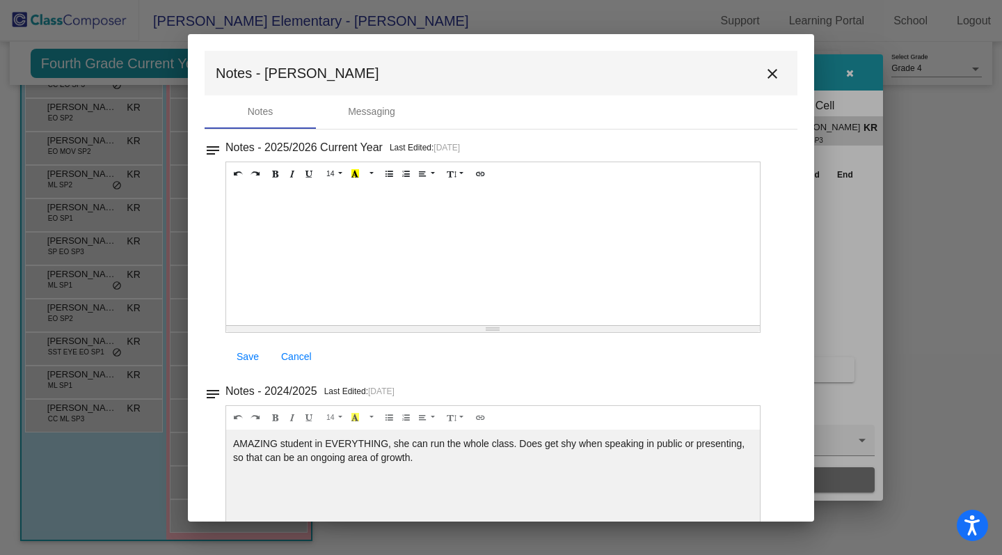
click at [766, 81] on mat-icon "close" at bounding box center [772, 73] width 17 height 17
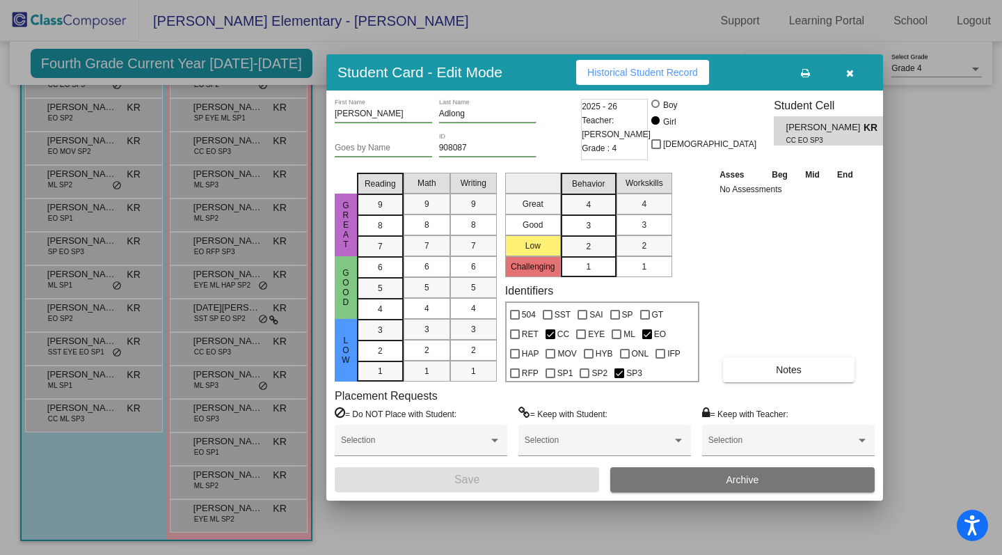
click at [849, 75] on icon "button" at bounding box center [850, 73] width 8 height 10
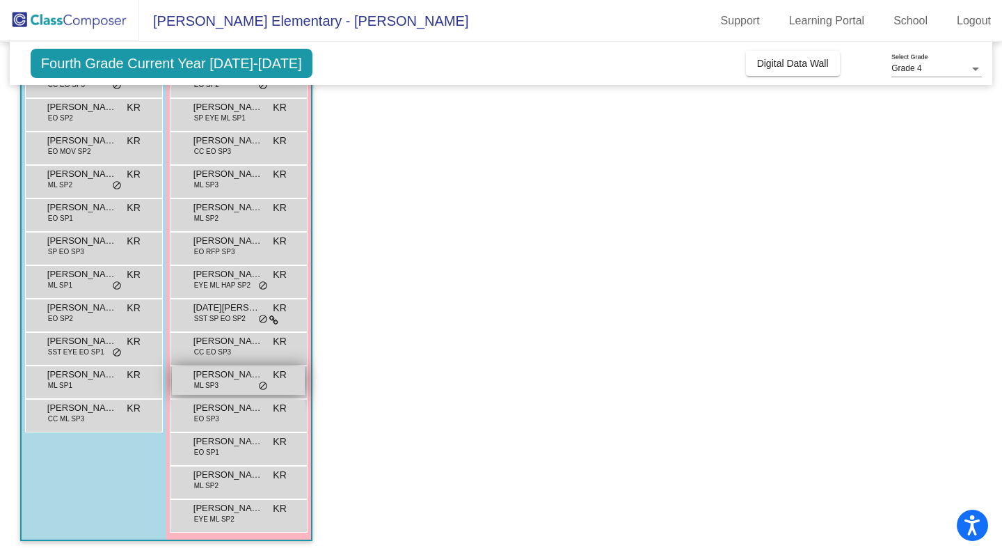
click at [239, 379] on span "[PERSON_NAME]" at bounding box center [229, 375] width 70 height 14
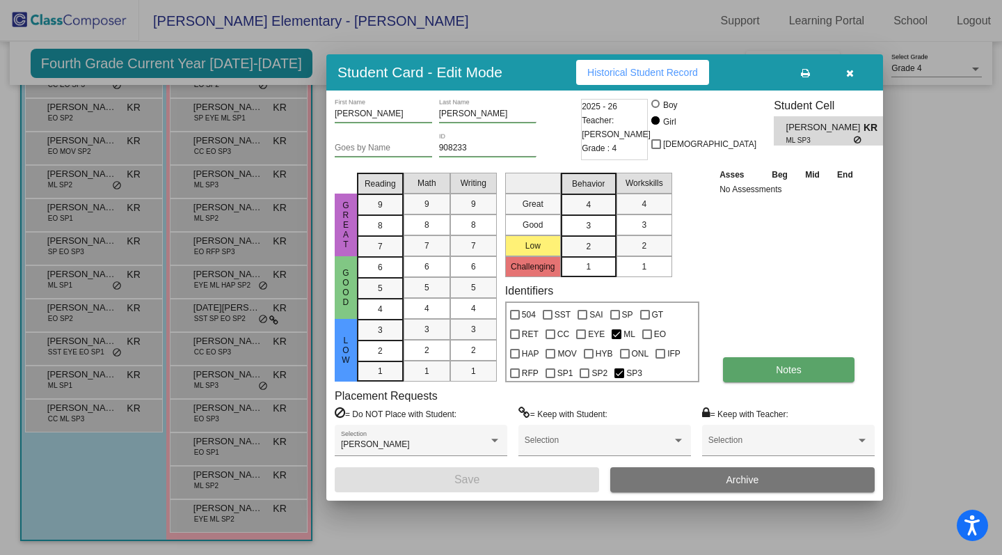
click at [794, 377] on button "Notes" at bounding box center [789, 369] width 132 height 25
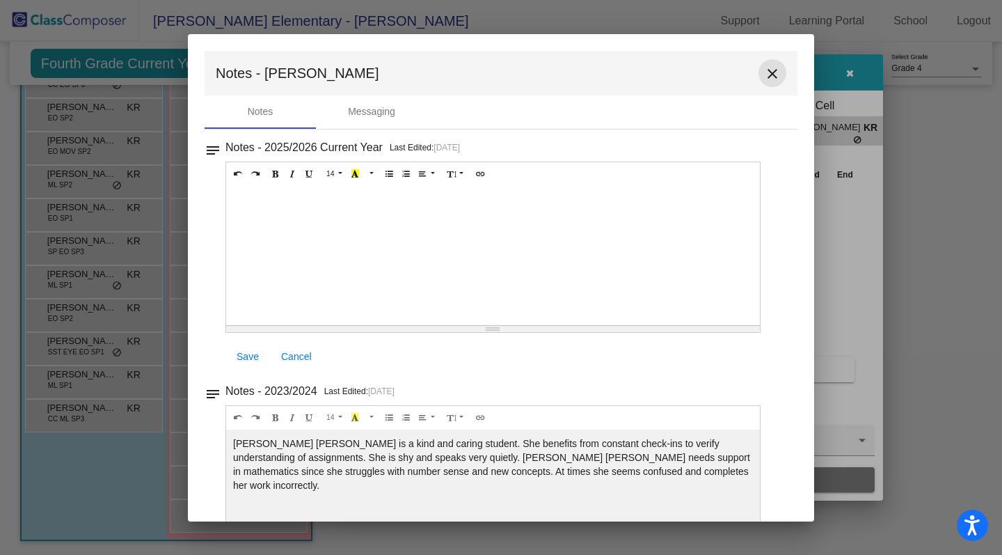
click at [771, 68] on mat-icon "close" at bounding box center [772, 73] width 17 height 17
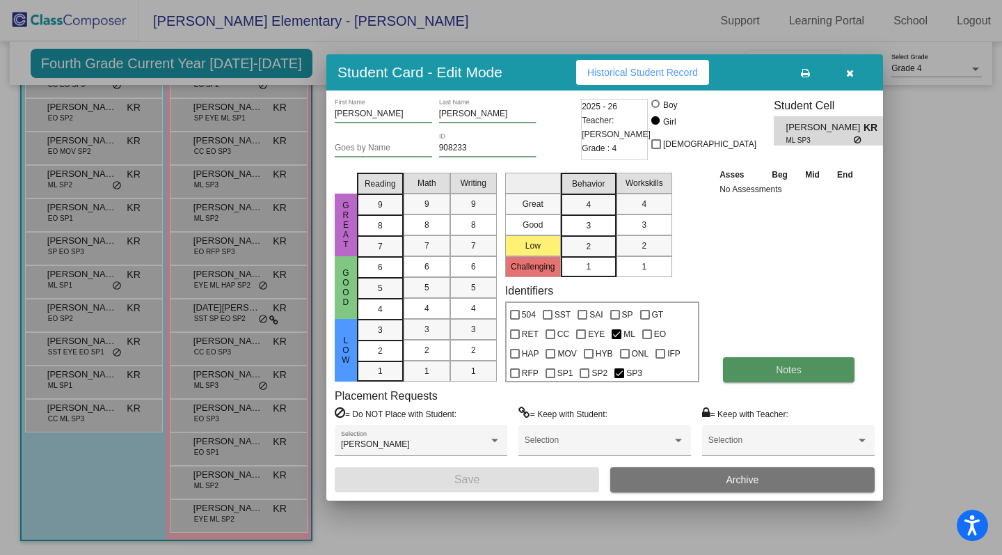
click at [789, 361] on button "Notes" at bounding box center [789, 369] width 132 height 25
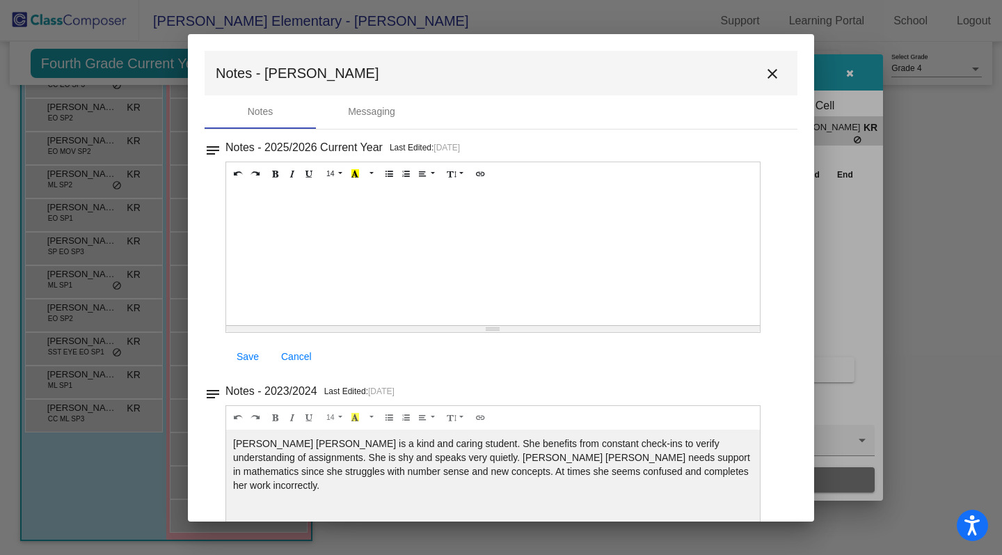
click at [771, 70] on mat-icon "close" at bounding box center [772, 73] width 17 height 17
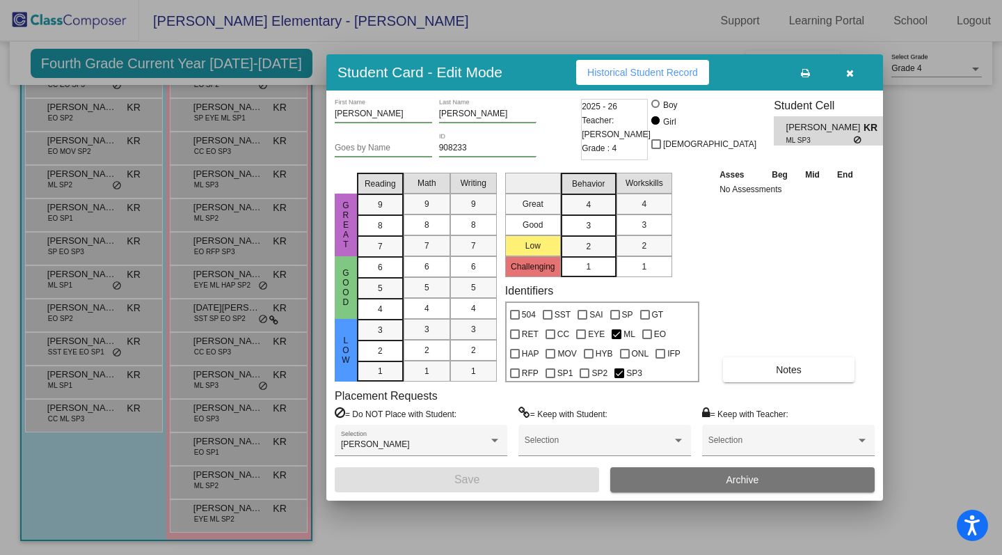
click at [210, 414] on div at bounding box center [501, 277] width 1002 height 555
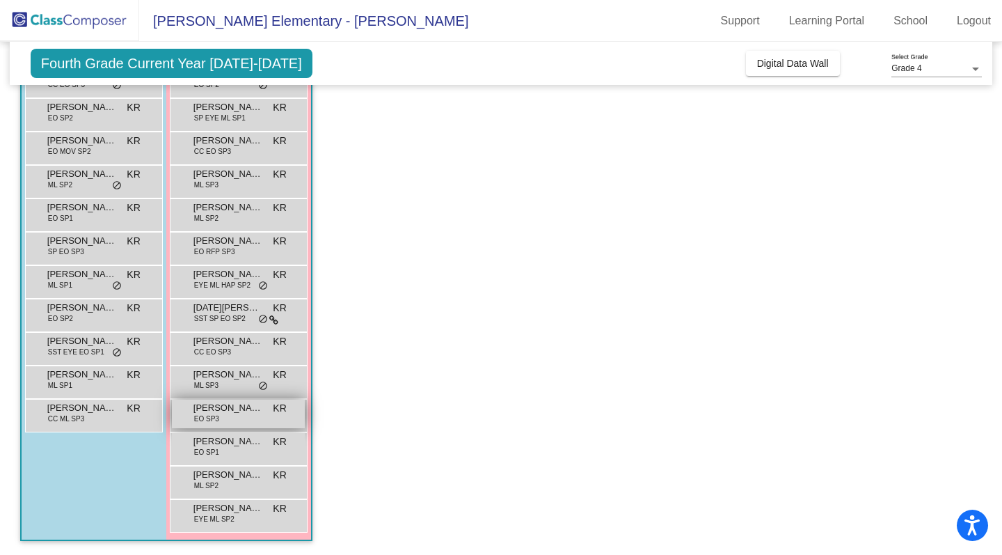
click at [210, 414] on span "EO SP3" at bounding box center [206, 418] width 25 height 10
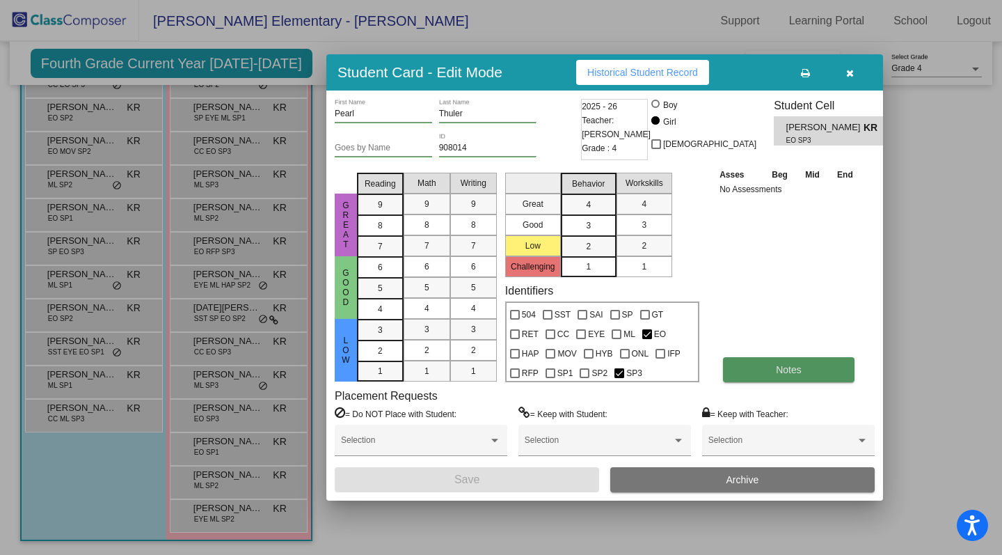
click at [806, 368] on button "Notes" at bounding box center [789, 369] width 132 height 25
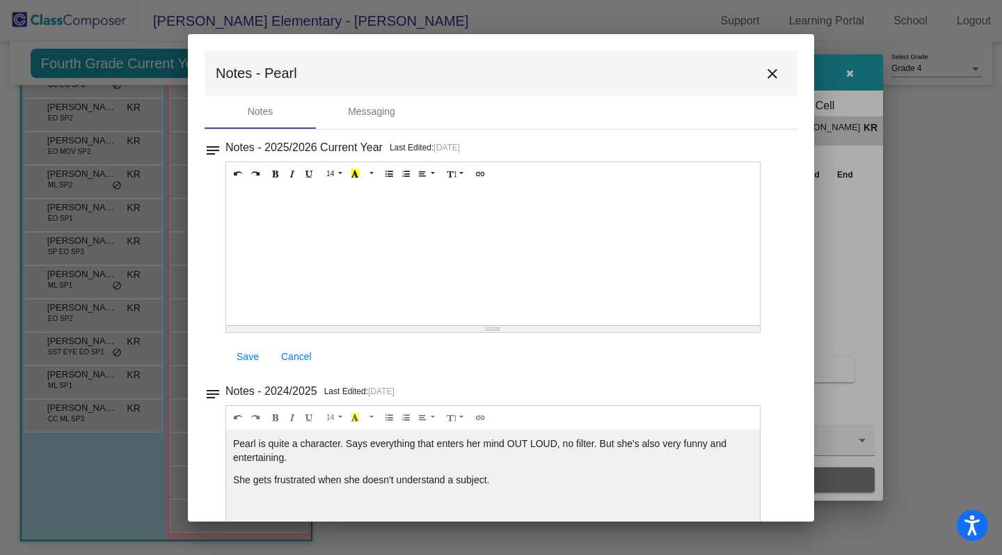
click at [769, 77] on mat-icon "close" at bounding box center [772, 73] width 17 height 17
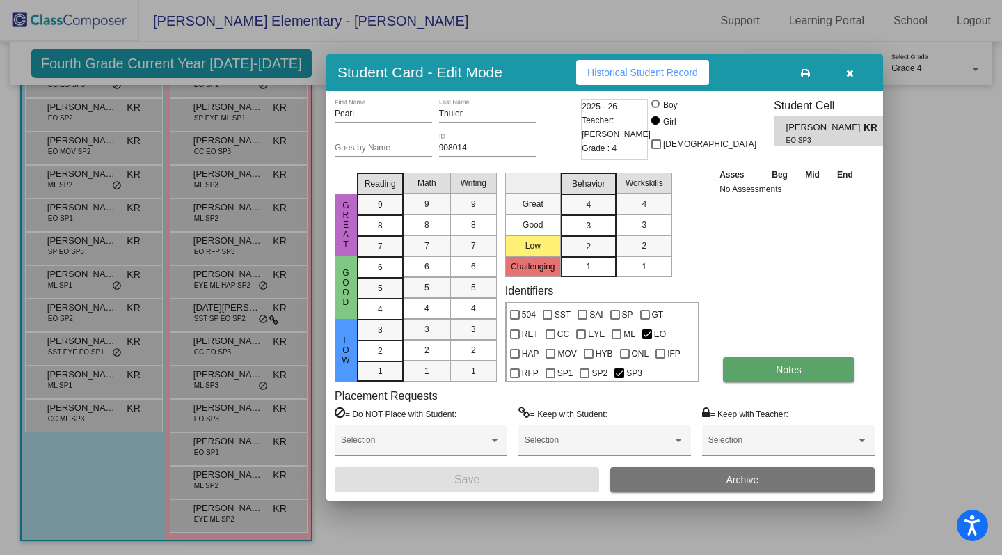
click at [812, 361] on button "Notes" at bounding box center [789, 369] width 132 height 25
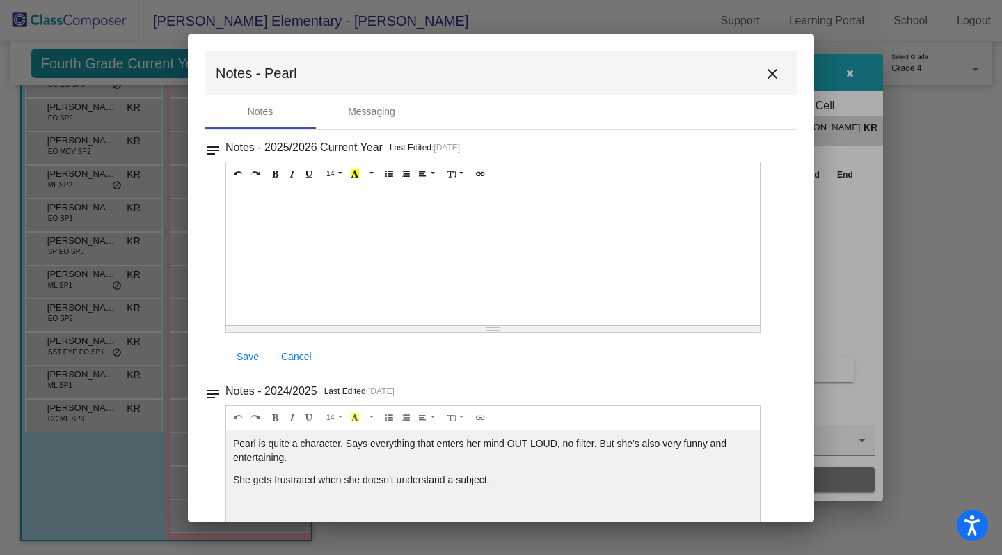
click at [767, 64] on button "close" at bounding box center [773, 73] width 28 height 28
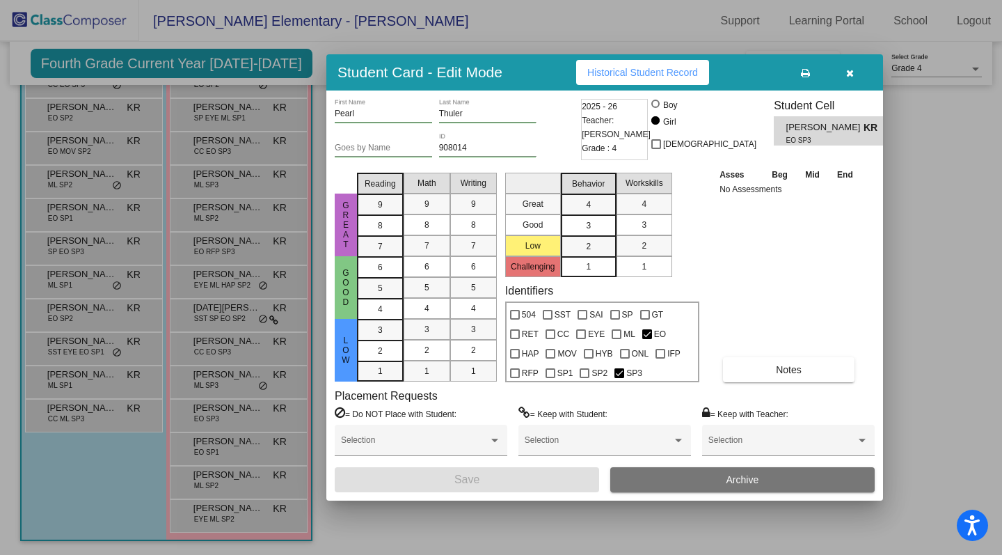
click at [855, 74] on button "button" at bounding box center [850, 72] width 45 height 25
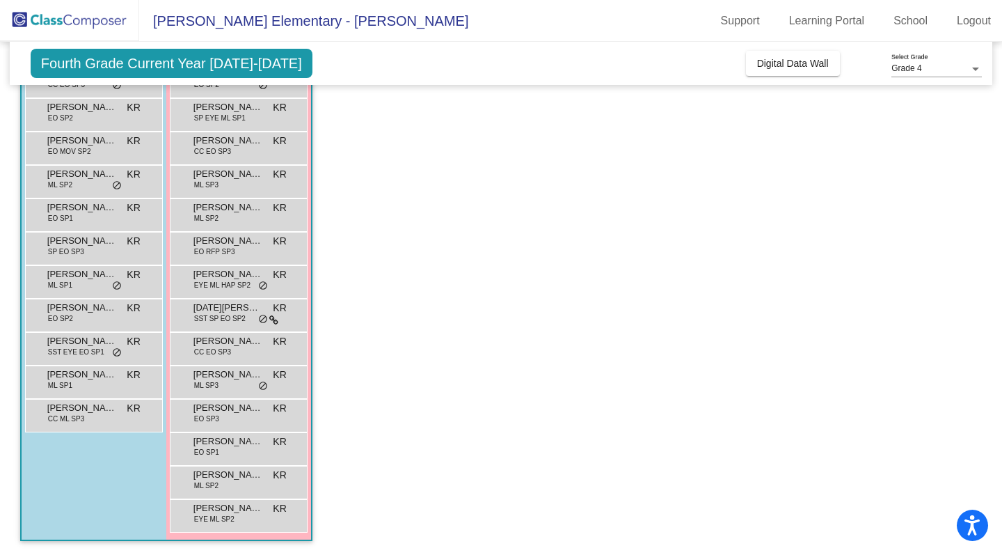
scroll to position [292, 0]
click at [233, 441] on span "[PERSON_NAME]" at bounding box center [229, 441] width 70 height 14
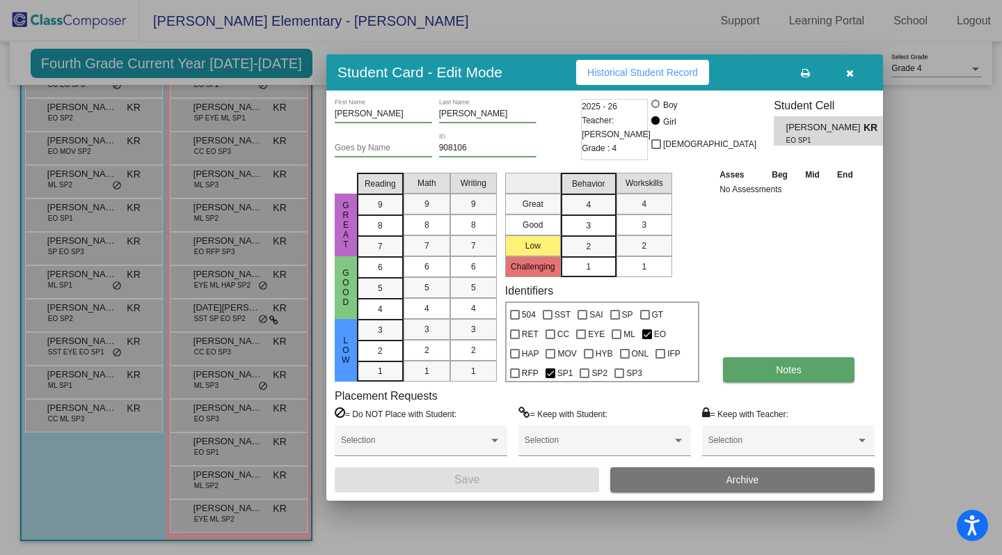
click at [782, 374] on span "Notes" at bounding box center [789, 369] width 26 height 11
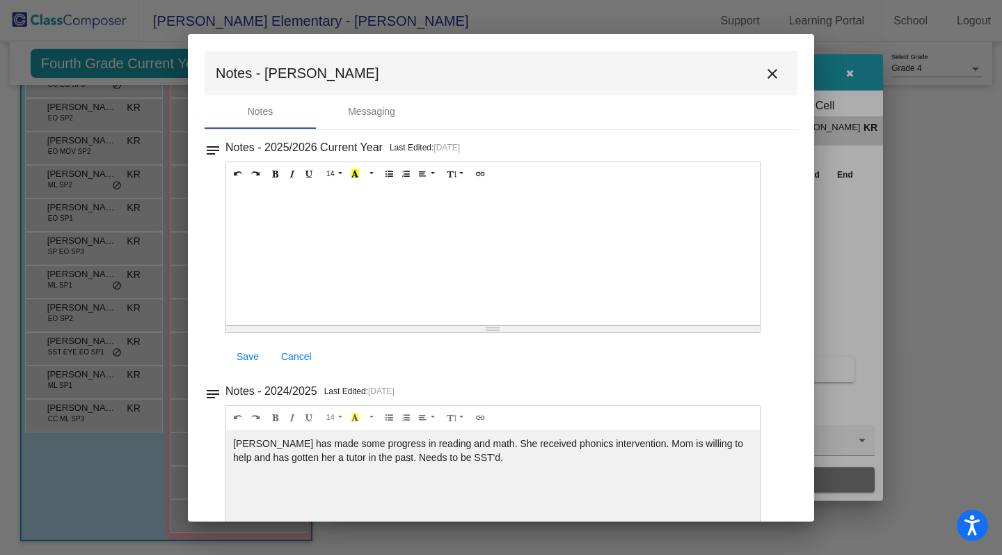
click at [771, 70] on mat-icon "close" at bounding box center [772, 73] width 17 height 17
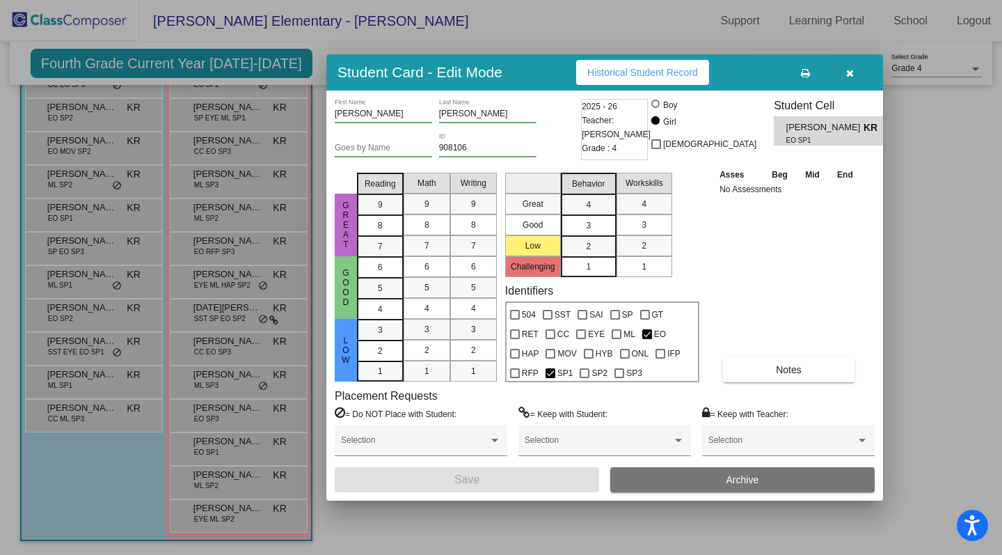
click at [845, 75] on button "button" at bounding box center [850, 72] width 45 height 25
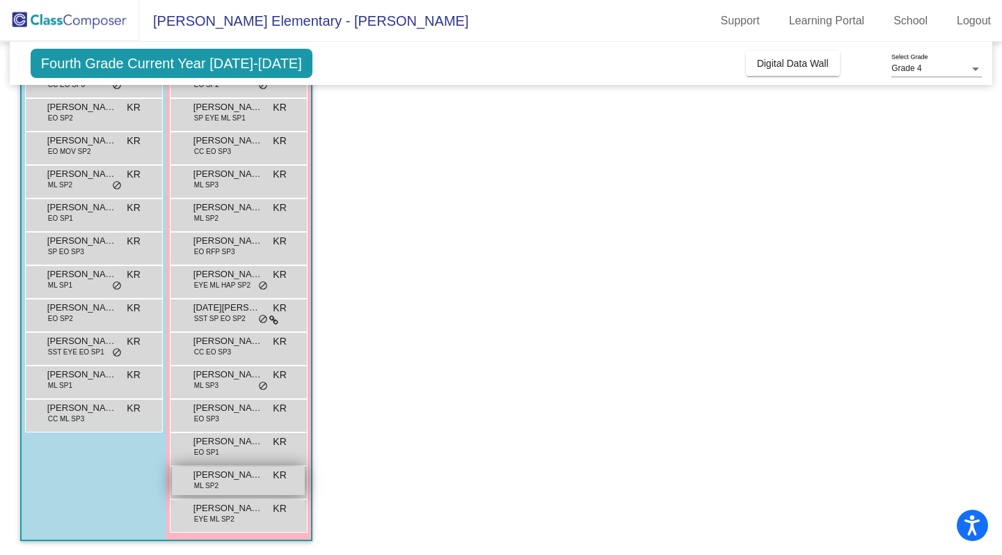
click at [241, 478] on span "[PERSON_NAME]" at bounding box center [229, 475] width 70 height 14
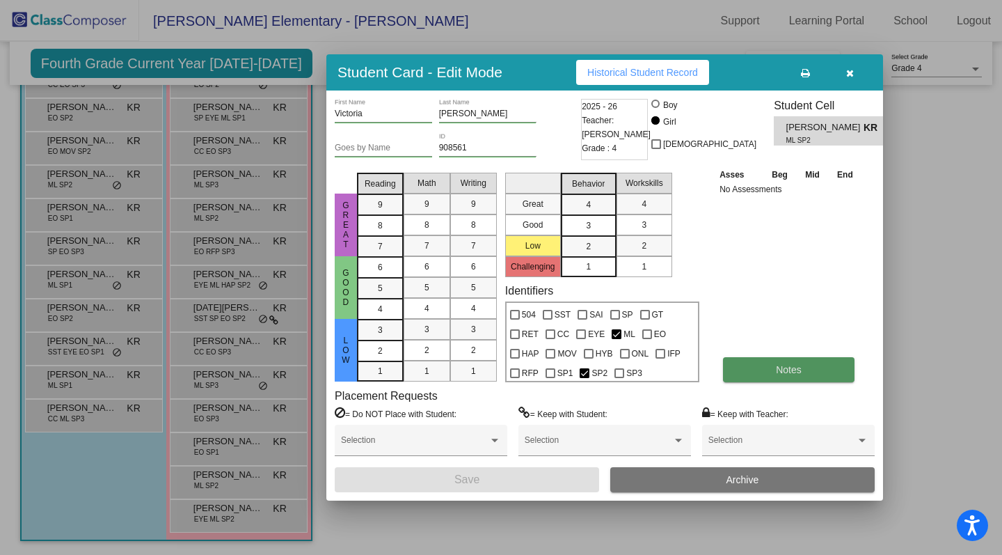
click at [812, 365] on button "Notes" at bounding box center [789, 369] width 132 height 25
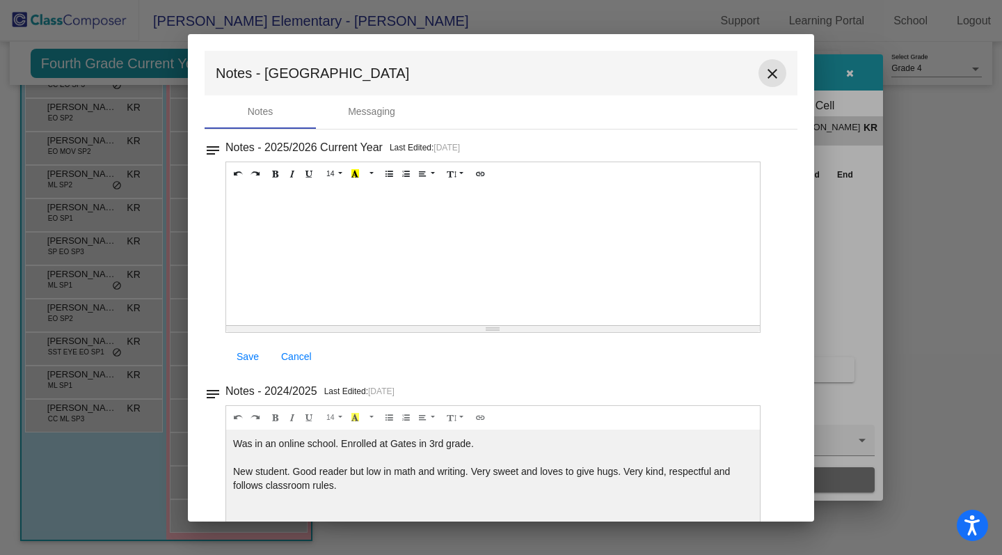
click at [766, 75] on mat-icon "close" at bounding box center [772, 73] width 17 height 17
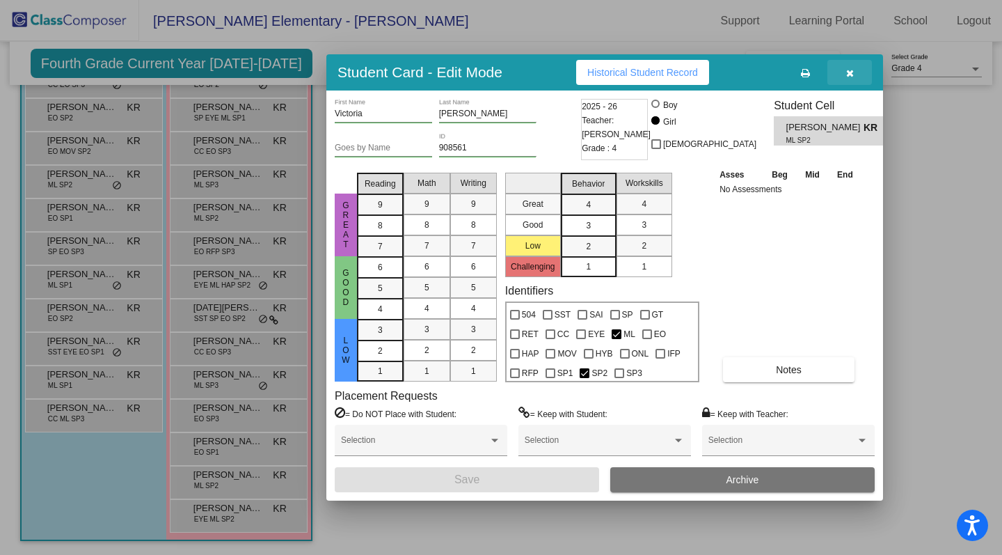
click at [853, 68] on icon "button" at bounding box center [850, 73] width 8 height 10
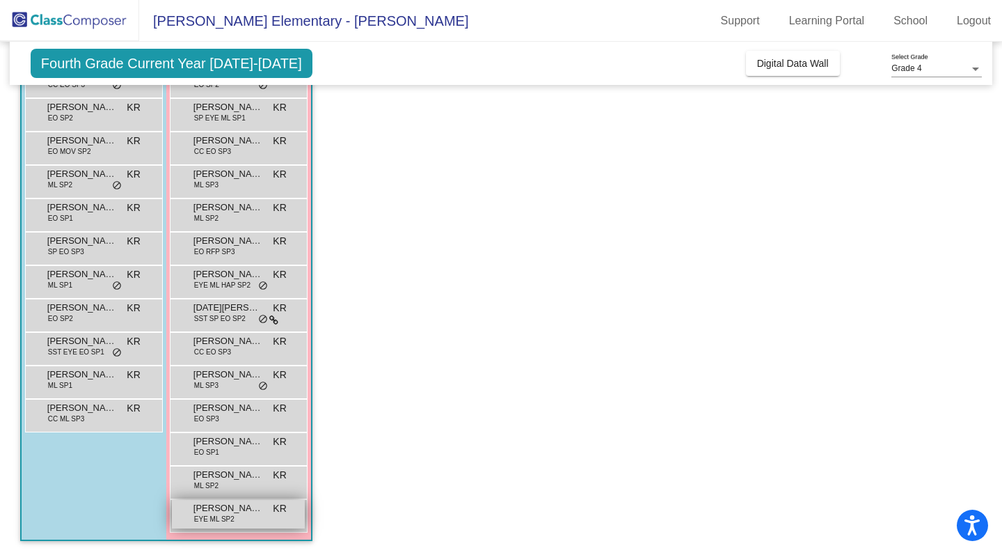
click at [226, 521] on span "EYE ML SP2" at bounding box center [214, 519] width 40 height 10
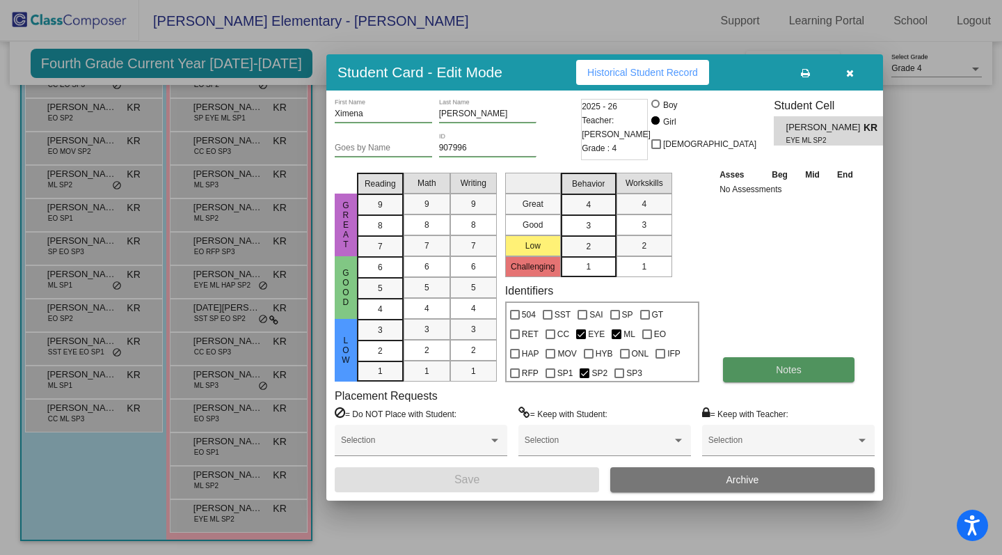
click at [746, 374] on button "Notes" at bounding box center [789, 369] width 132 height 25
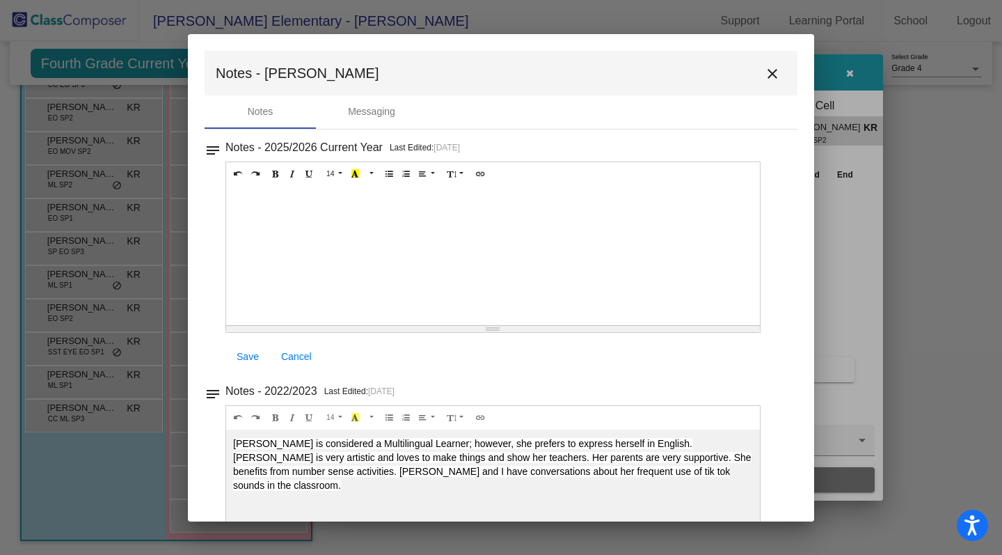
click at [702, 342] on div "14 8 9 10 11 12 14 18 24 36 Background Color Transparent Select #ffff00 Text Co…" at bounding box center [493, 267] width 535 height 212
click at [771, 76] on mat-icon "close" at bounding box center [772, 73] width 17 height 17
